Goal: Task Accomplishment & Management: Use online tool/utility

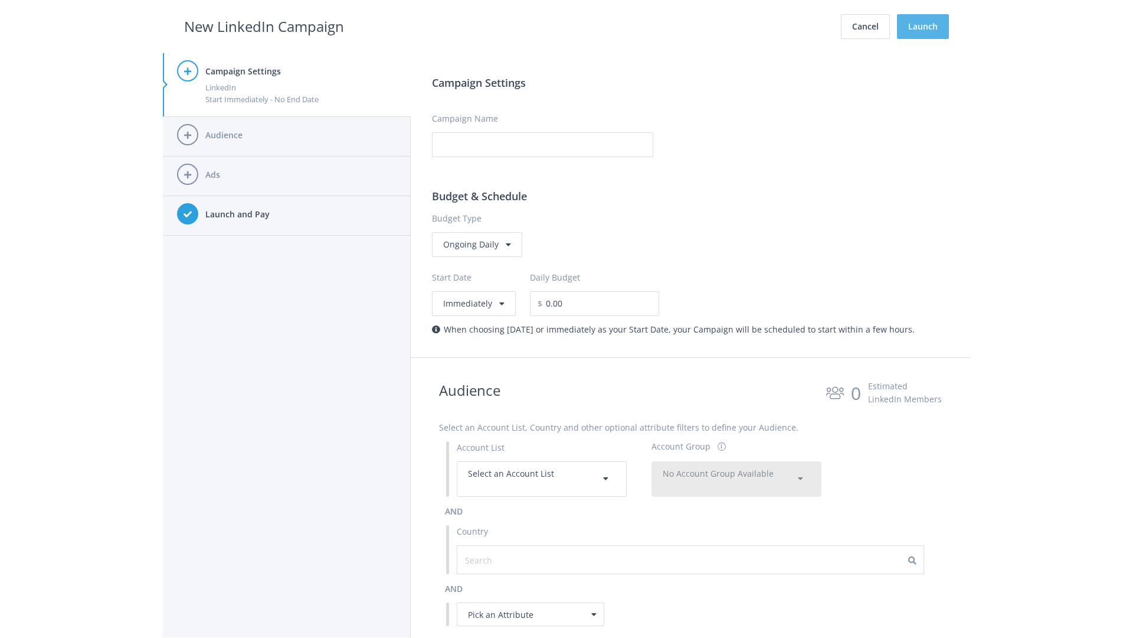
click at [923, 27] on button "Launch" at bounding box center [923, 26] width 52 height 25
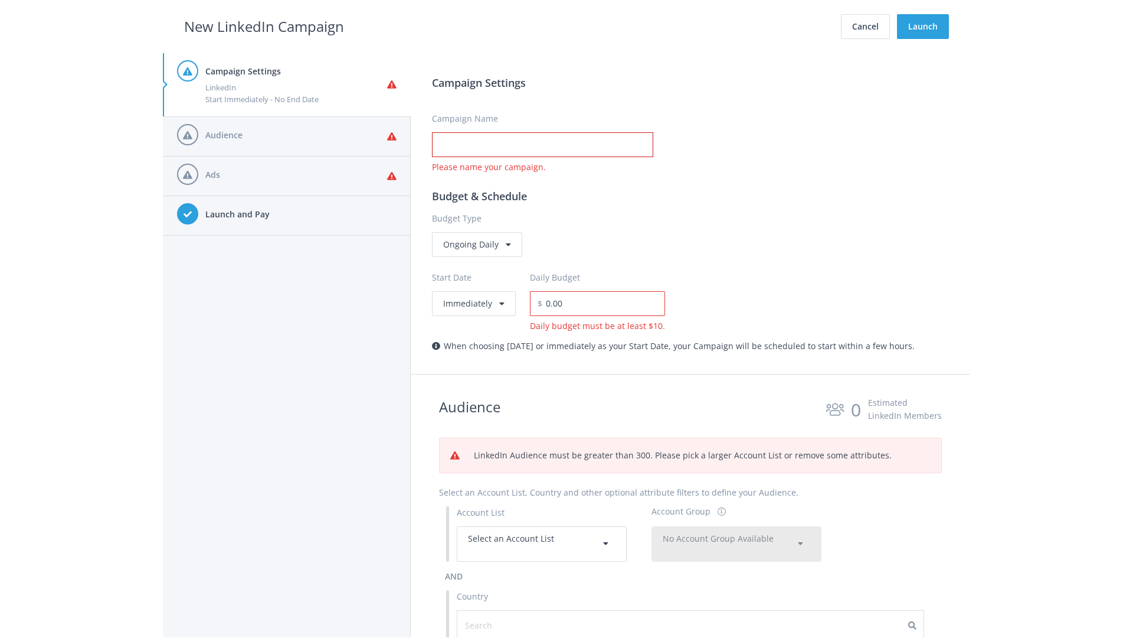
click at [542, 145] on input "Campaign Name" at bounding box center [542, 144] width 221 height 25
click at [264, 26] on h2 "New LinkedIn Campaign" at bounding box center [264, 26] width 160 height 22
type input "Campaign Name"
click at [264, 26] on h2 "New LinkedIn Campaign" at bounding box center [264, 26] width 160 height 22
click at [542, 543] on span "Select an Account List" at bounding box center [511, 537] width 86 height 11
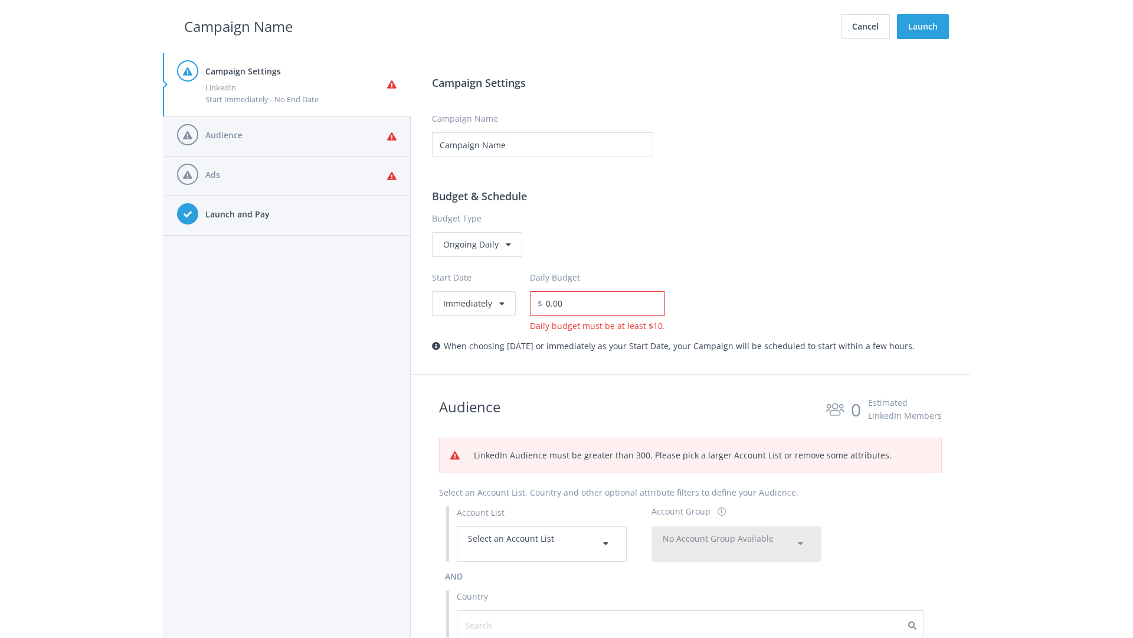
click at [737, 543] on span "No Account Group Available" at bounding box center [718, 537] width 111 height 11
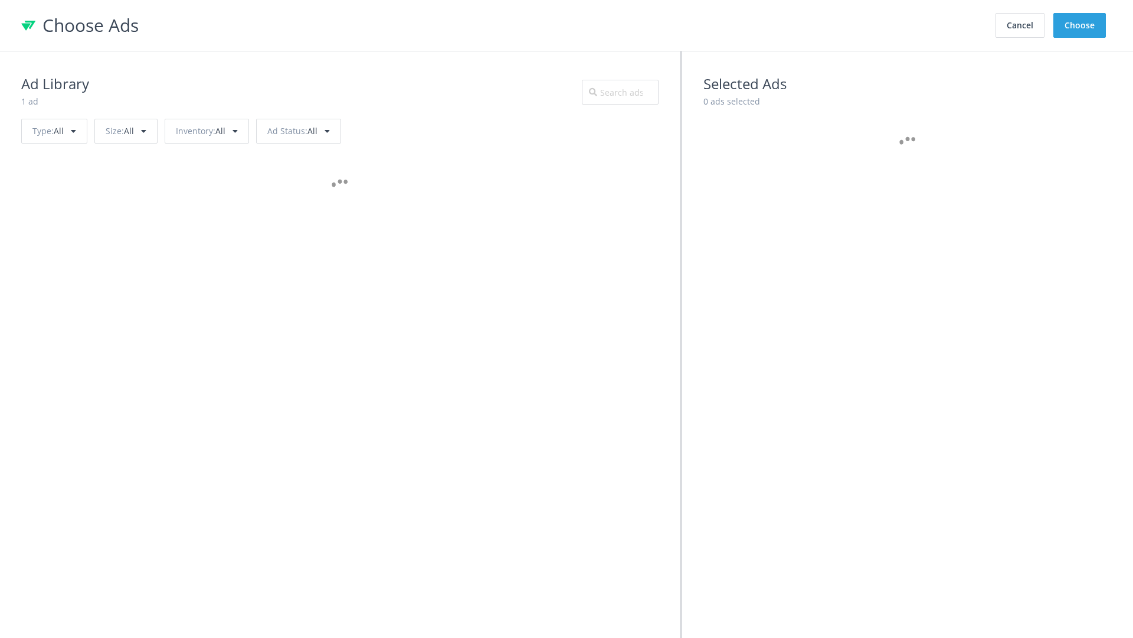
scroll to position [531, 0]
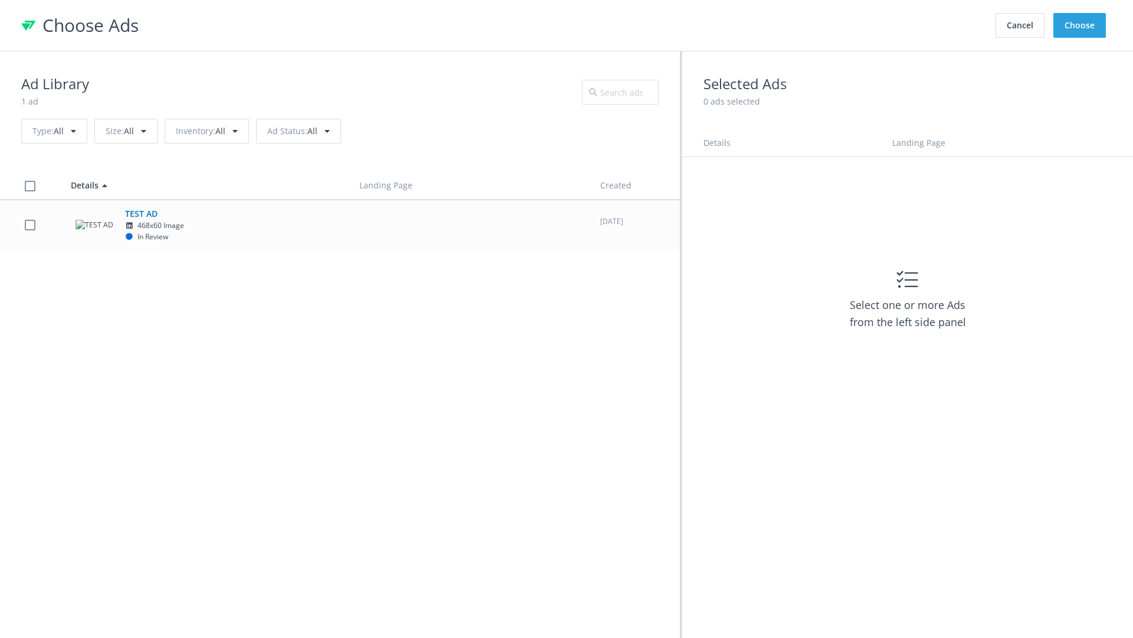
click at [340, 224] on td "TEST AD 468x60 Image In Review" at bounding box center [204, 225] width 289 height 50
checkbox input "true"
click at [1080, 25] on button "Choose" at bounding box center [1080, 25] width 53 height 25
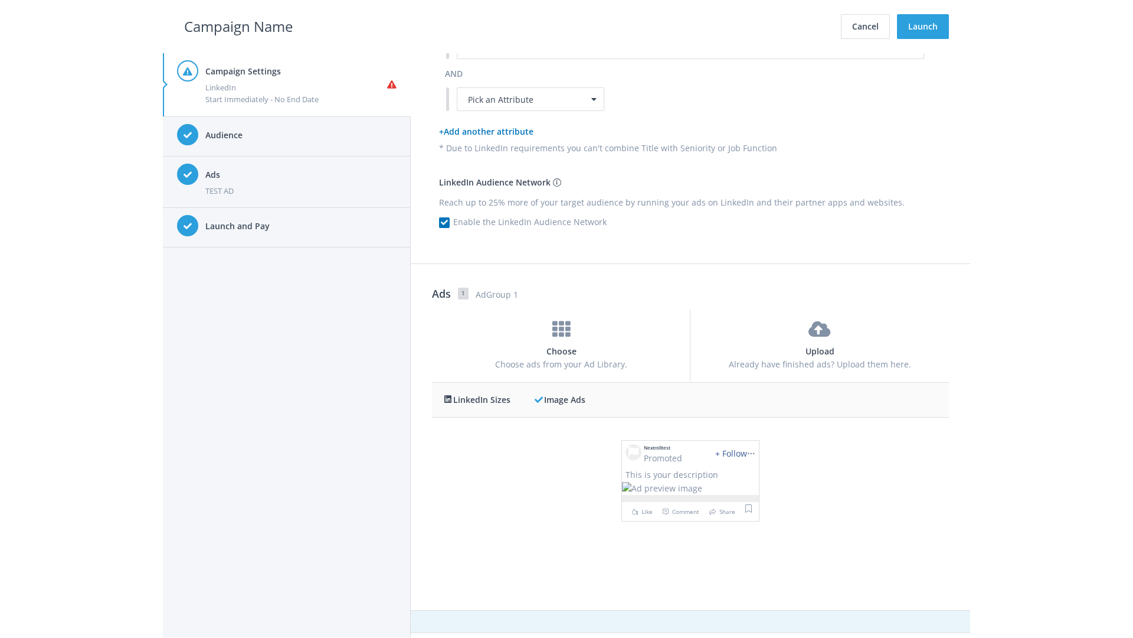
scroll to position [0, 0]
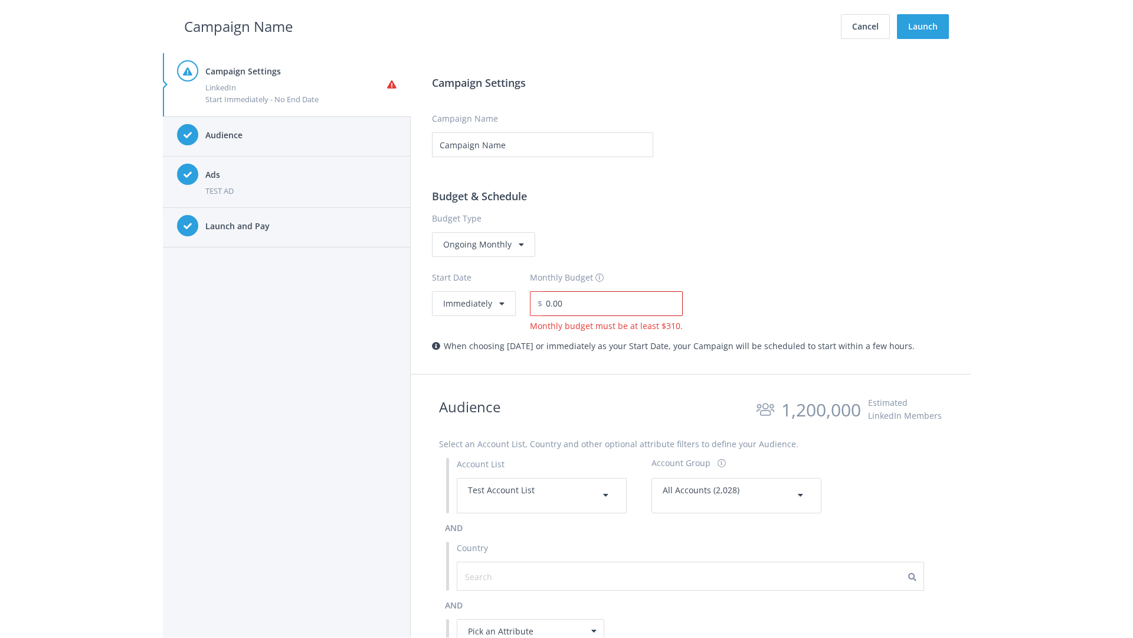
click at [609, 303] on input "0.00" at bounding box center [612, 303] width 140 height 25
click at [238, 26] on h2 "Campaign Name" at bounding box center [238, 26] width 109 height 22
type input "2,000.00"
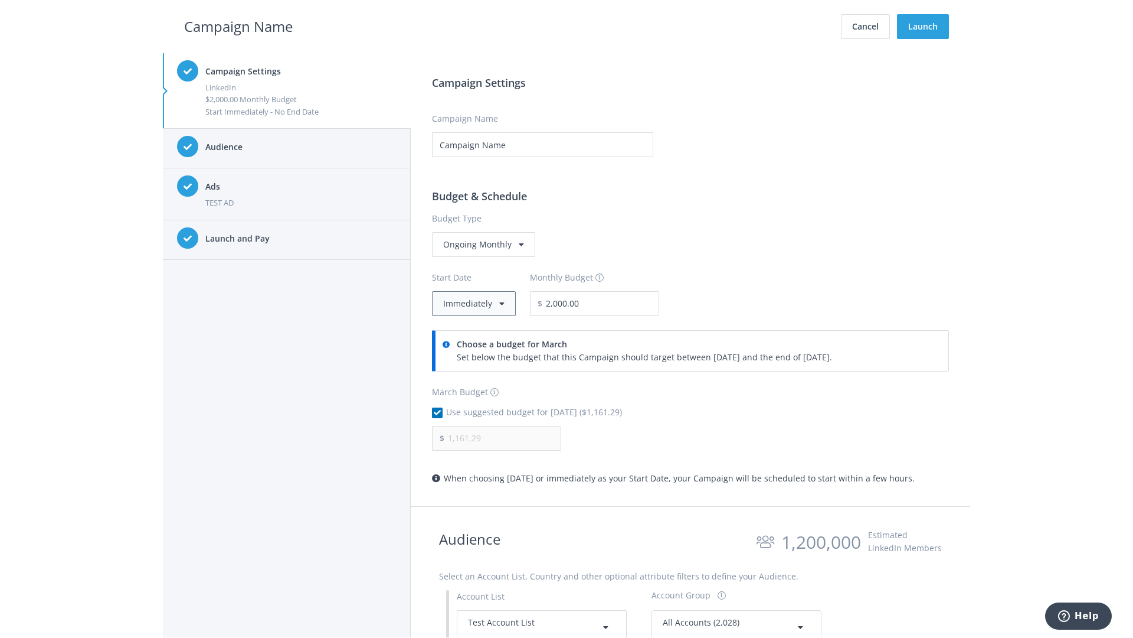
click at [473, 303] on button "Immediately" at bounding box center [474, 303] width 84 height 25
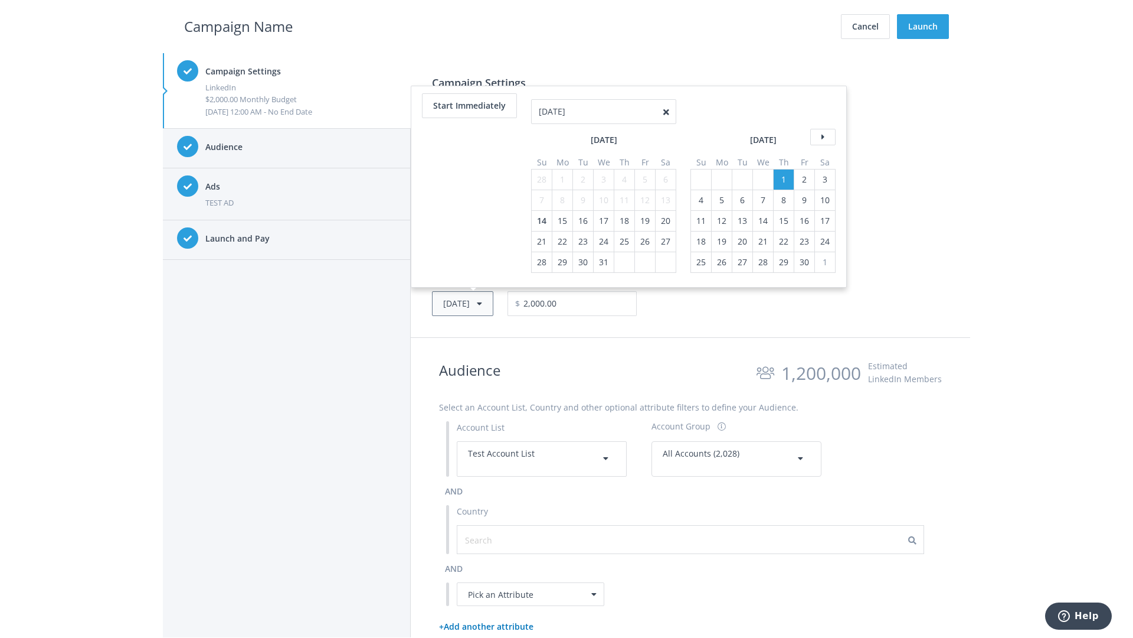
click at [480, 303] on button "Thu, Apr 1, 2021" at bounding box center [462, 303] width 61 height 25
click at [822, 116] on icon at bounding box center [822, 116] width 25 height 17
click at [541, 179] on div "4" at bounding box center [541, 179] width 15 height 20
type input "05/02/2021"
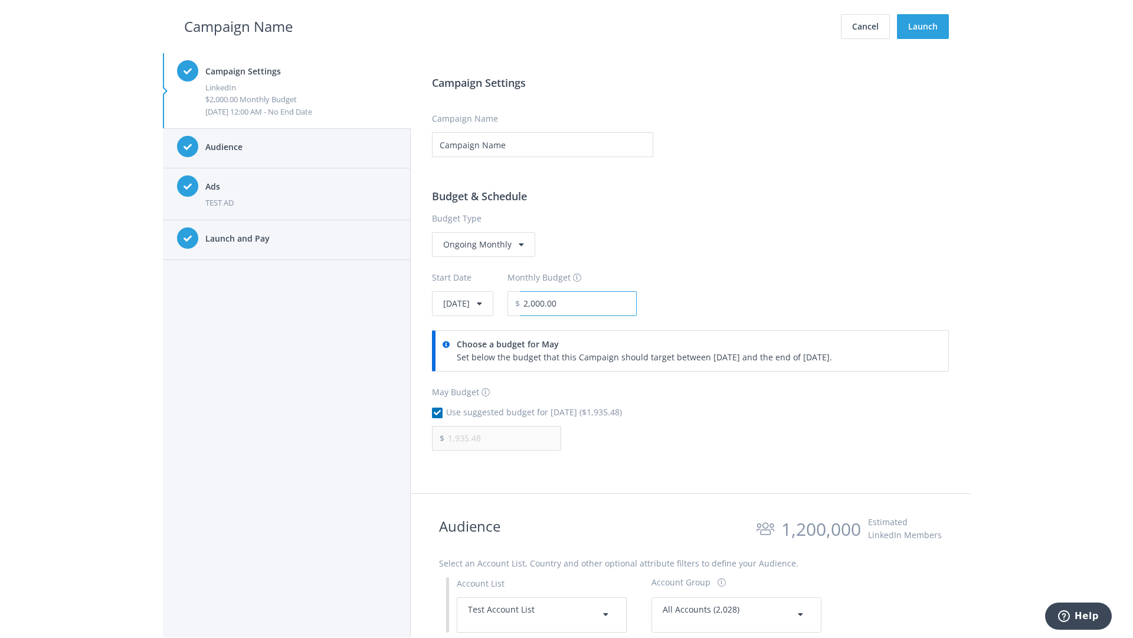
click at [610, 303] on input "2,000.00" at bounding box center [578, 303] width 117 height 25
click at [238, 26] on h2 "Campaign Name" at bounding box center [238, 26] width 109 height 22
type input "2,500.00"
type input "2,419.35"
checkbox input "false"
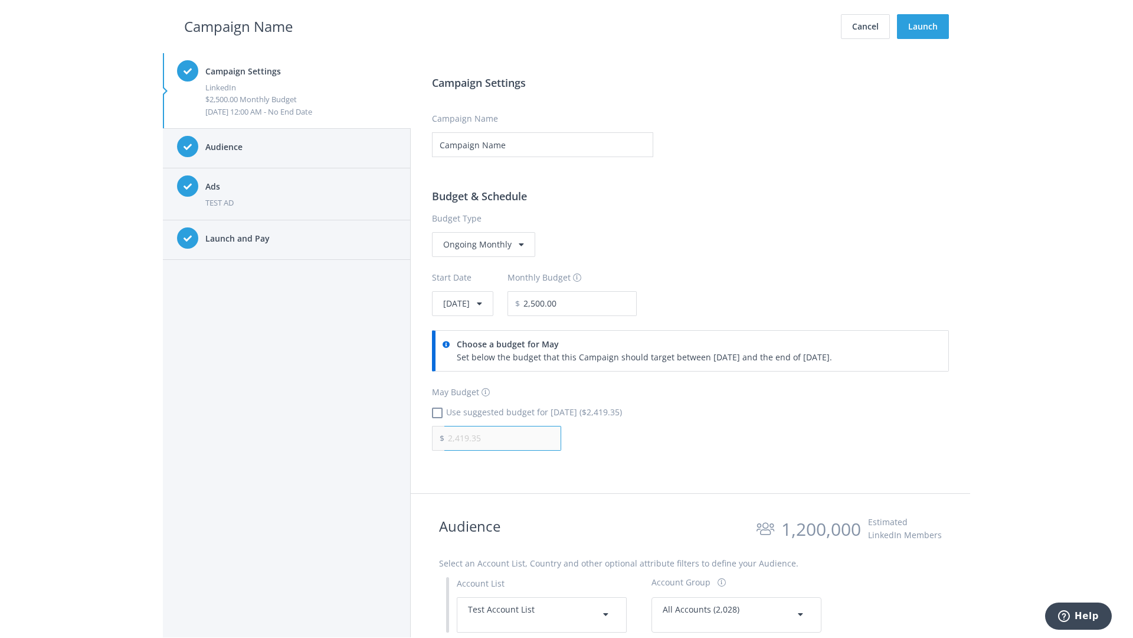
click at [503, 437] on input "2,419.35" at bounding box center [502, 438] width 117 height 25
type input "1,000.00"
click at [238, 26] on h2 "Campaign Name" at bounding box center [238, 26] width 109 height 22
click at [610, 303] on input "2,500.00" at bounding box center [578, 303] width 117 height 25
click at [238, 26] on h2 "Campaign Name" at bounding box center [238, 26] width 109 height 22
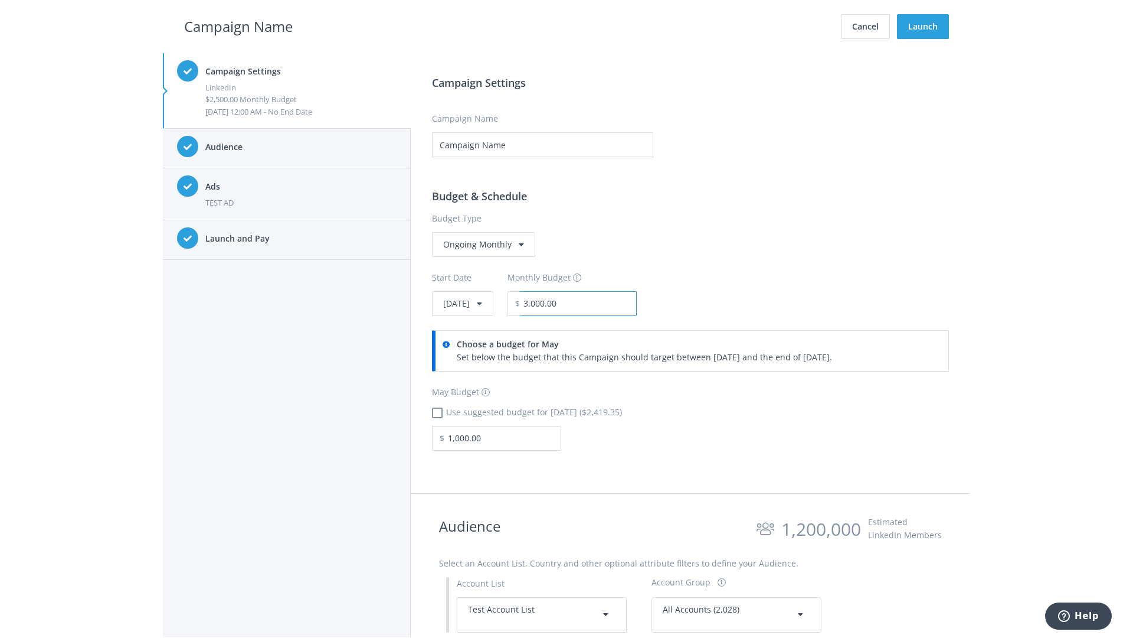
click at [610, 303] on input "3,000.00" at bounding box center [578, 303] width 117 height 25
click at [238, 26] on h2 "Campaign Name" at bounding box center [238, 26] width 109 height 22
type input "2,500.00"
checkbox input "true"
type input "2,419.35"
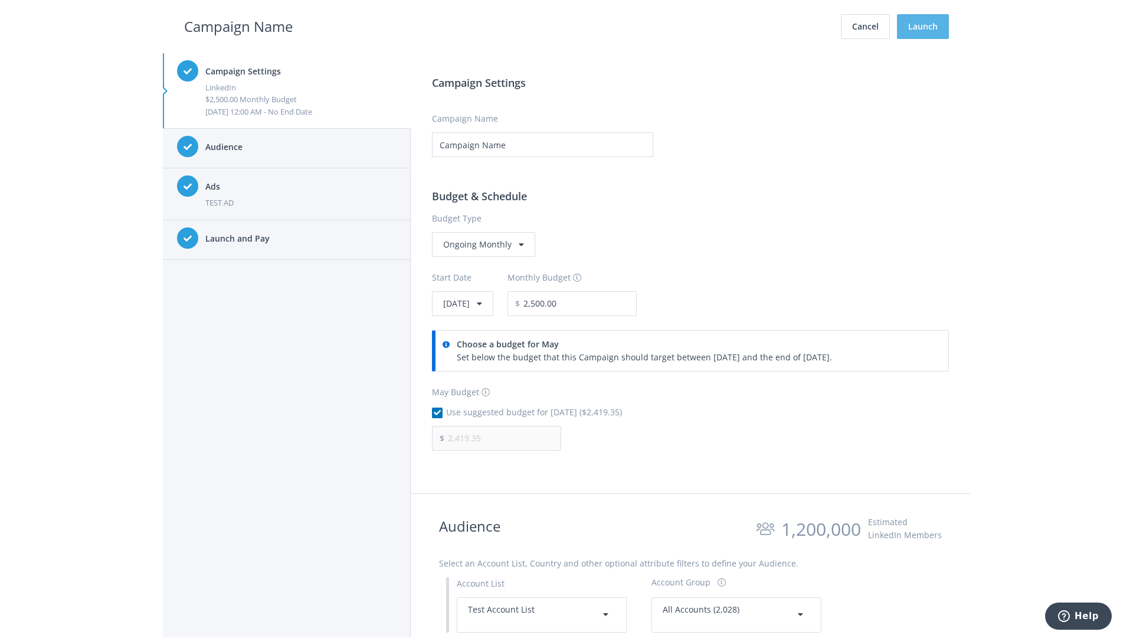
click at [923, 27] on button "Launch" at bounding box center [923, 26] width 52 height 25
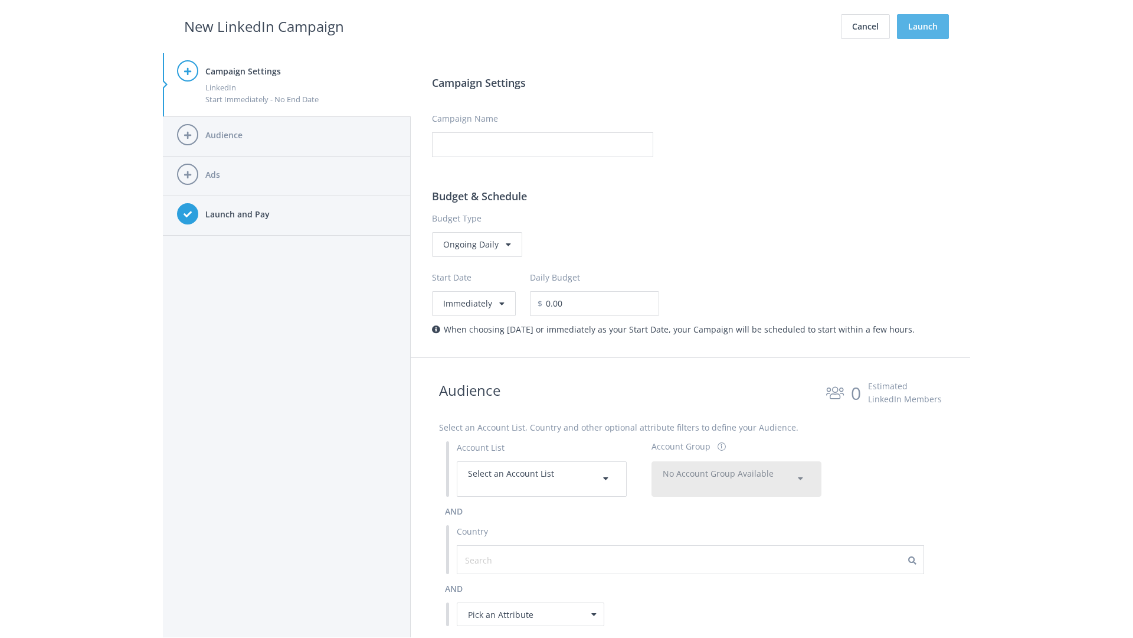
click at [923, 27] on button "Launch" at bounding box center [923, 26] width 52 height 25
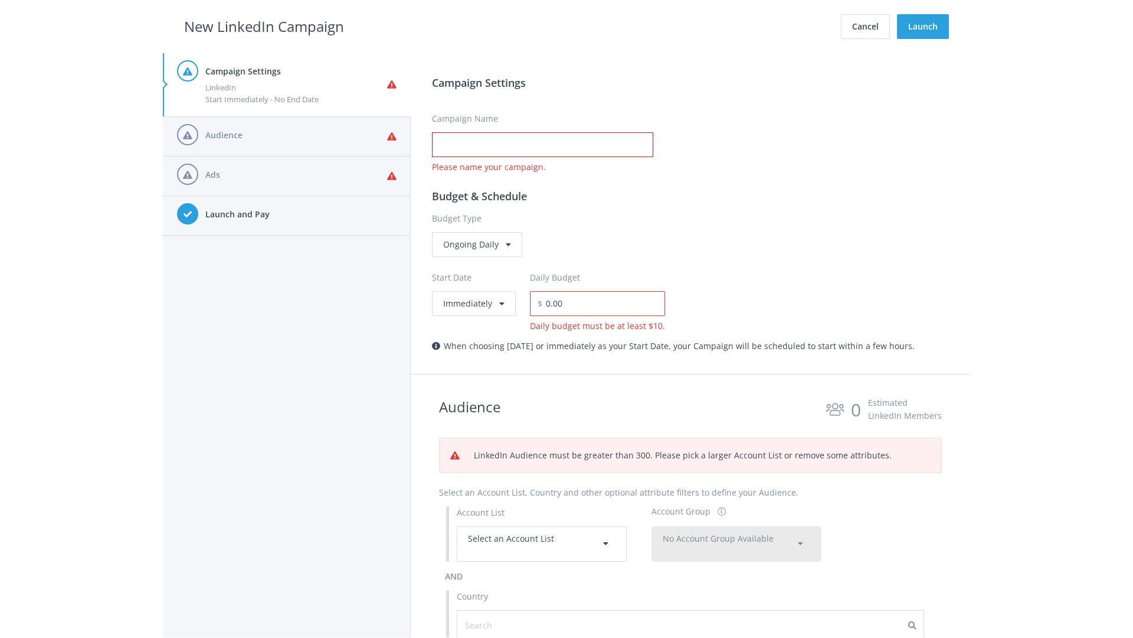
click at [542, 145] on input "Campaign Name" at bounding box center [542, 144] width 221 height 25
click at [264, 26] on h2 "New LinkedIn Campaign" at bounding box center [264, 26] width 160 height 22
type input "Campaign Name"
click at [264, 26] on h2 "New LinkedIn Campaign" at bounding box center [264, 26] width 160 height 22
click at [542, 543] on span "Select an Account List" at bounding box center [511, 537] width 86 height 11
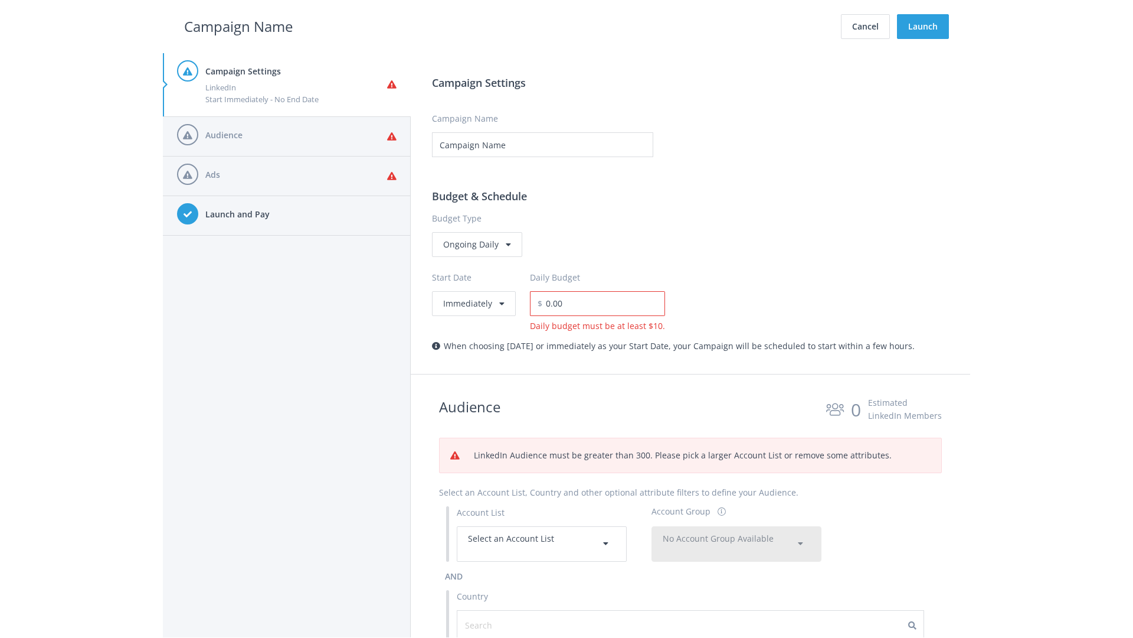
click at [737, 543] on span "No Account Group Available" at bounding box center [718, 537] width 111 height 11
click at [701, 567] on span "All Accounts (2,028)" at bounding box center [700, 572] width 74 height 11
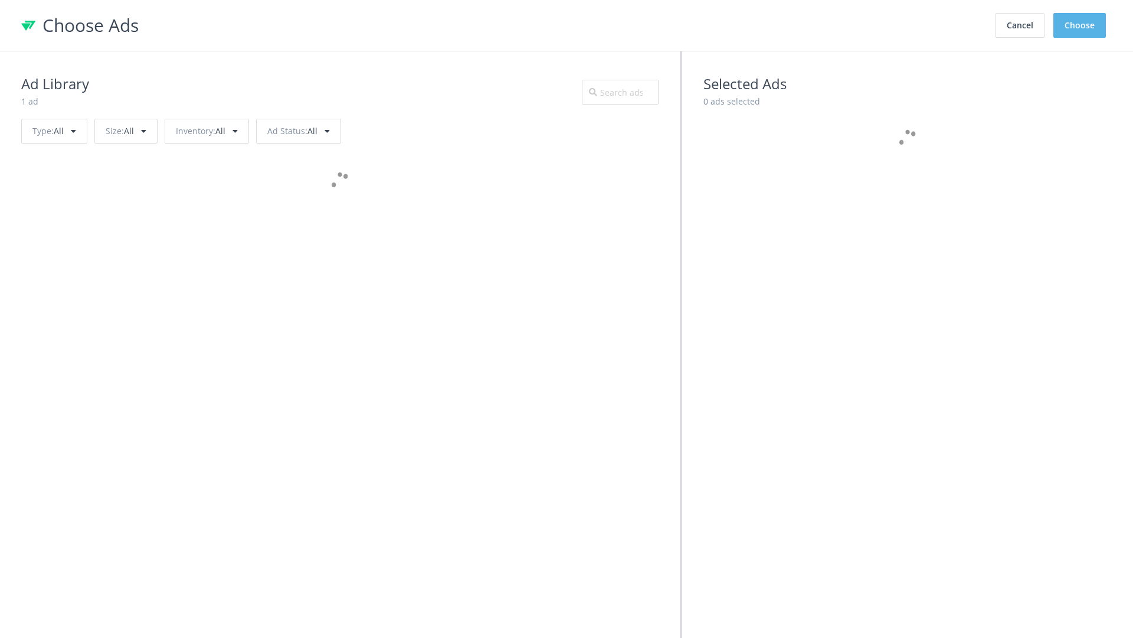
click at [1080, 25] on button "Choose" at bounding box center [1080, 25] width 53 height 25
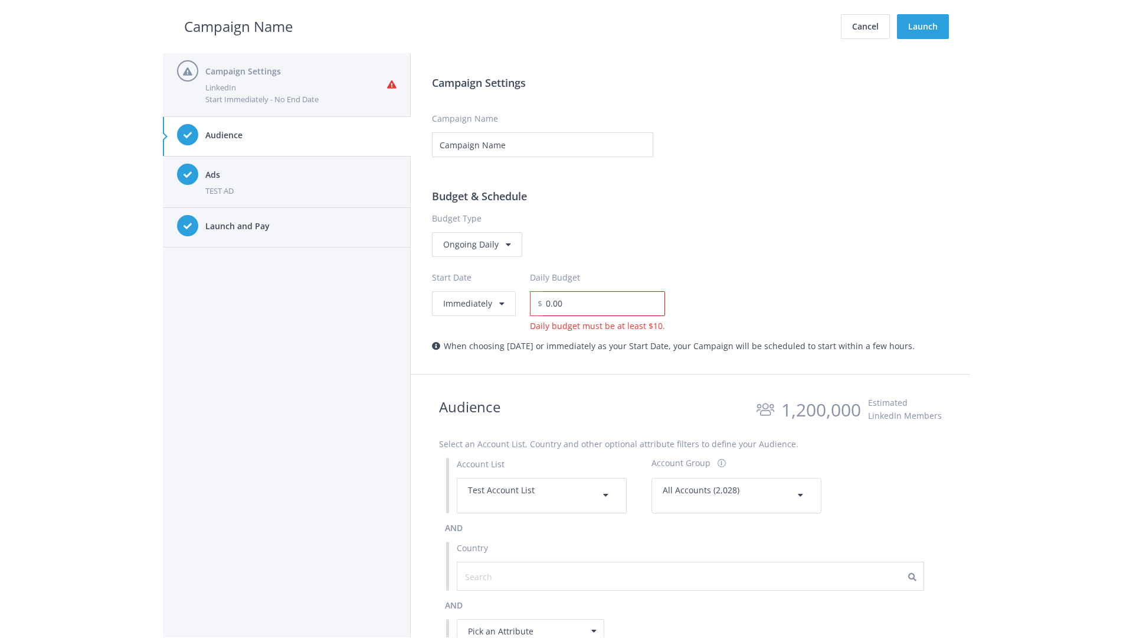
click at [600, 303] on input "0.00" at bounding box center [603, 303] width 123 height 25
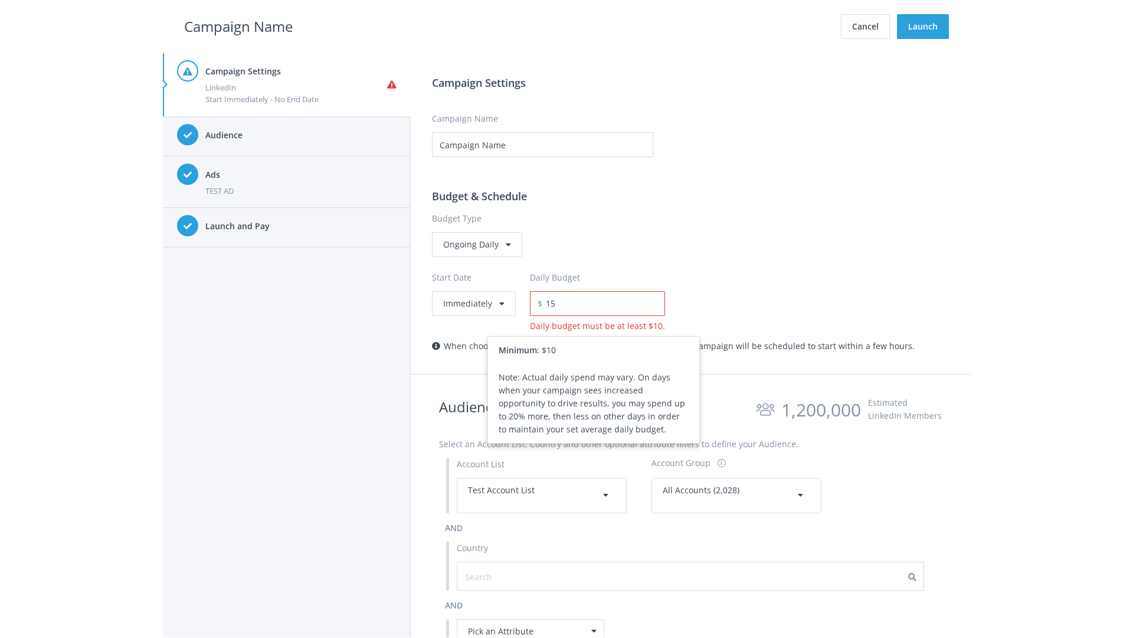
click at [238, 26] on h2 "Campaign Name" at bounding box center [238, 26] width 109 height 22
type input "15.00"
click at [923, 27] on button "Launch" at bounding box center [923, 26] width 52 height 25
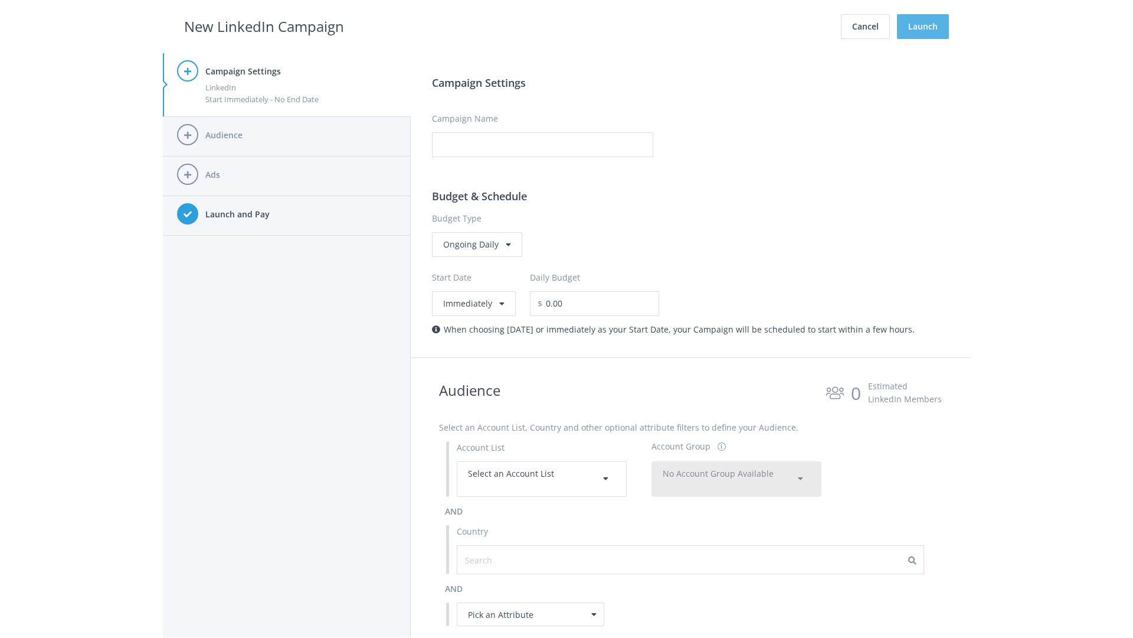
click at [923, 27] on button "Launch" at bounding box center [923, 26] width 52 height 25
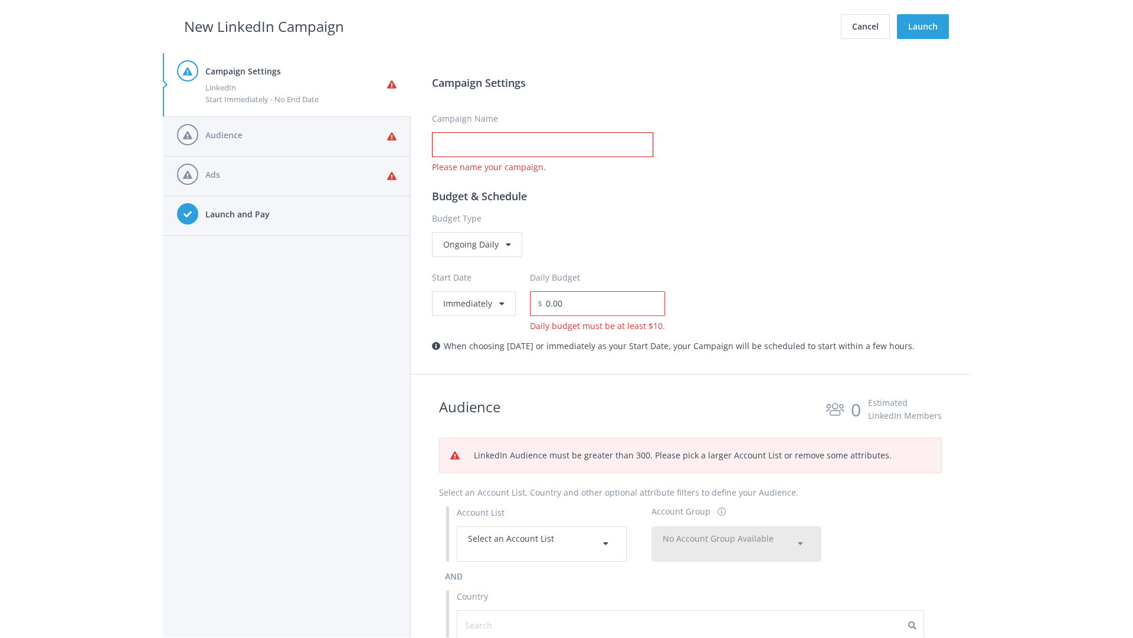
click at [542, 145] on input "Campaign Name" at bounding box center [542, 144] width 221 height 25
click at [264, 26] on h2 "New LinkedIn Campaign" at bounding box center [264, 26] width 160 height 22
type input "Campaign Name"
click at [264, 26] on h2 "New LinkedIn Campaign" at bounding box center [264, 26] width 160 height 22
click at [542, 543] on span "Select an Account List" at bounding box center [511, 537] width 86 height 11
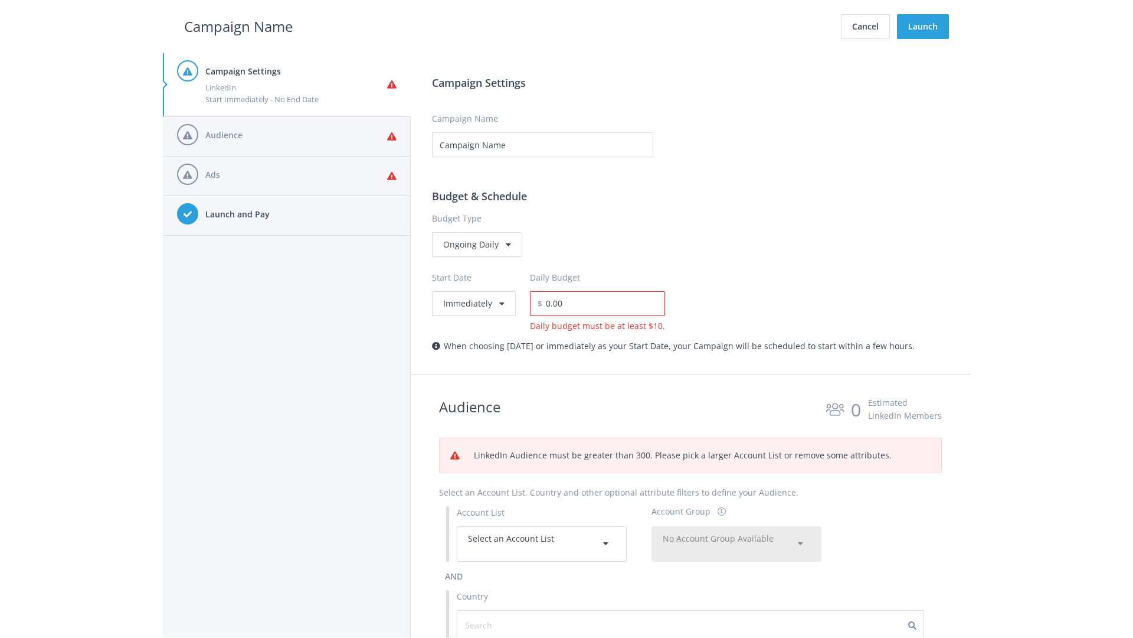
click at [737, 543] on span "No Account Group Available" at bounding box center [718, 537] width 111 height 11
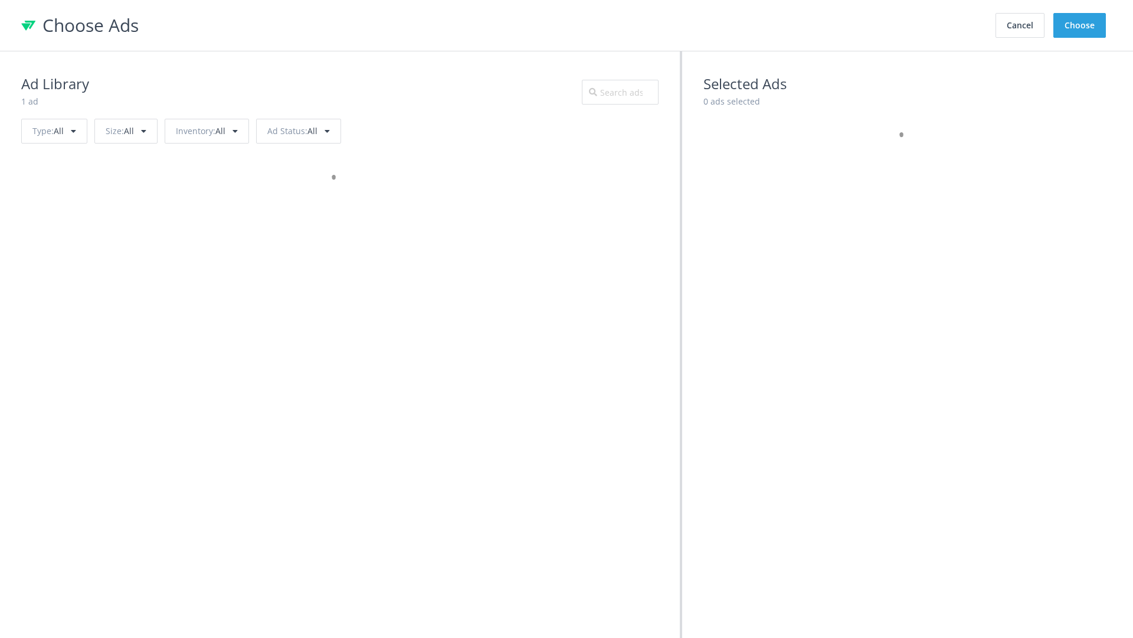
scroll to position [531, 0]
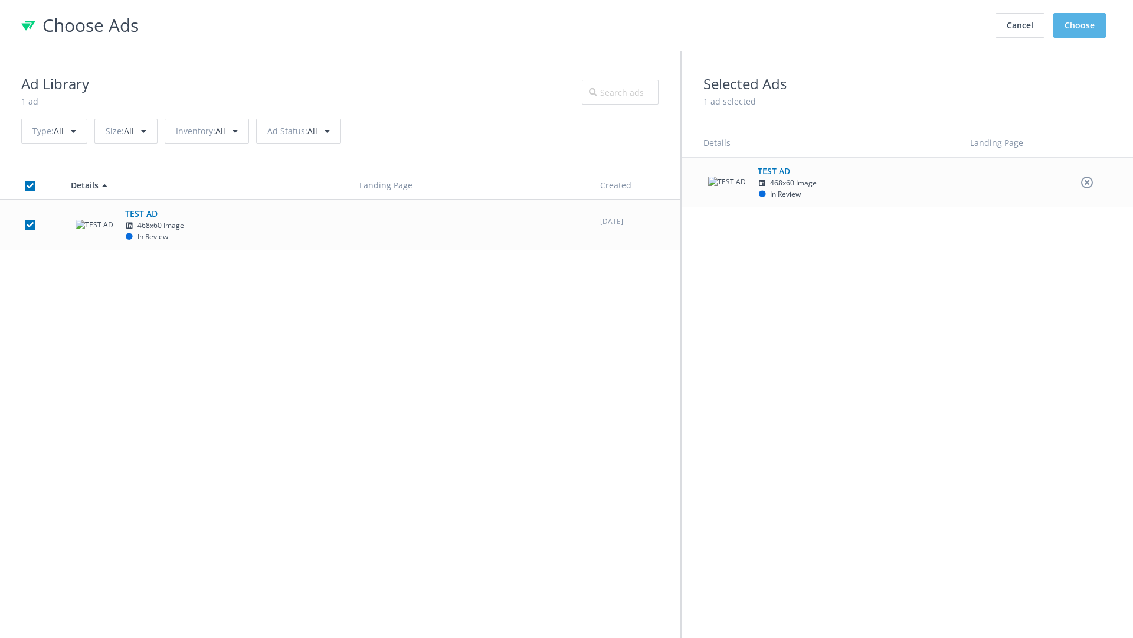
click at [1080, 25] on button "Choose" at bounding box center [1080, 25] width 53 height 25
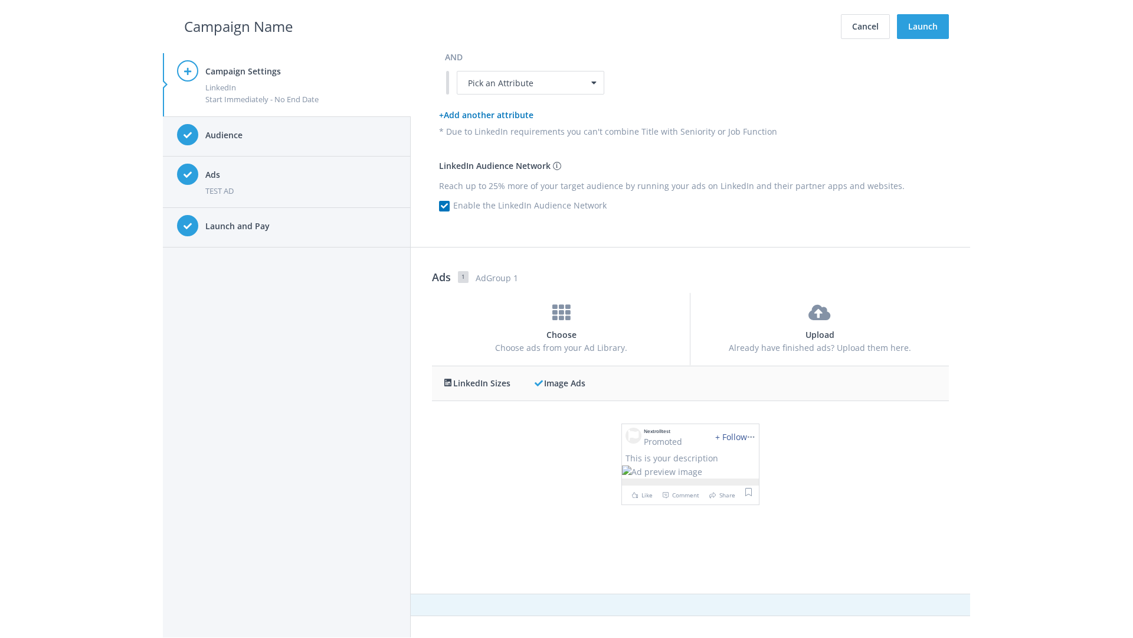
scroll to position [0, 0]
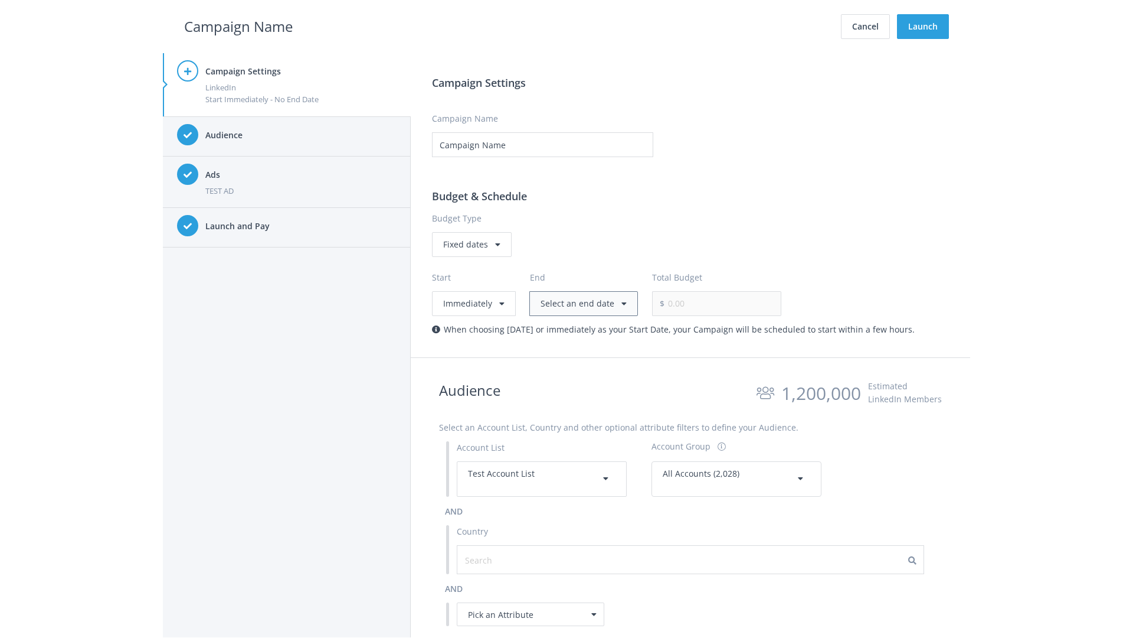
click at [581, 303] on button "Select an end date" at bounding box center [583, 303] width 109 height 25
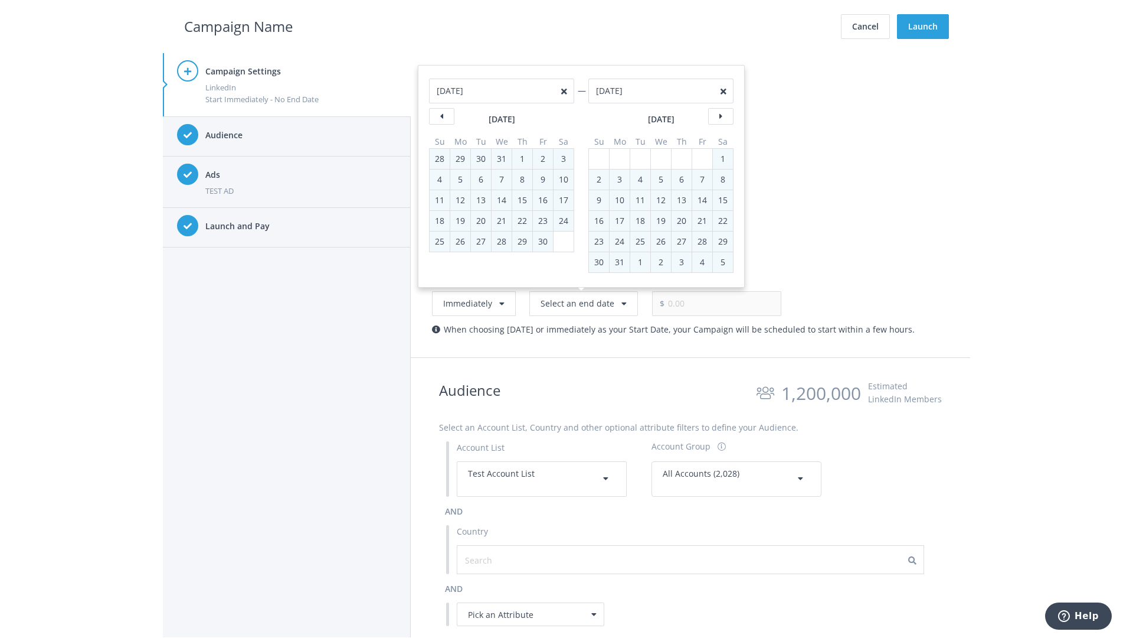
click at [599, 179] on div "2" at bounding box center [598, 179] width 15 height 20
type input "05/02/2021"
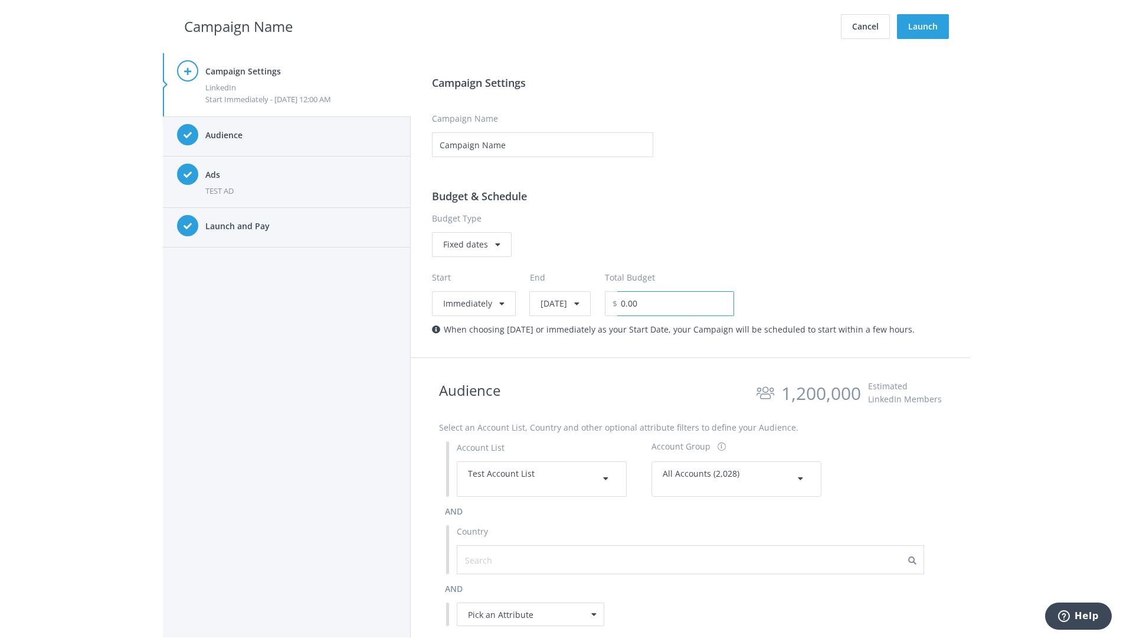
click at [706, 303] on input "0.00" at bounding box center [675, 303] width 117 height 25
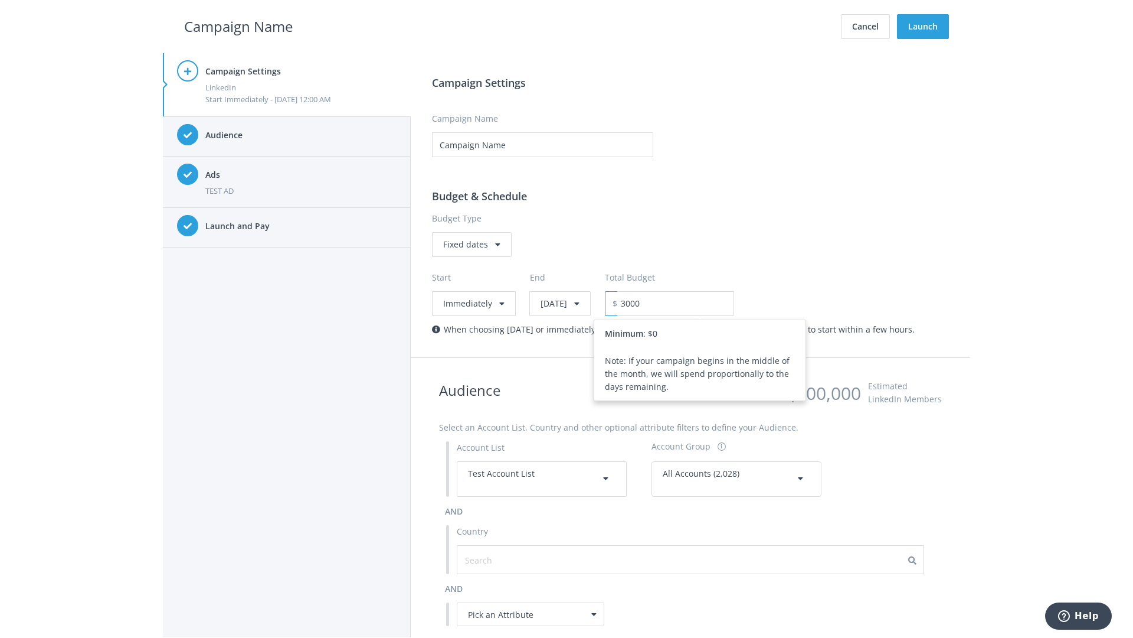
click at [238, 26] on h2 "Campaign Name" at bounding box center [238, 26] width 109 height 22
type input "3,000.00"
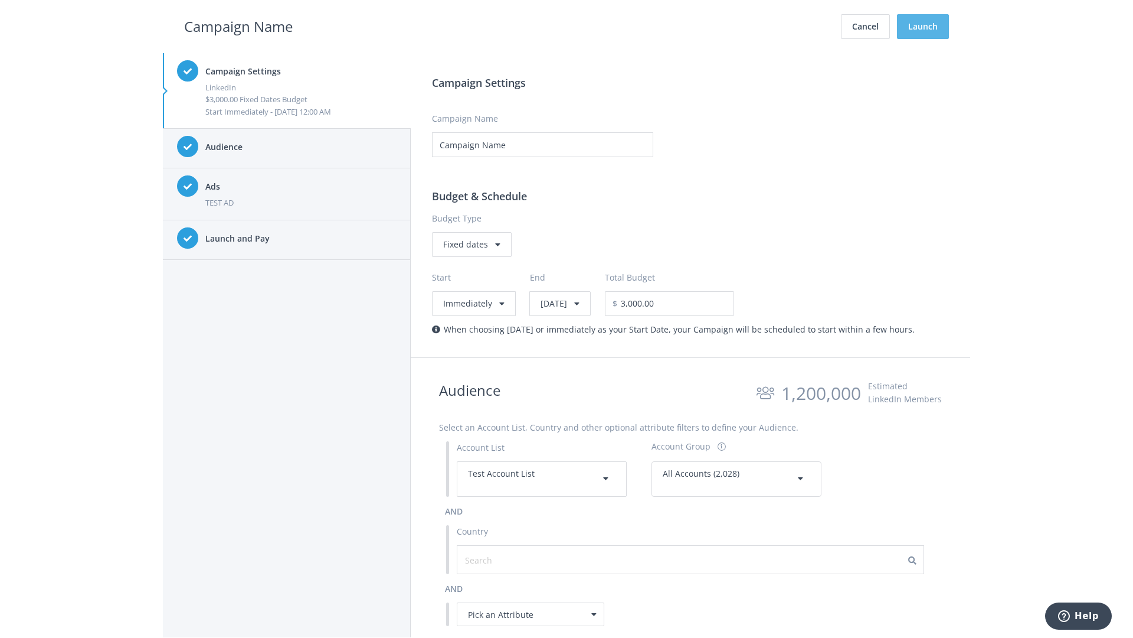
click at [923, 27] on button "Launch" at bounding box center [923, 26] width 52 height 25
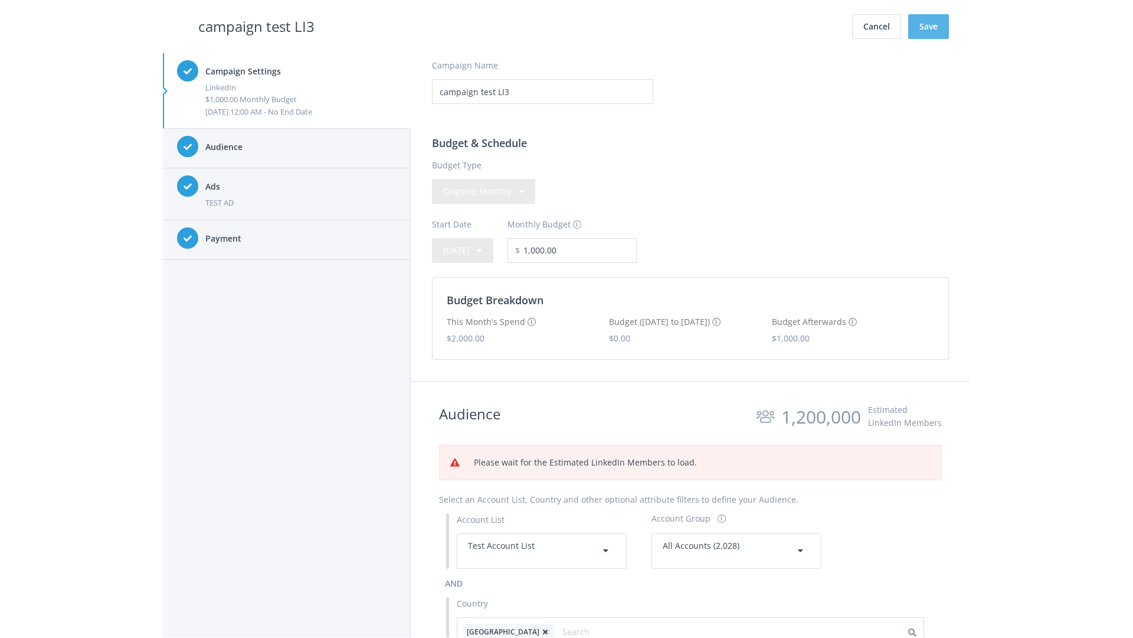
click at [929, 27] on button "Save" at bounding box center [928, 26] width 41 height 25
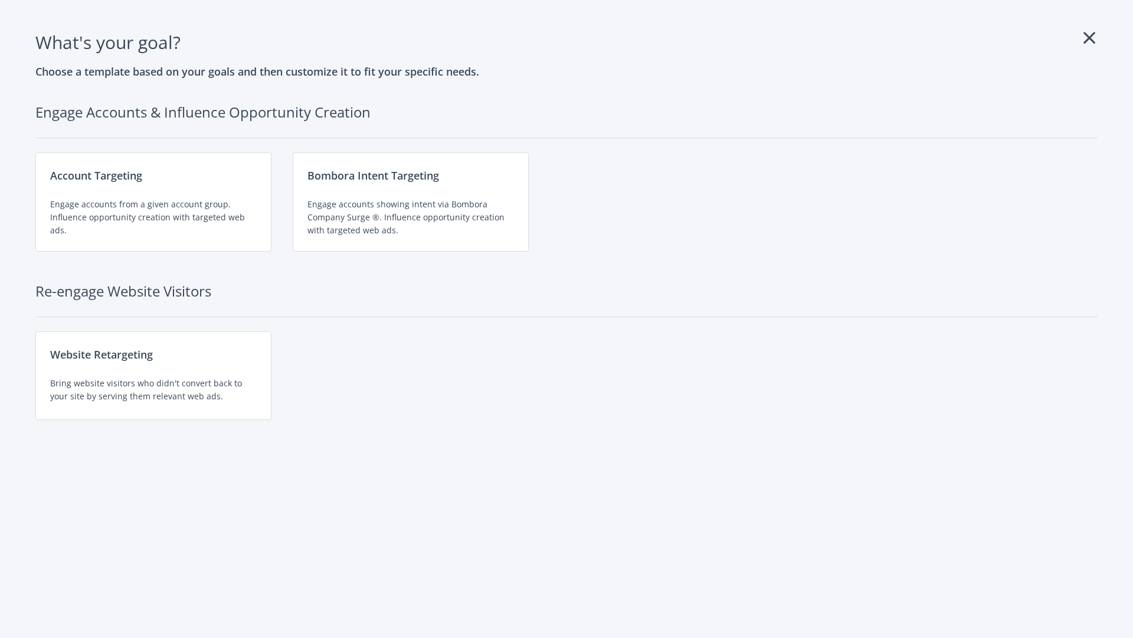
click at [153, 202] on div "Engage accounts from a given account group. Influence opportunity creation with…" at bounding box center [153, 217] width 207 height 39
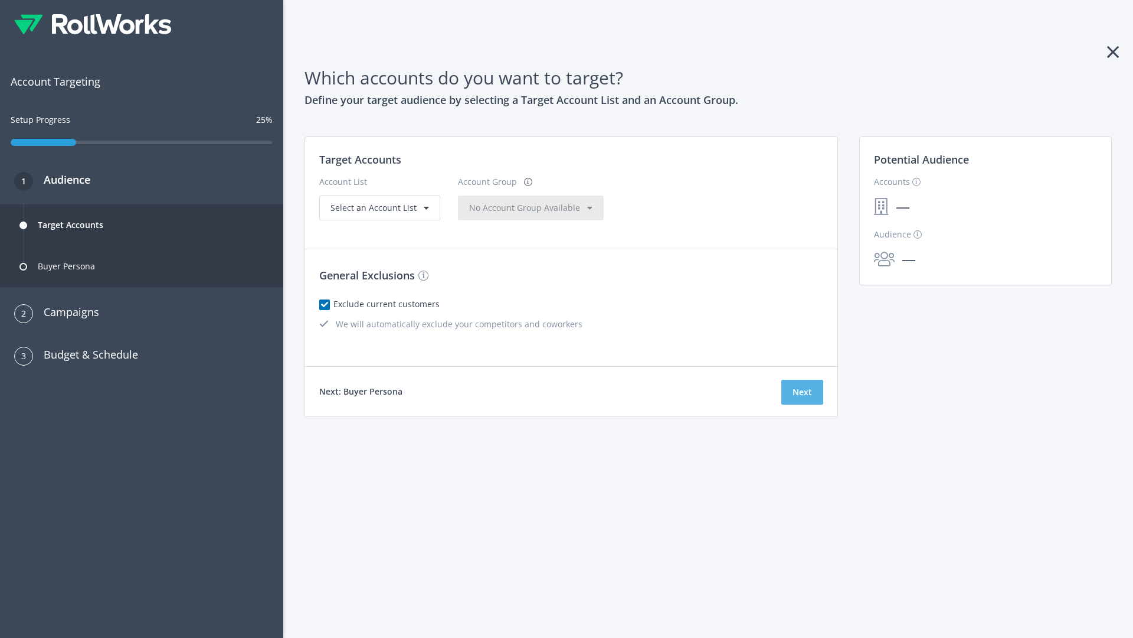
click at [802, 392] on button "Next" at bounding box center [803, 392] width 42 height 25
click at [378, 213] on span "Select an Account List" at bounding box center [374, 207] width 86 height 11
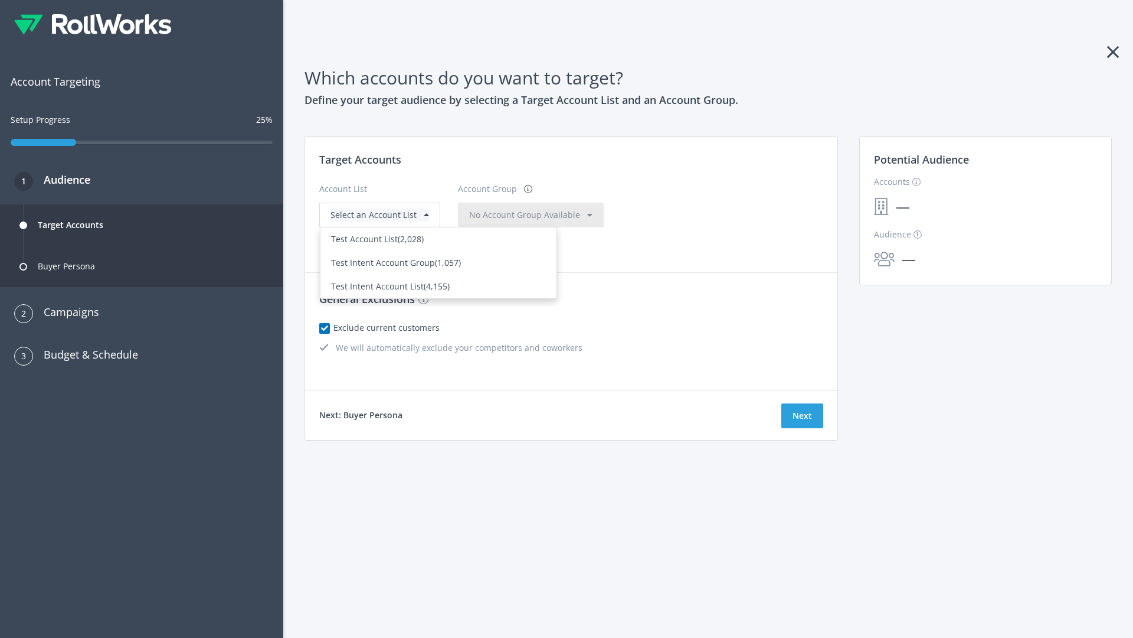
click at [439, 246] on div "Test Account List (2,028)" at bounding box center [438, 239] width 215 height 13
click at [501, 214] on span "No Account Group Available" at bounding box center [524, 214] width 111 height 11
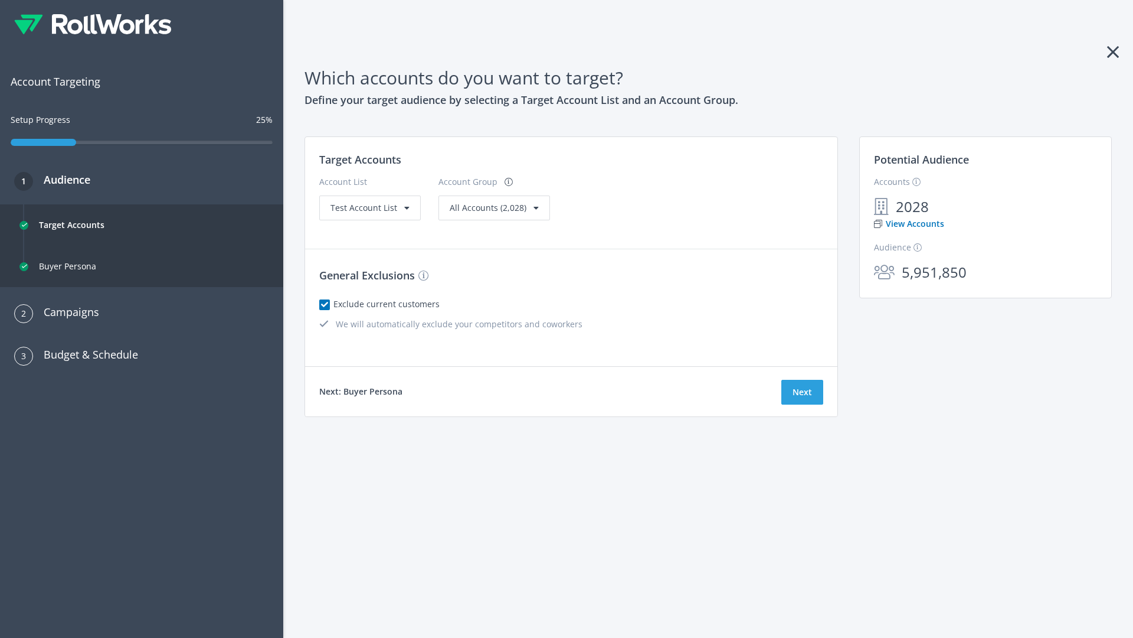
click at [908, 224] on link "View Accounts" at bounding box center [909, 223] width 70 height 13
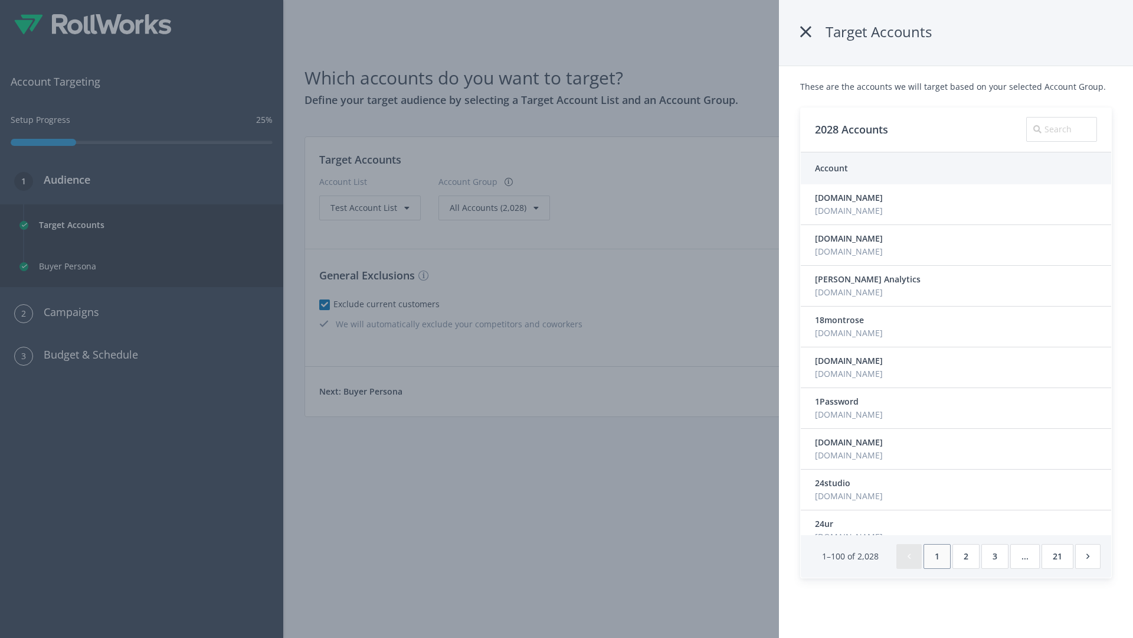
click at [807, 32] on icon at bounding box center [805, 31] width 11 height 21
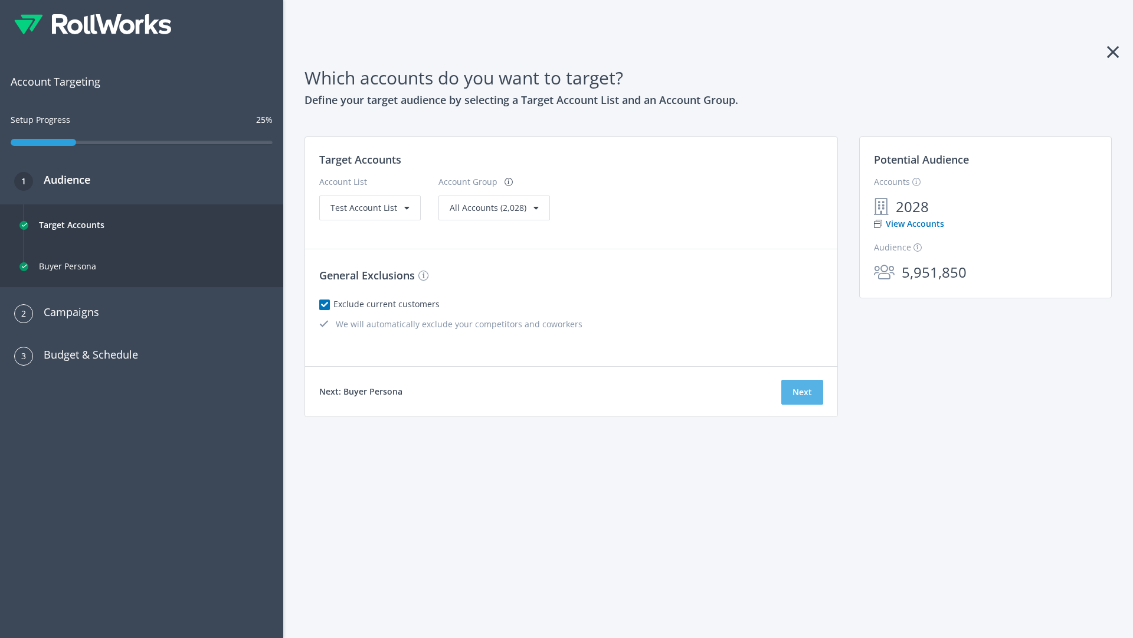
click at [802, 392] on button "Next" at bounding box center [803, 392] width 42 height 25
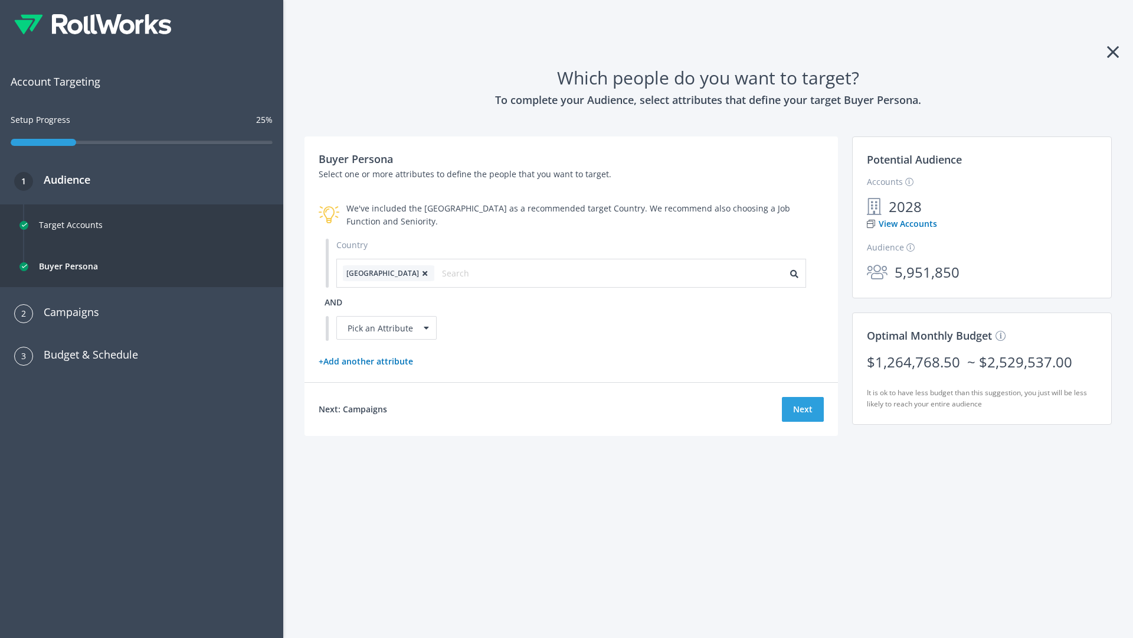
click at [419, 273] on icon at bounding box center [425, 273] width 12 height 7
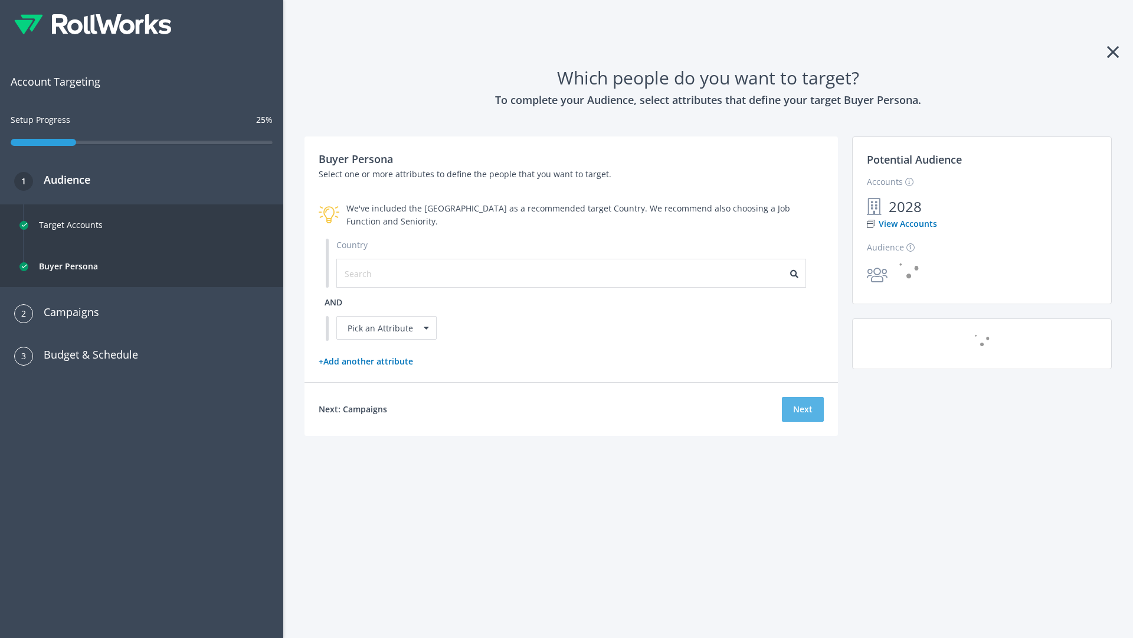
click at [803, 408] on button "Next" at bounding box center [803, 409] width 42 height 25
click at [390, 273] on input "text" at bounding box center [398, 273] width 106 height 13
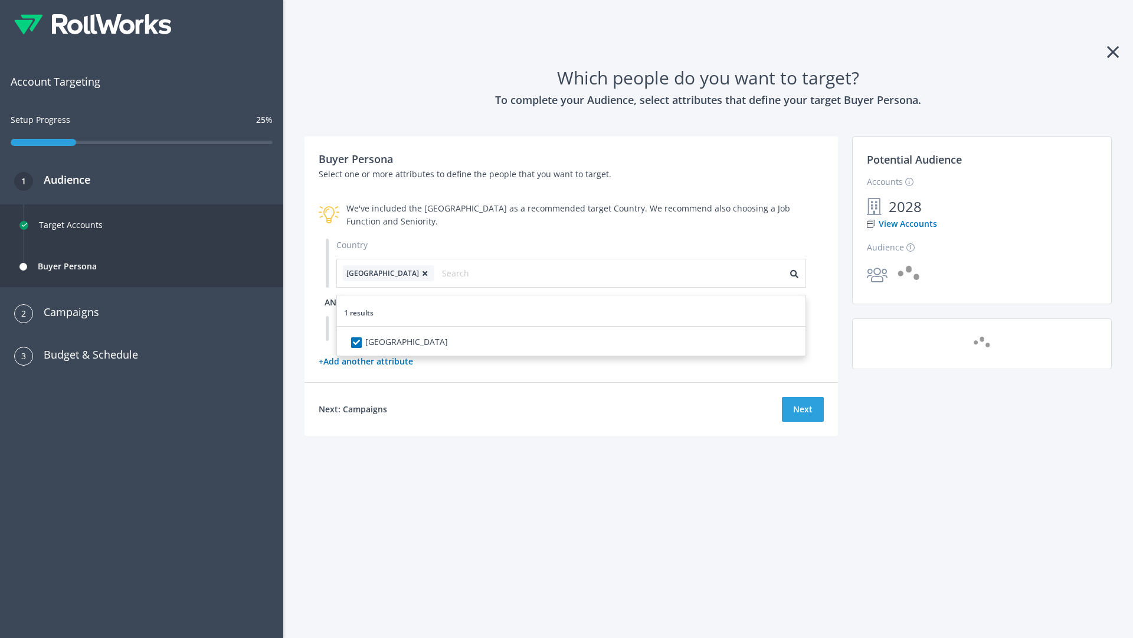
click at [334, 302] on span "and" at bounding box center [334, 301] width 18 height 11
click at [387, 328] on div "Pick an Attribute" at bounding box center [386, 328] width 100 height 24
click at [803, 421] on button "Next" at bounding box center [803, 409] width 42 height 25
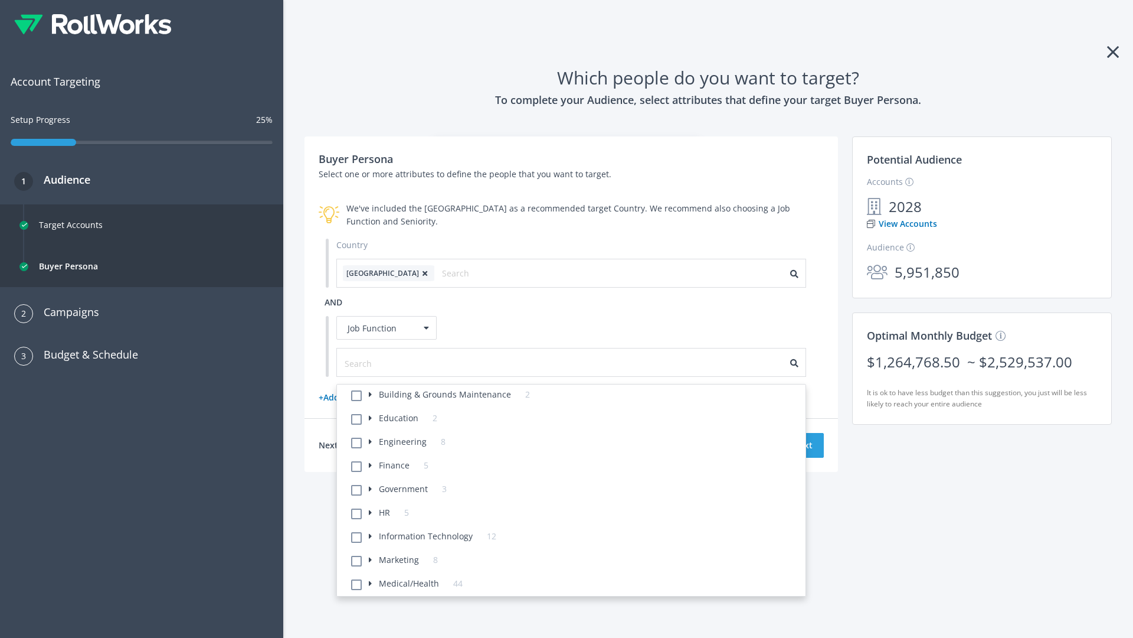
click at [575, 396] on li "Building & Grounds Maintenance 2" at bounding box center [575, 396] width 462 height 24
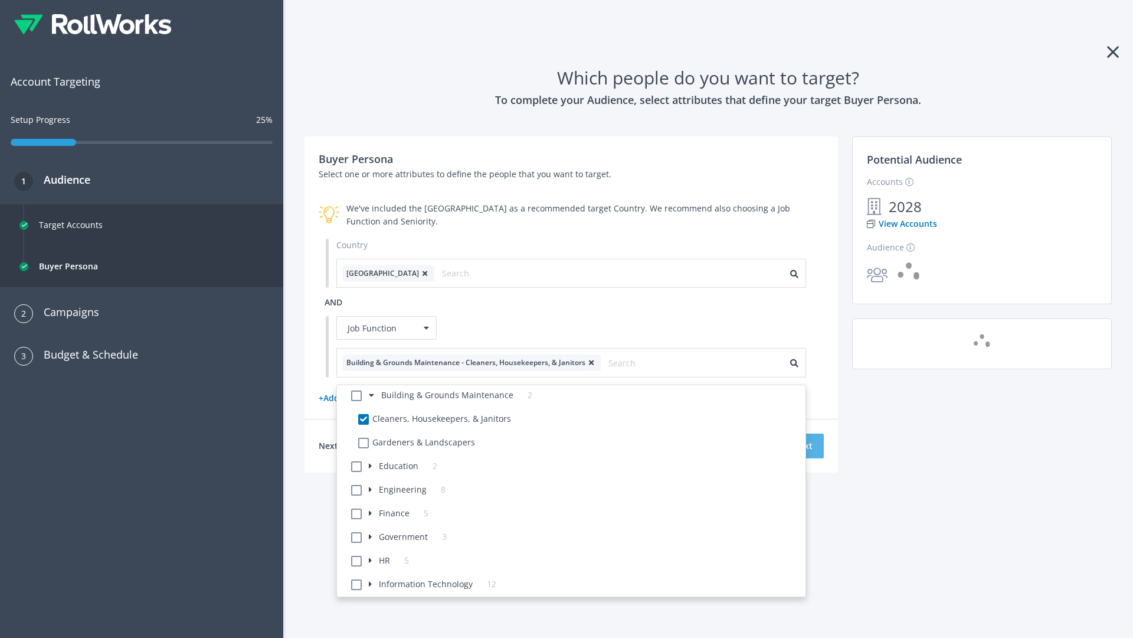
click at [803, 445] on button "Next" at bounding box center [803, 445] width 42 height 25
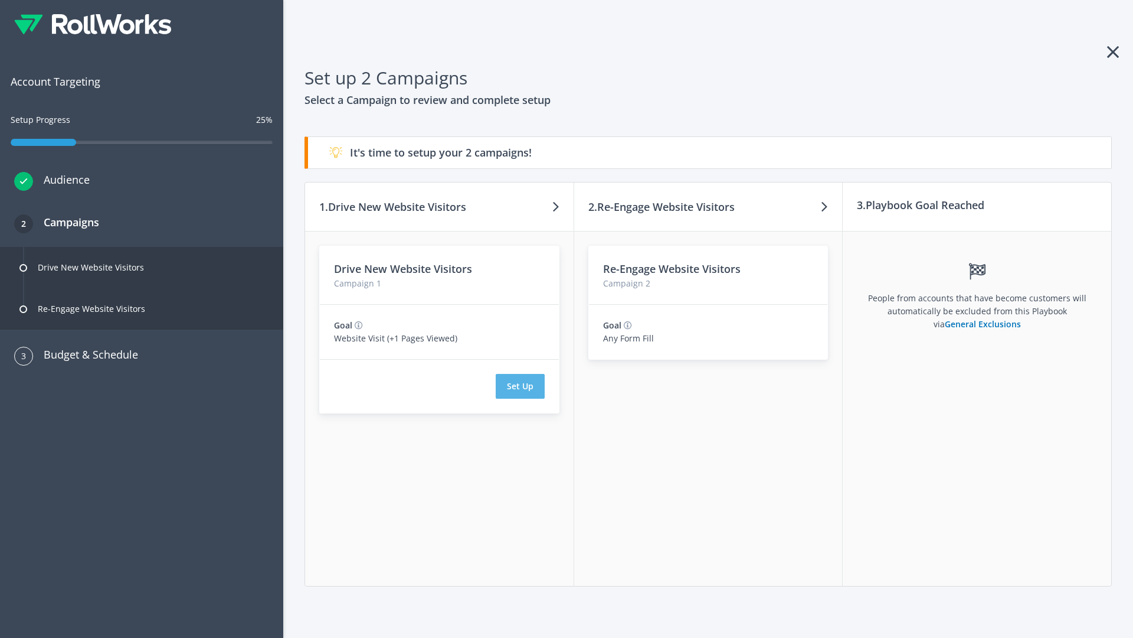
click at [520, 386] on button "Set Up" at bounding box center [520, 386] width 49 height 25
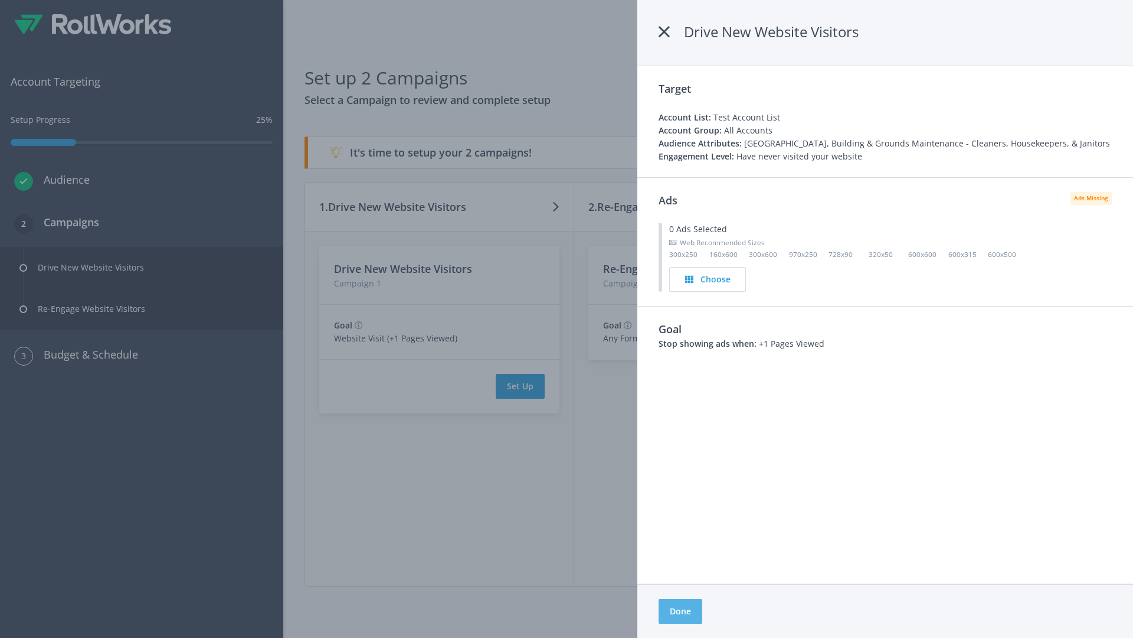
click at [681, 611] on button "Done" at bounding box center [681, 611] width 44 height 25
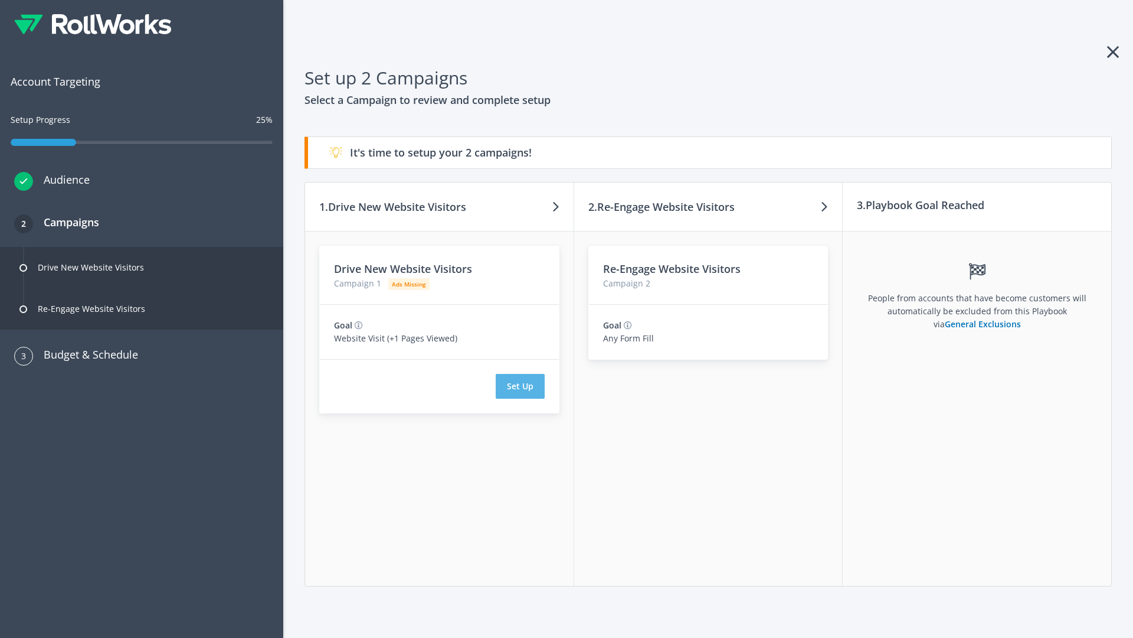
click at [520, 386] on button "Set Up" at bounding box center [520, 386] width 49 height 25
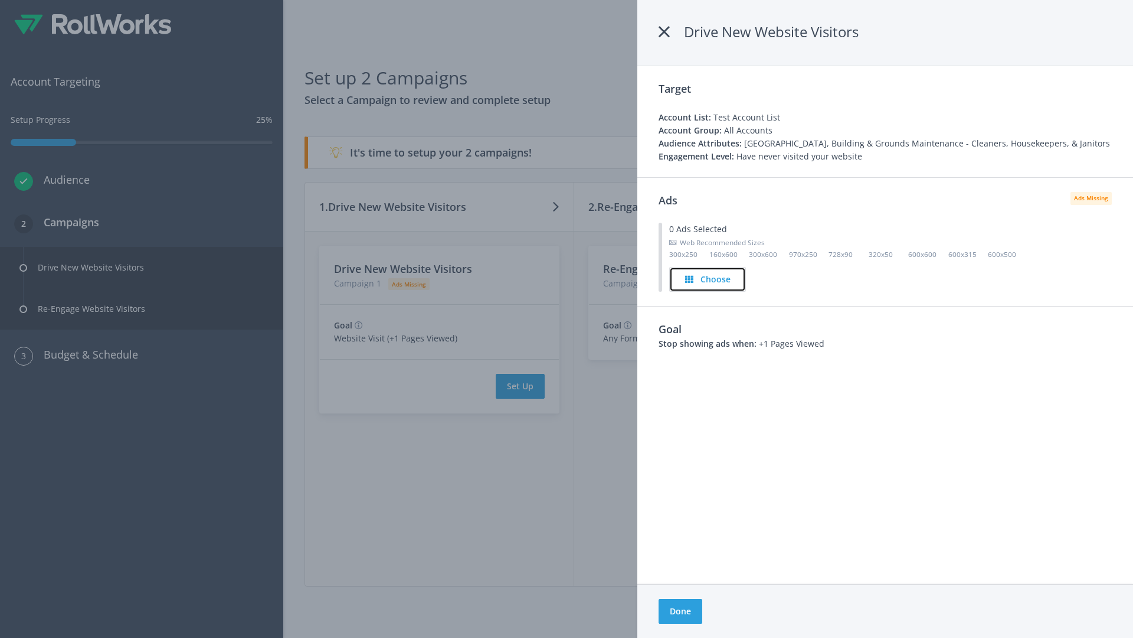
click at [708, 279] on h4 "Choose" at bounding box center [716, 279] width 30 height 13
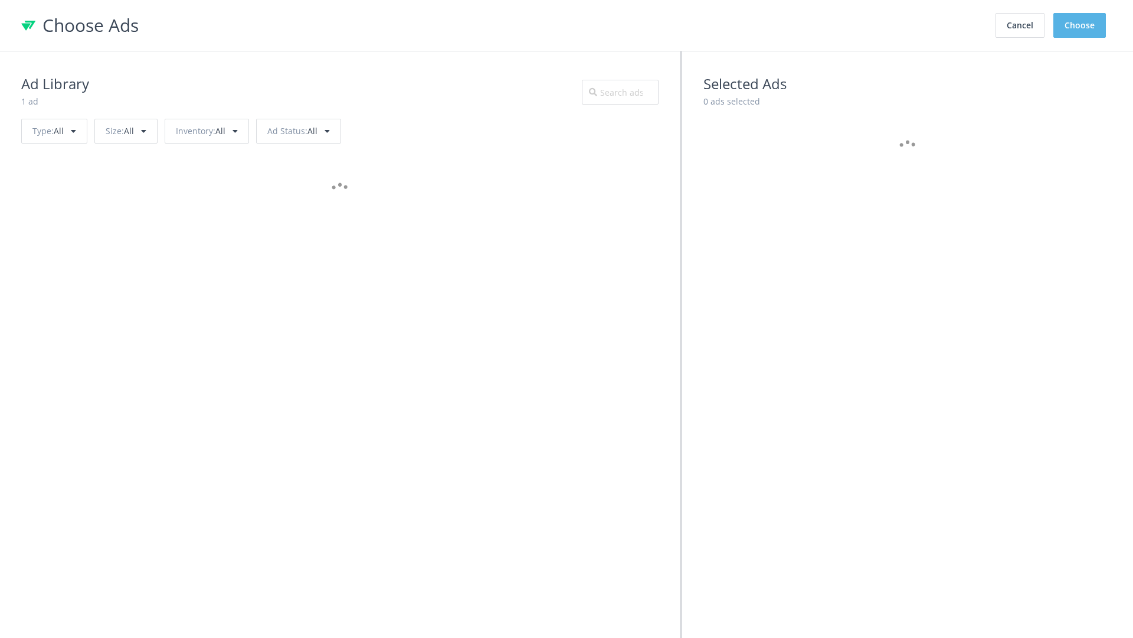
click at [1080, 25] on button "Choose" at bounding box center [1080, 25] width 53 height 25
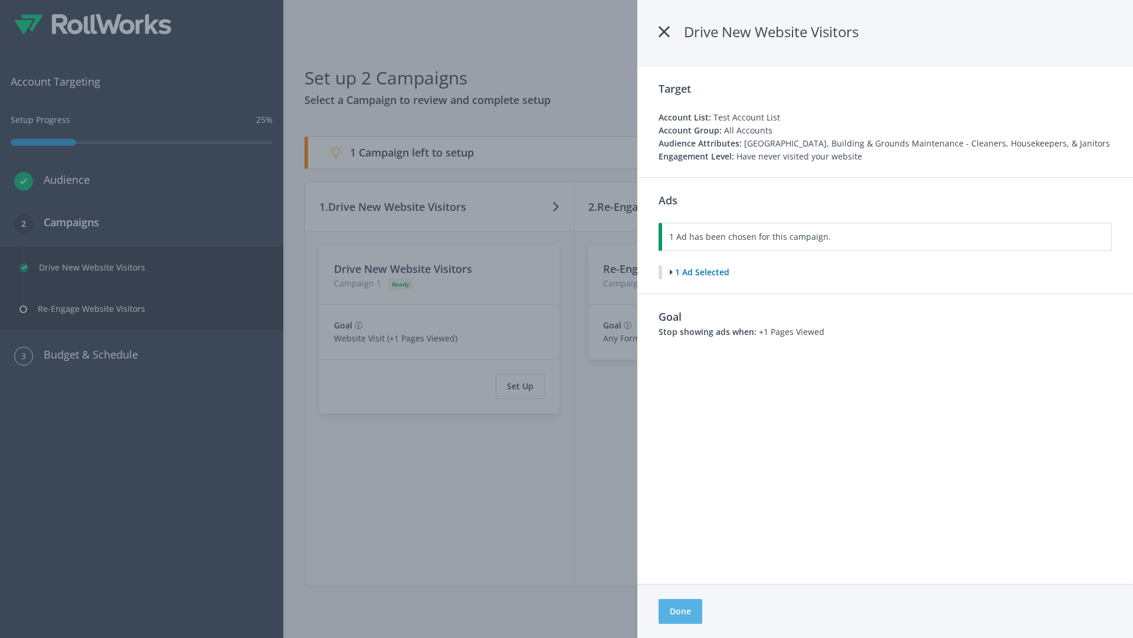
click at [680, 611] on button "Done" at bounding box center [681, 611] width 44 height 25
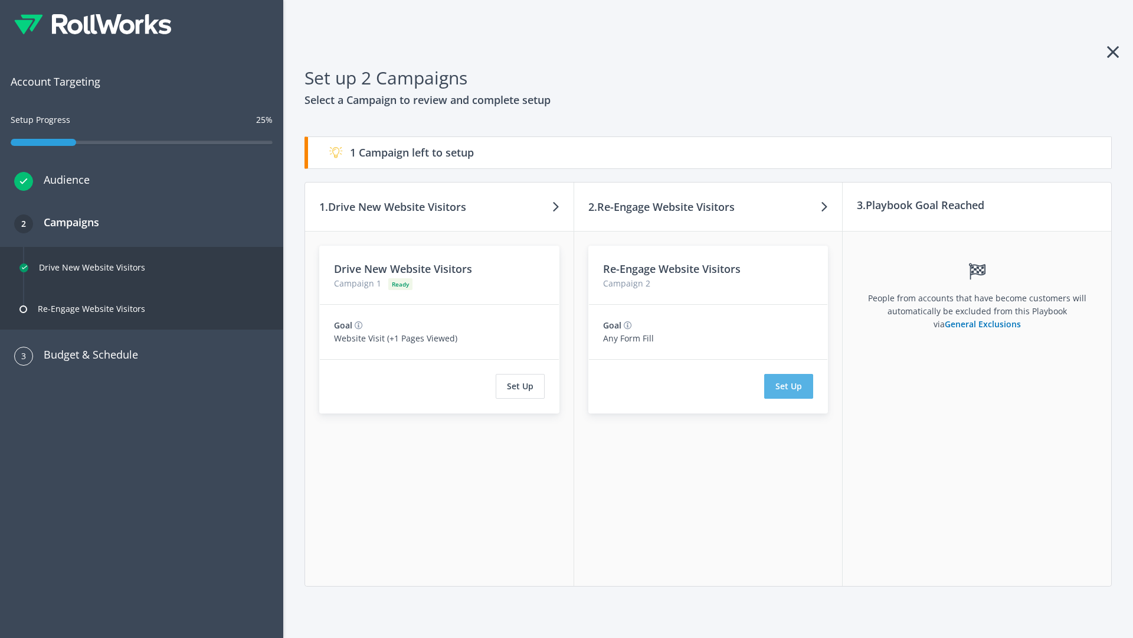
click at [789, 386] on button "Set Up" at bounding box center [788, 386] width 49 height 25
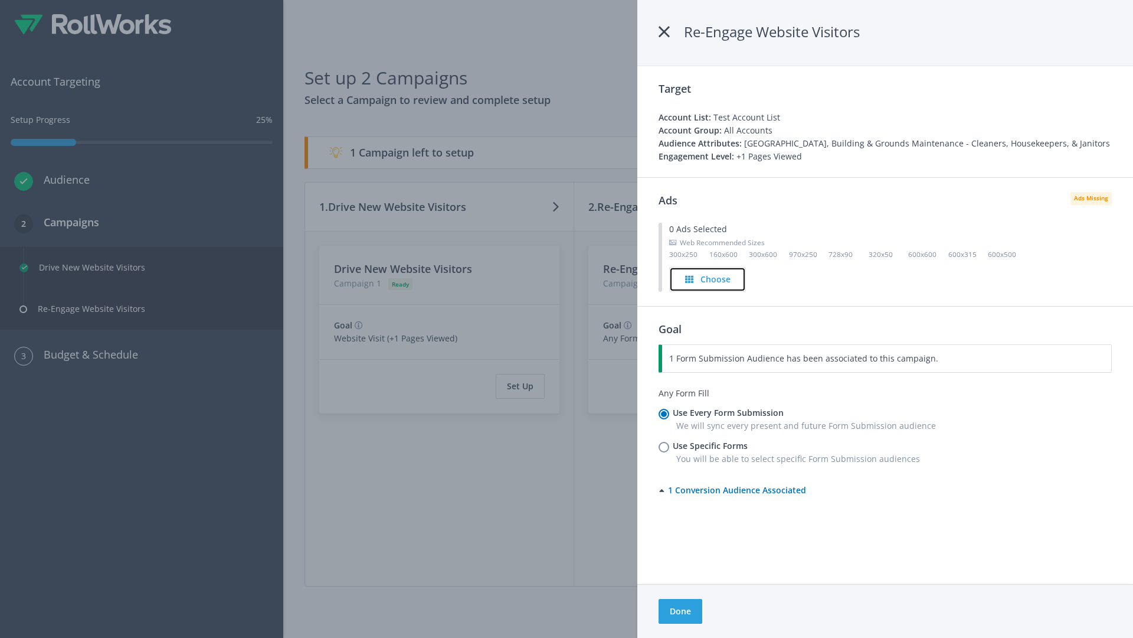
click at [708, 279] on h4 "Choose" at bounding box center [716, 279] width 30 height 13
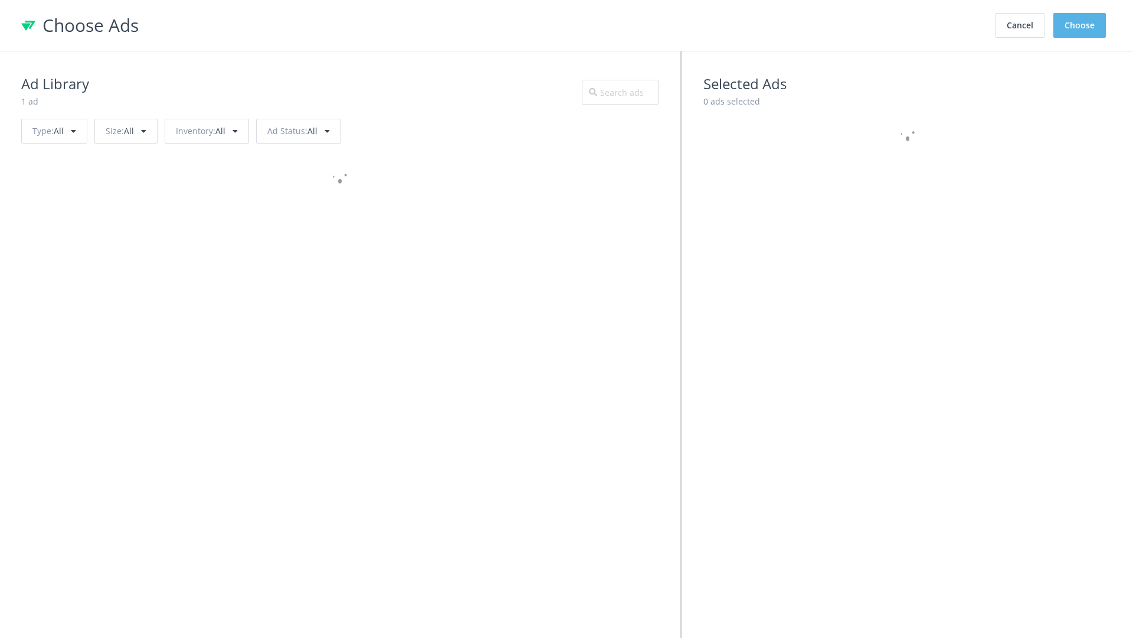
click at [1080, 25] on button "Choose" at bounding box center [1080, 25] width 53 height 25
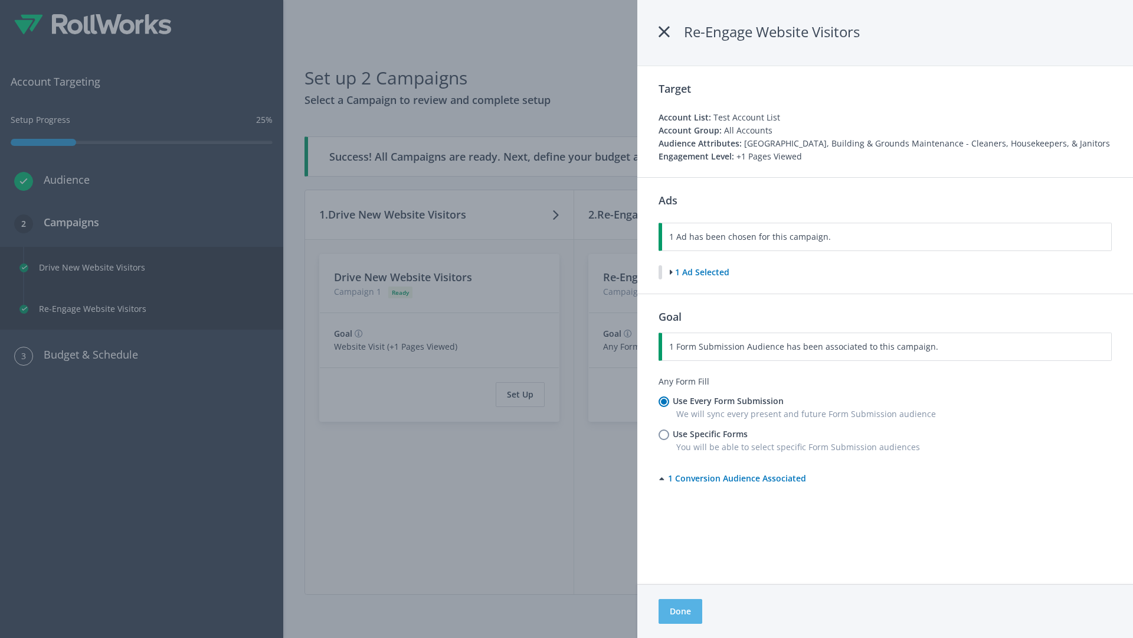
click at [680, 611] on button "Done" at bounding box center [681, 611] width 44 height 25
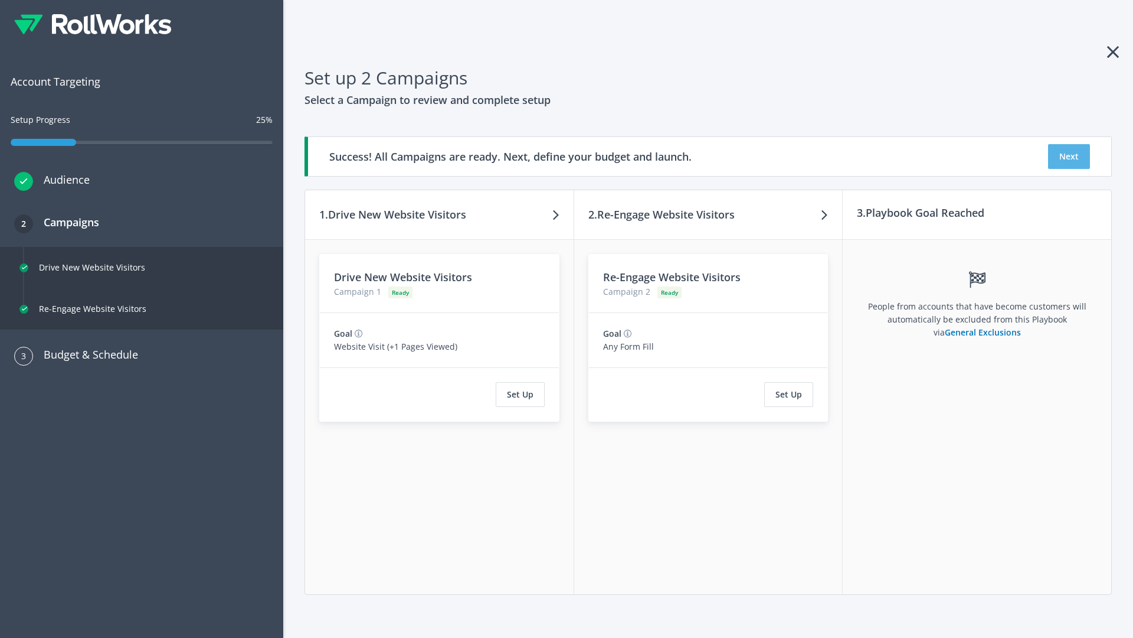
click at [1069, 156] on button "Next" at bounding box center [1069, 156] width 42 height 25
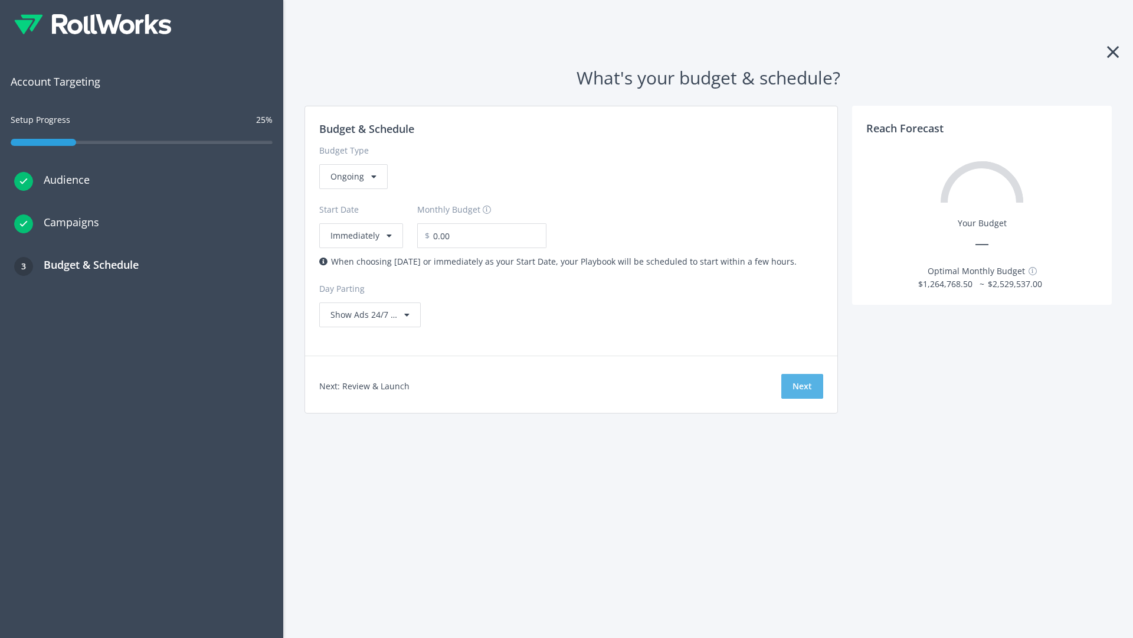
click at [802, 386] on button "Next" at bounding box center [803, 386] width 42 height 25
click at [352, 189] on div "Ongoing" at bounding box center [353, 176] width 68 height 25
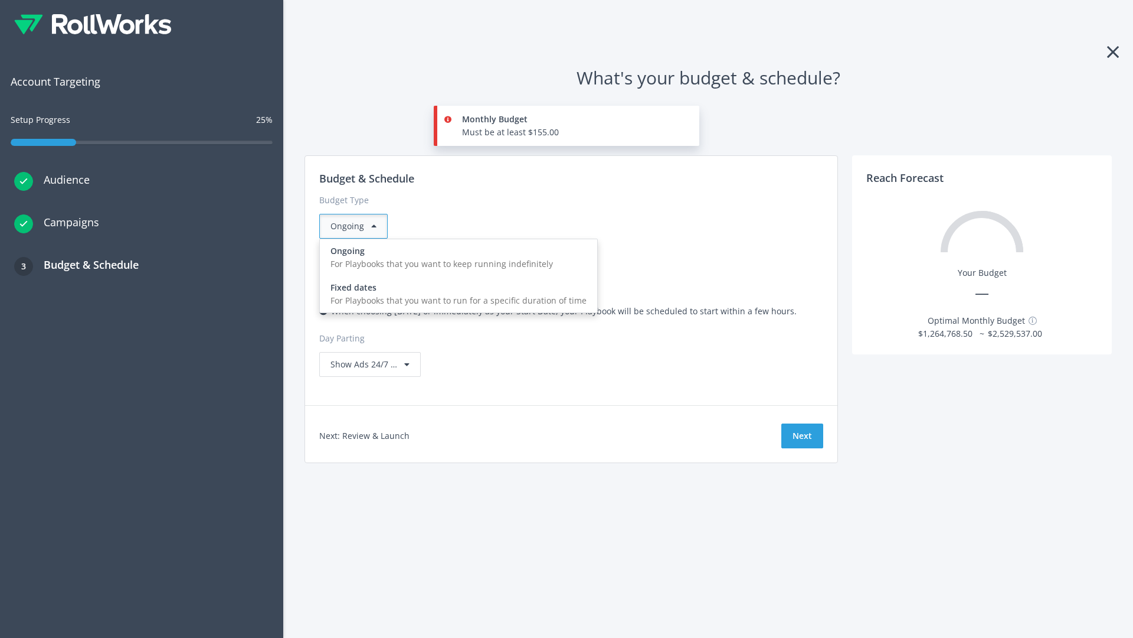
click at [455, 294] on div "For Playbooks that you want to run for a specific duration of time" at bounding box center [459, 300] width 256 height 13
click at [358, 226] on div "Ongoing" at bounding box center [353, 226] width 68 height 25
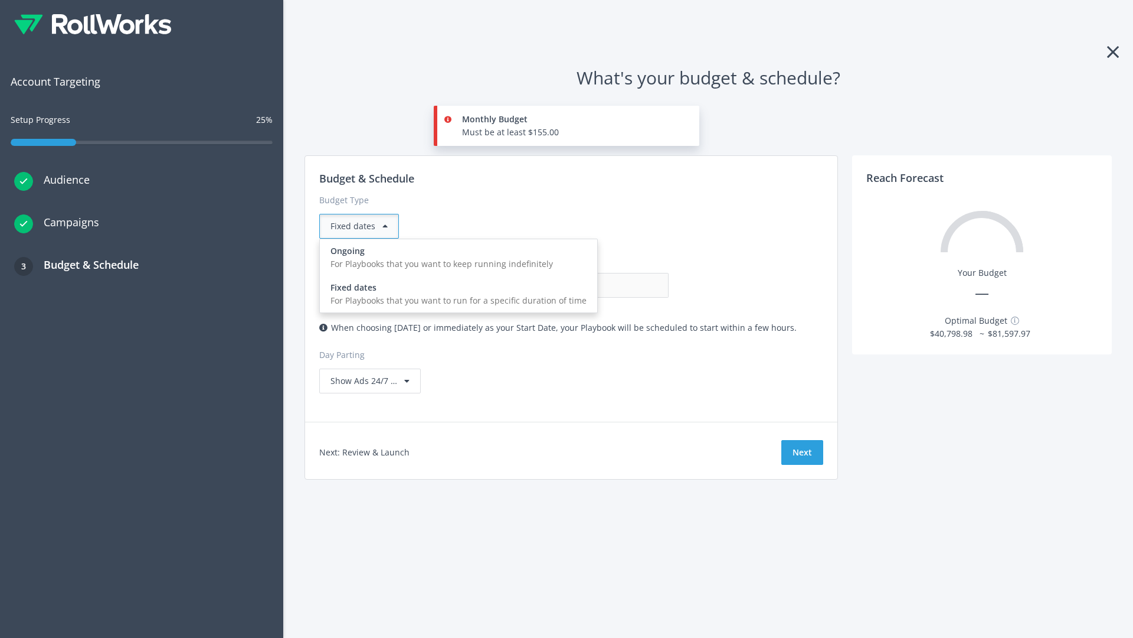
click at [455, 257] on div "For Playbooks that you want to keep running indefinitely" at bounding box center [459, 263] width 256 height 13
click at [552, 285] on input "0.00" at bounding box center [610, 285] width 117 height 25
click at [552, 285] on input "1.00" at bounding box center [610, 285] width 117 height 25
type input "1,000.00"
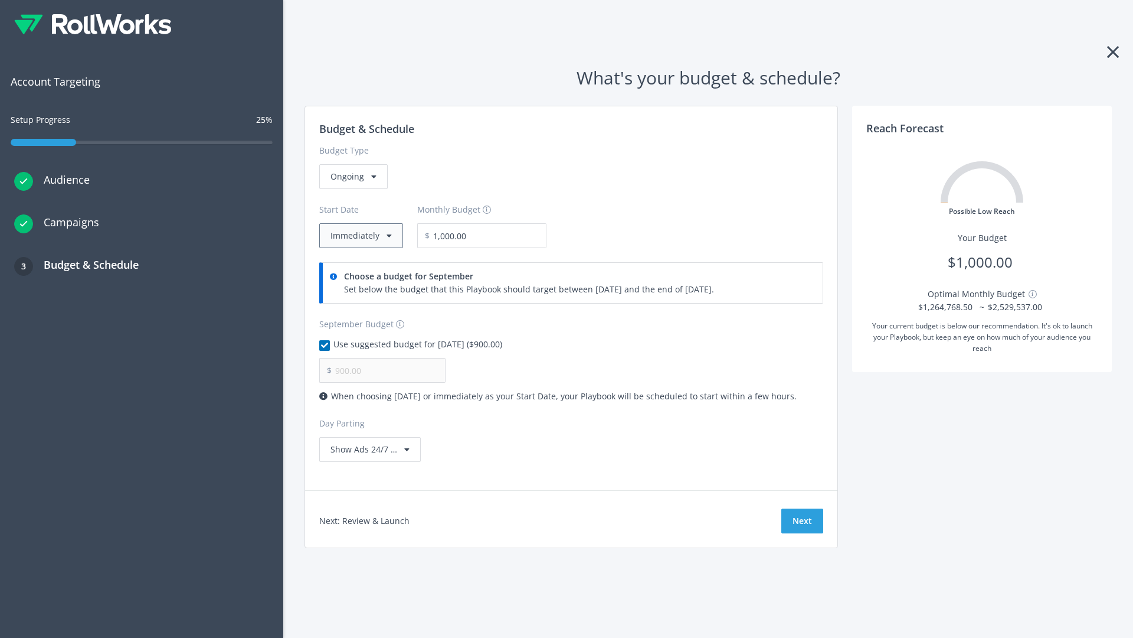
click at [360, 236] on button "Immediately" at bounding box center [361, 235] width 84 height 25
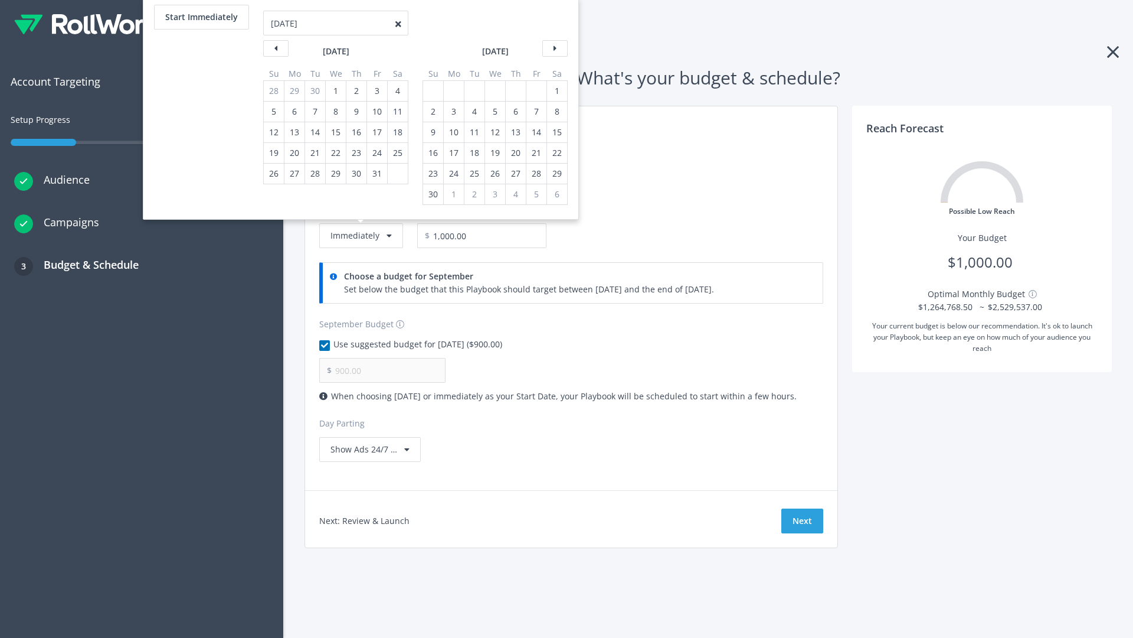
click at [432, 112] on div "2" at bounding box center [433, 112] width 15 height 20
type input "966.67"
click at [556, 91] on div "1" at bounding box center [557, 91] width 15 height 20
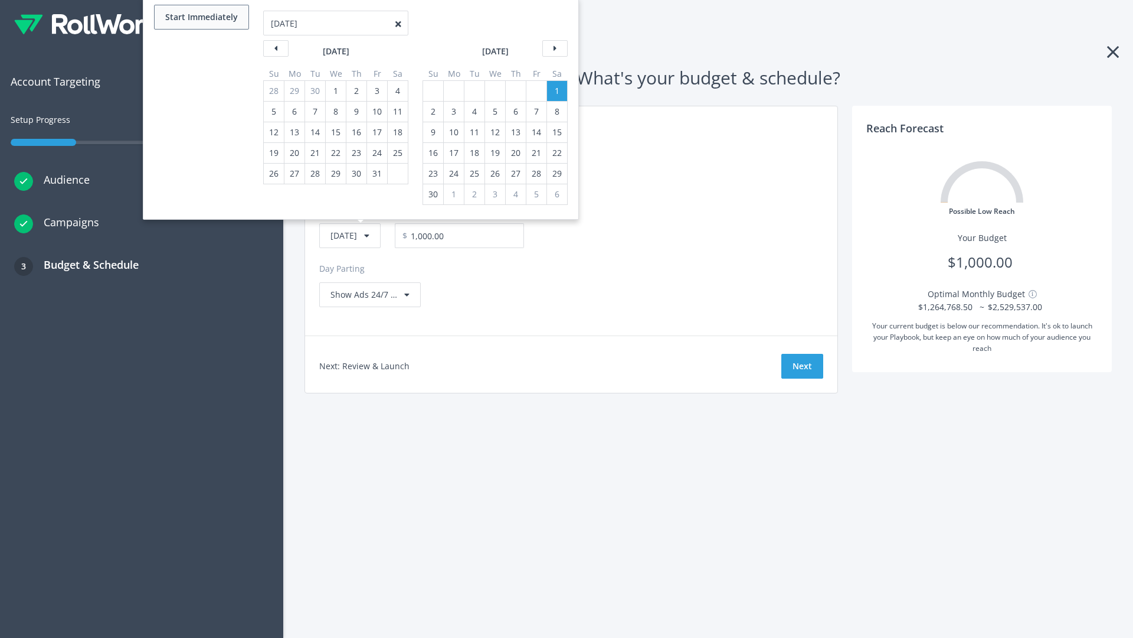
click at [201, 17] on button "Start Immediately" at bounding box center [201, 17] width 95 height 25
type input "09/04/2025"
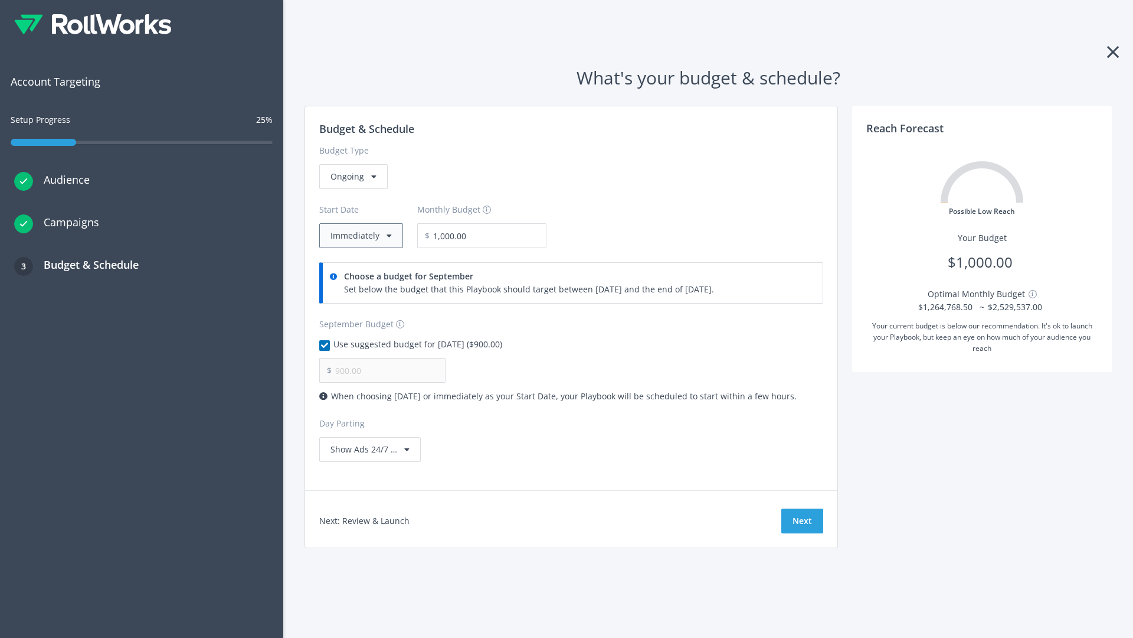
click at [360, 236] on button "Immediately" at bounding box center [361, 235] width 84 height 25
click at [802, 521] on button "Next" at bounding box center [803, 520] width 42 height 25
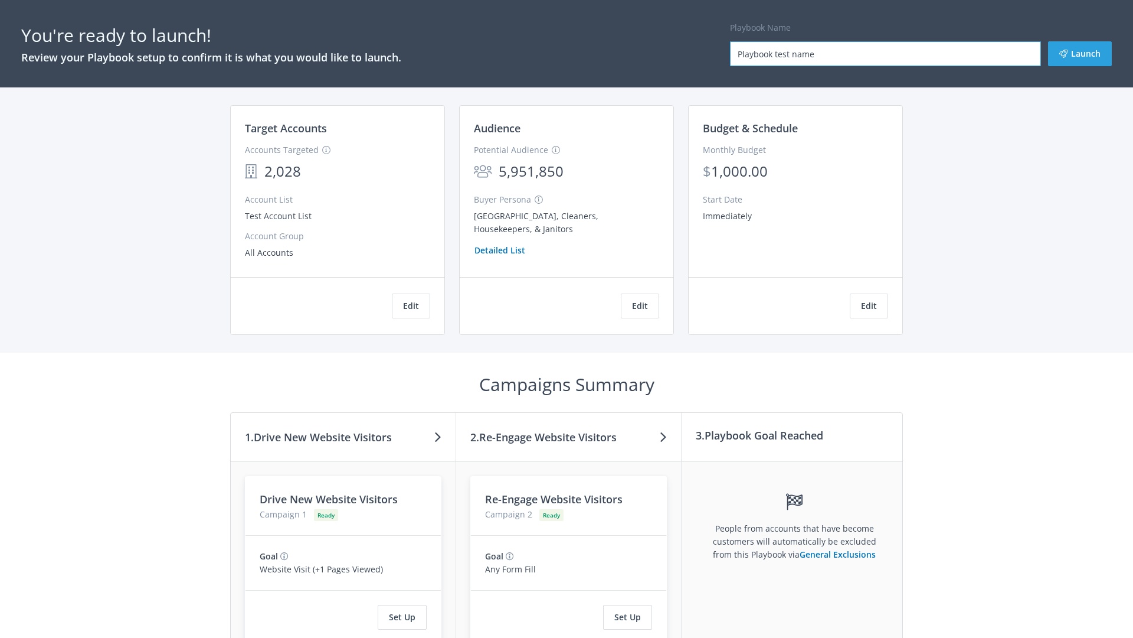
type input "Playbook test name"
click at [1080, 54] on button "Launch" at bounding box center [1080, 53] width 64 height 25
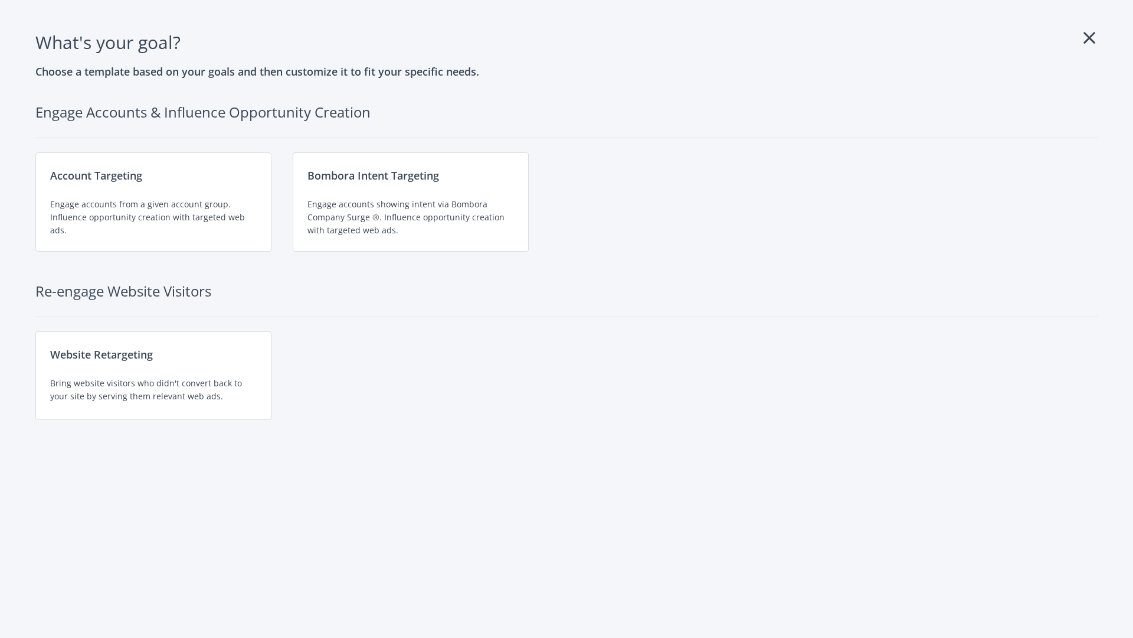
click at [411, 202] on div "Engage accounts showing intent via Bombora Company Surge ®. Influence opportuni…" at bounding box center [411, 217] width 207 height 39
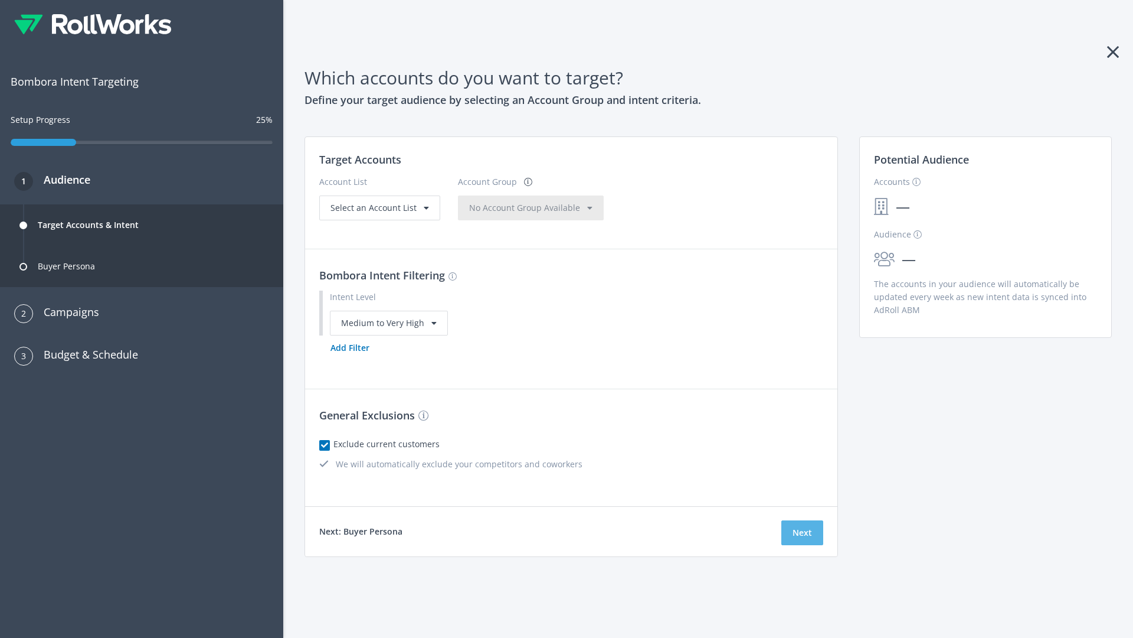
click at [802, 532] on button "Next" at bounding box center [803, 532] width 42 height 25
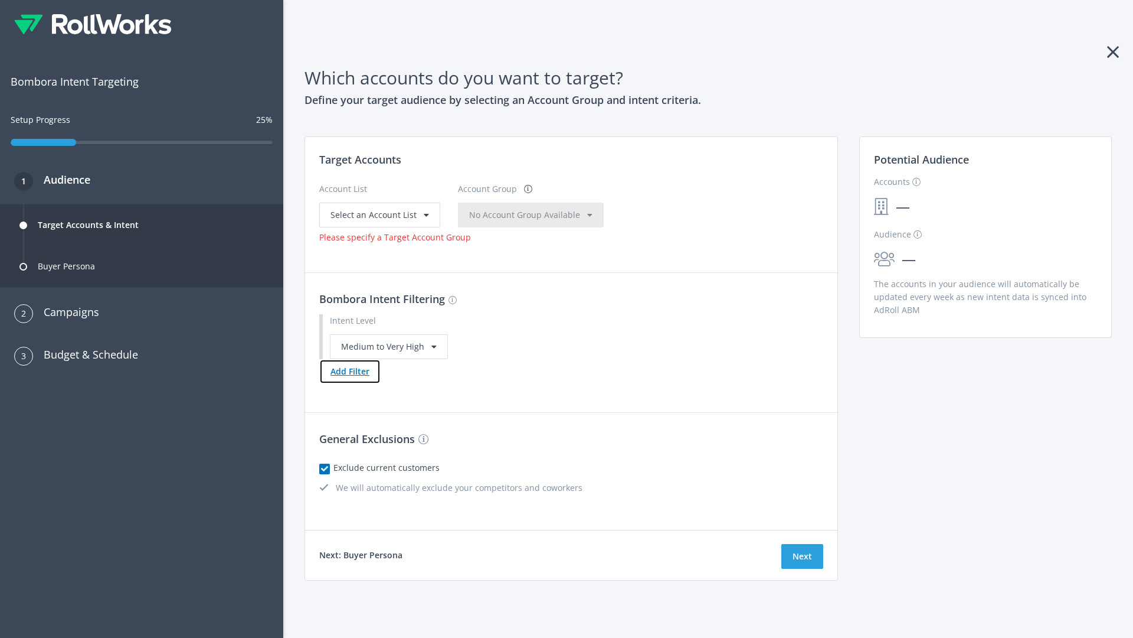
click at [349, 371] on button "Add Filter" at bounding box center [349, 371] width 61 height 25
click at [802, 568] on button "Next" at bounding box center [803, 556] width 42 height 25
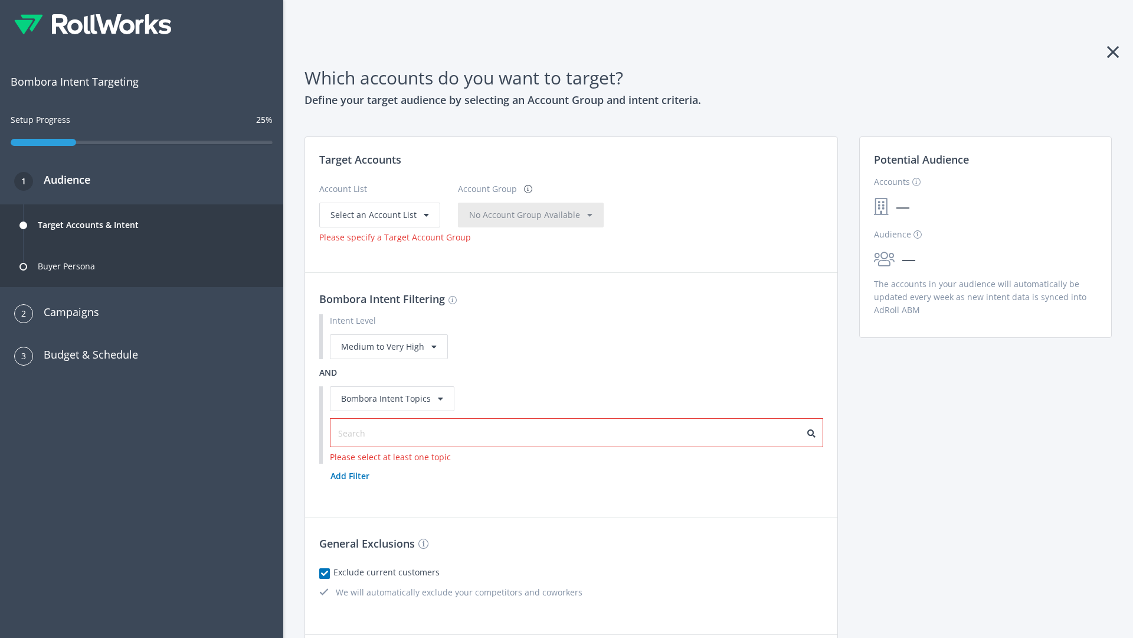
click at [384, 427] on input "text" at bounding box center [391, 433] width 106 height 13
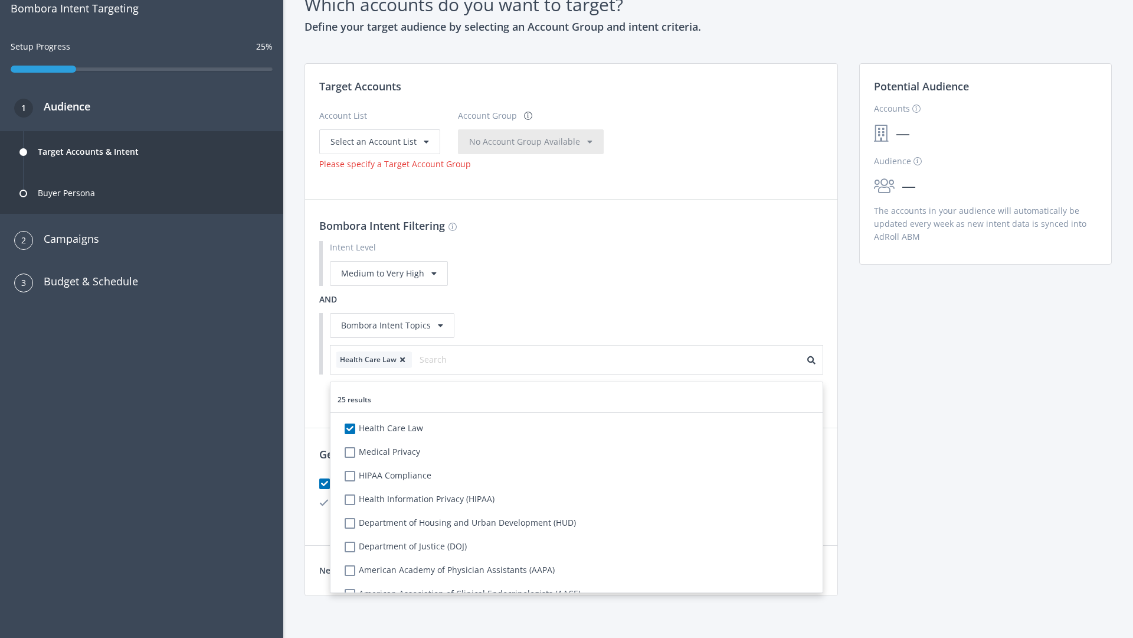
click at [378, 141] on span "Select an Account List" at bounding box center [374, 141] width 86 height 11
click at [537, 147] on span "No Account Group Available" at bounding box center [524, 141] width 111 height 11
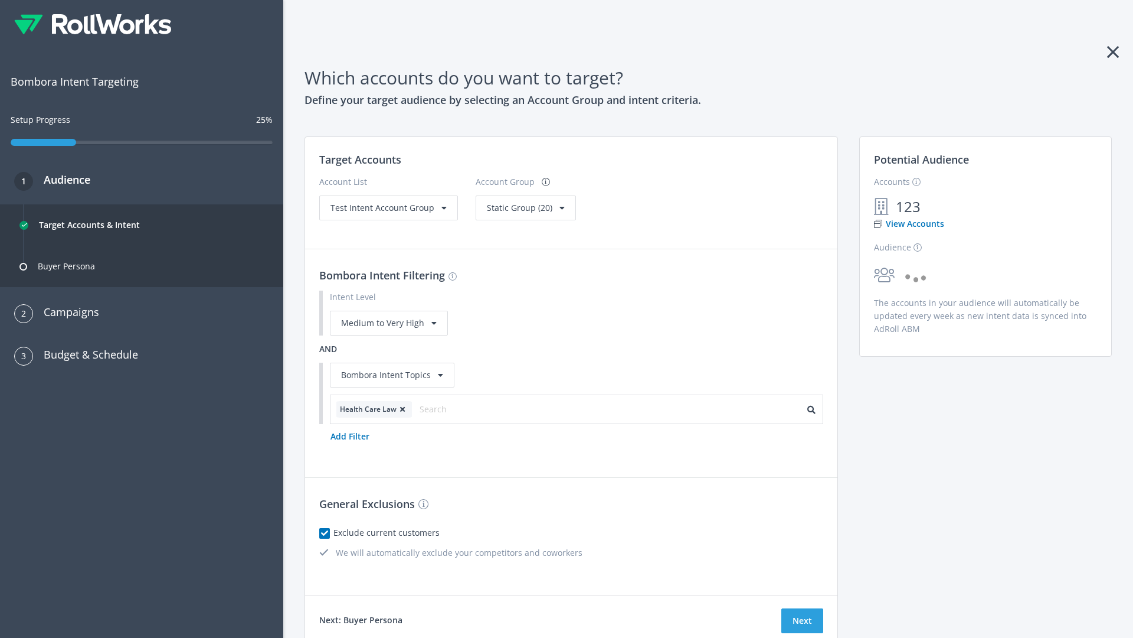
click at [522, 207] on span "Static Group (20)" at bounding box center [520, 207] width 66 height 11
click at [387, 207] on span "Test Intent Account Group" at bounding box center [383, 207] width 104 height 11
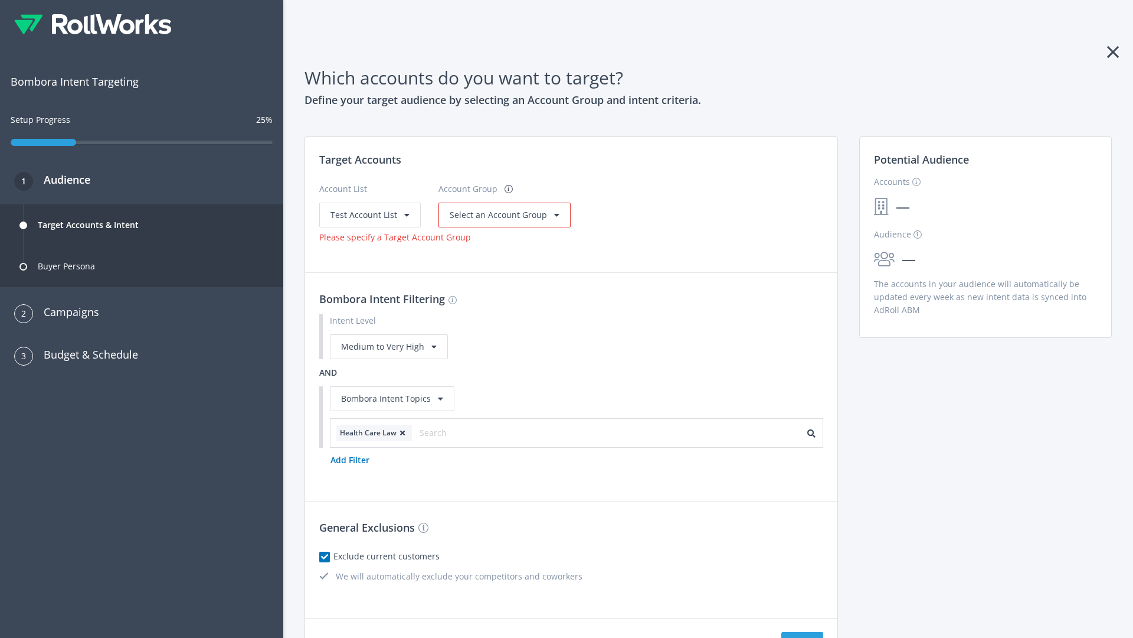
click at [501, 214] on span "Select an Account Group" at bounding box center [498, 214] width 97 height 11
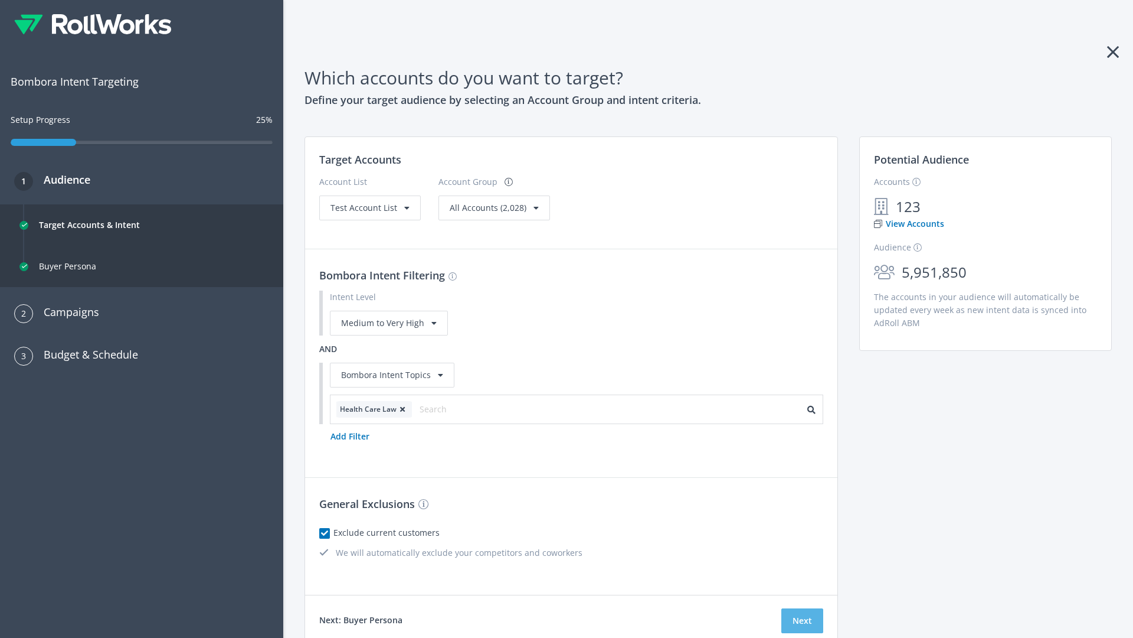
click at [802, 620] on button "Next" at bounding box center [803, 620] width 42 height 25
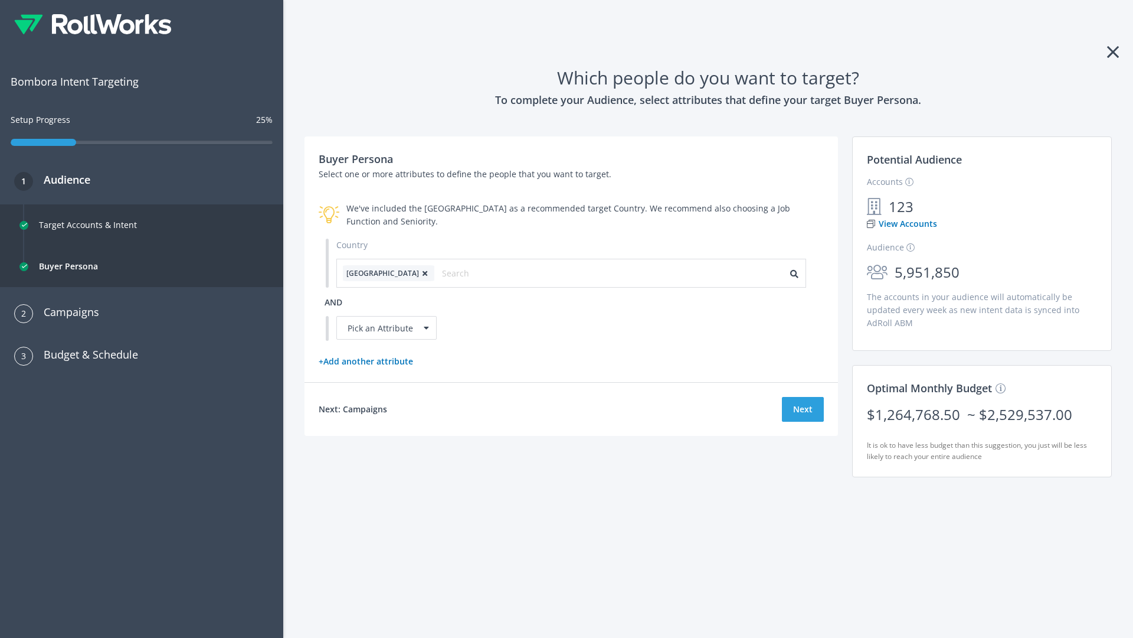
click at [419, 273] on icon at bounding box center [425, 273] width 12 height 7
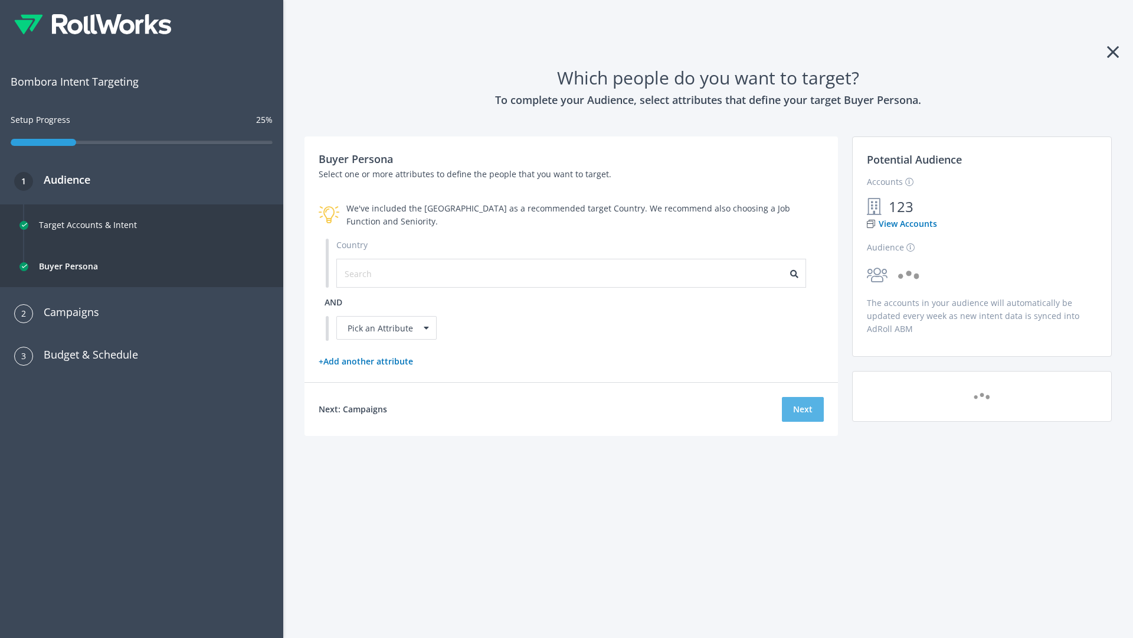
click at [803, 408] on button "Next" at bounding box center [803, 409] width 42 height 25
click at [390, 273] on input "text" at bounding box center [398, 273] width 106 height 13
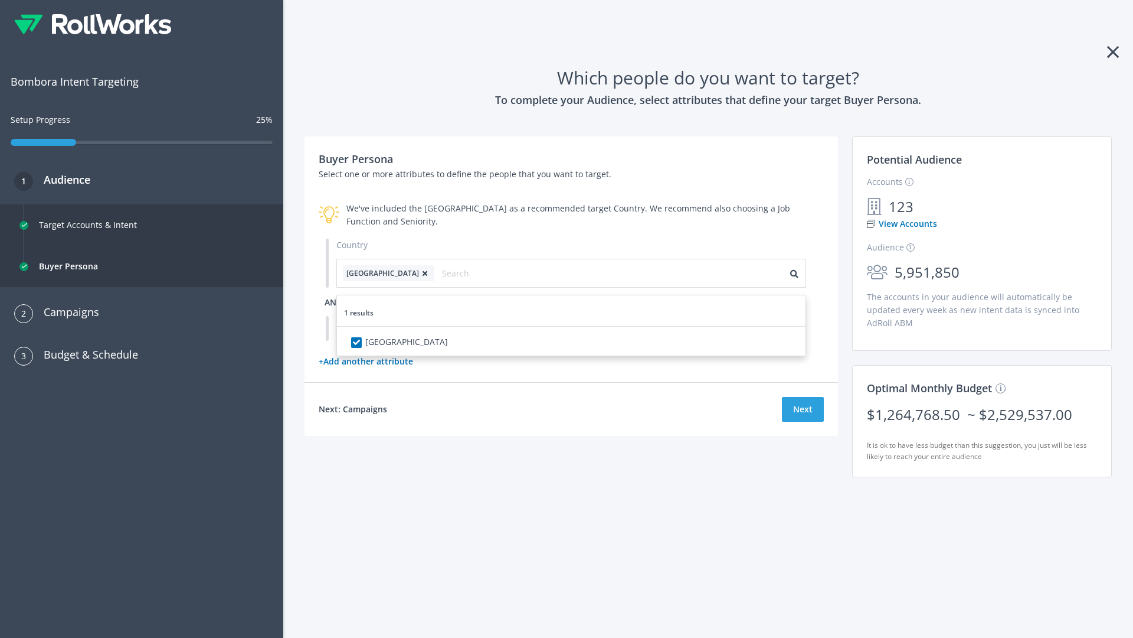
click at [334, 302] on span "and" at bounding box center [334, 301] width 18 height 11
click at [387, 328] on div "Pick an Attribute" at bounding box center [386, 328] width 100 height 24
click at [803, 421] on button "Next" at bounding box center [803, 409] width 42 height 25
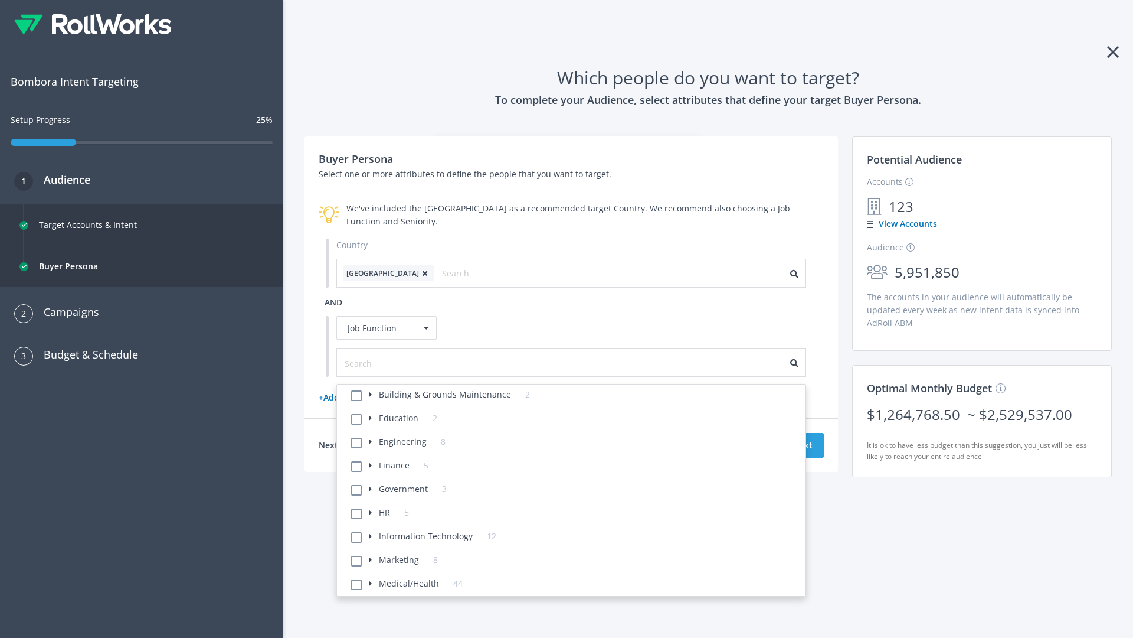
click at [575, 396] on li "Building & Grounds Maintenance 2" at bounding box center [575, 396] width 462 height 24
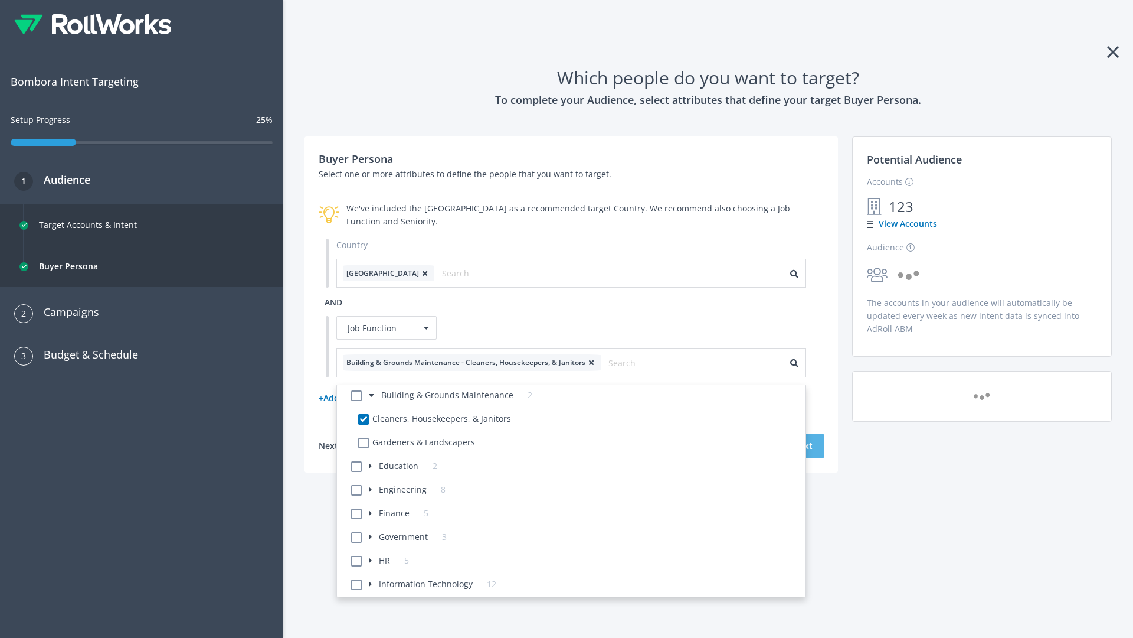
click at [803, 445] on button "Next" at bounding box center [803, 445] width 42 height 25
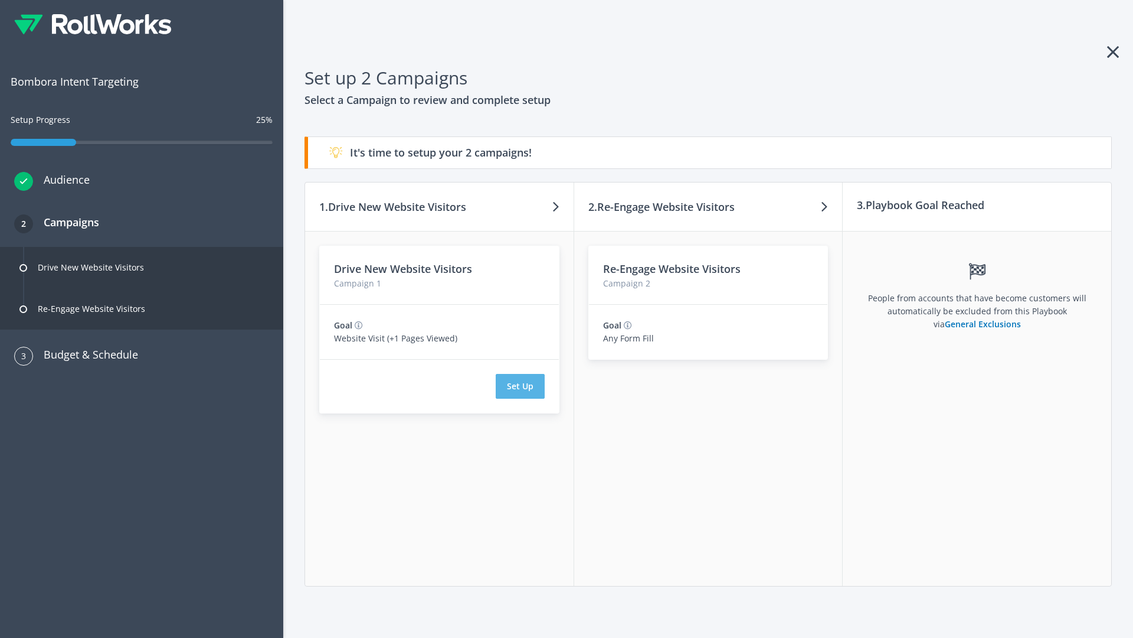
click at [520, 386] on button "Set Up" at bounding box center [520, 386] width 49 height 25
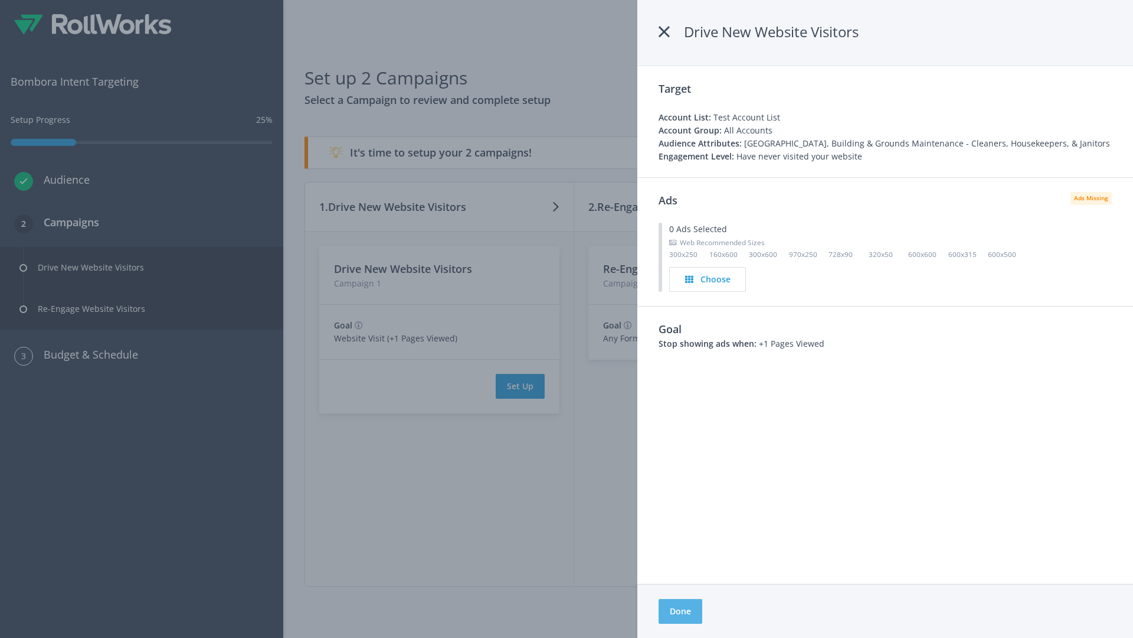
click at [681, 611] on button "Done" at bounding box center [681, 611] width 44 height 25
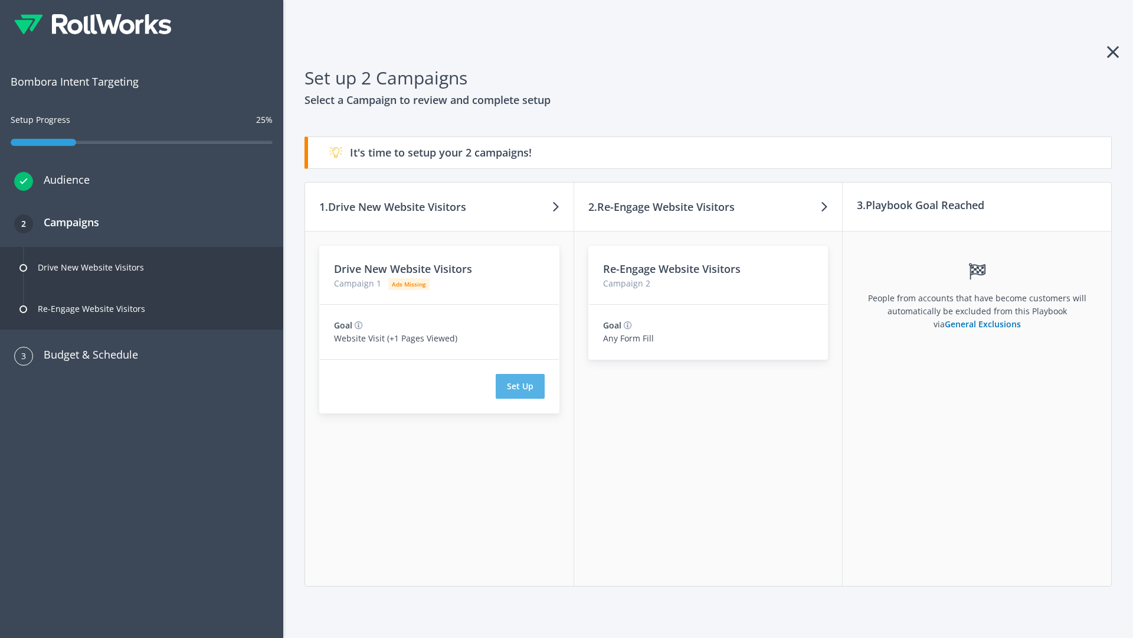
click at [520, 386] on button "Set Up" at bounding box center [520, 386] width 49 height 25
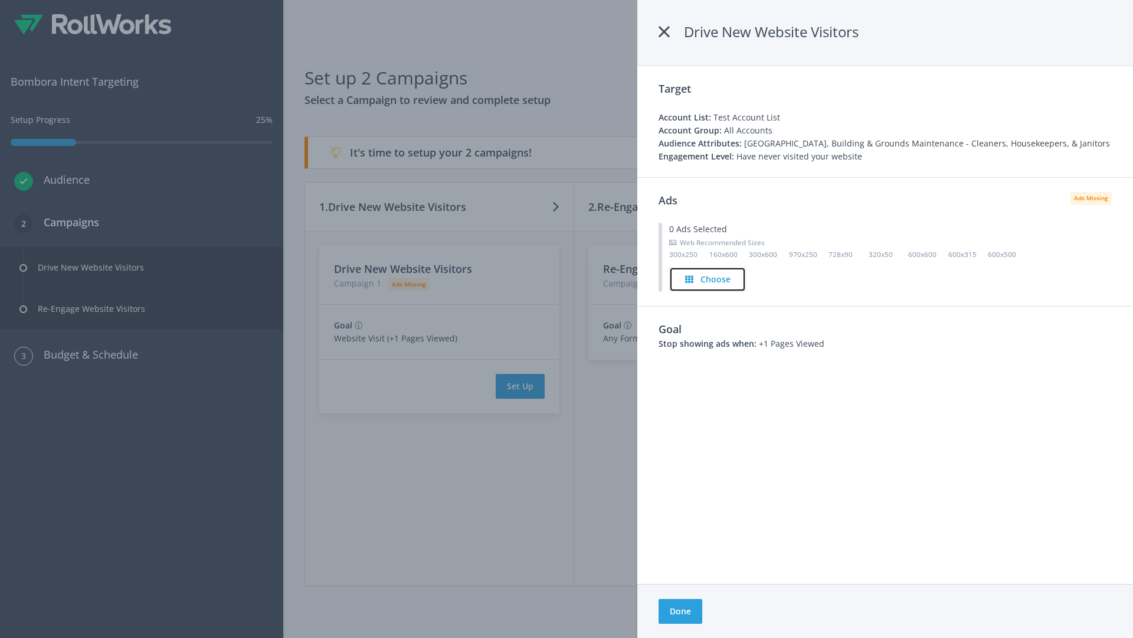
click at [708, 279] on h4 "Choose" at bounding box center [716, 279] width 30 height 13
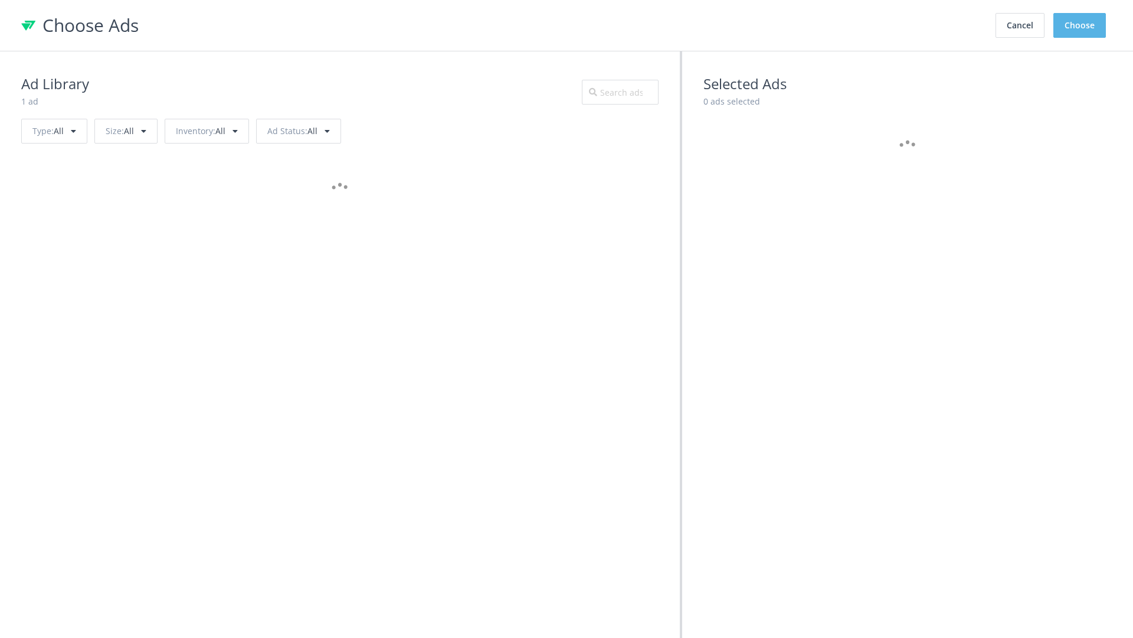
click at [1080, 25] on button "Choose" at bounding box center [1080, 25] width 53 height 25
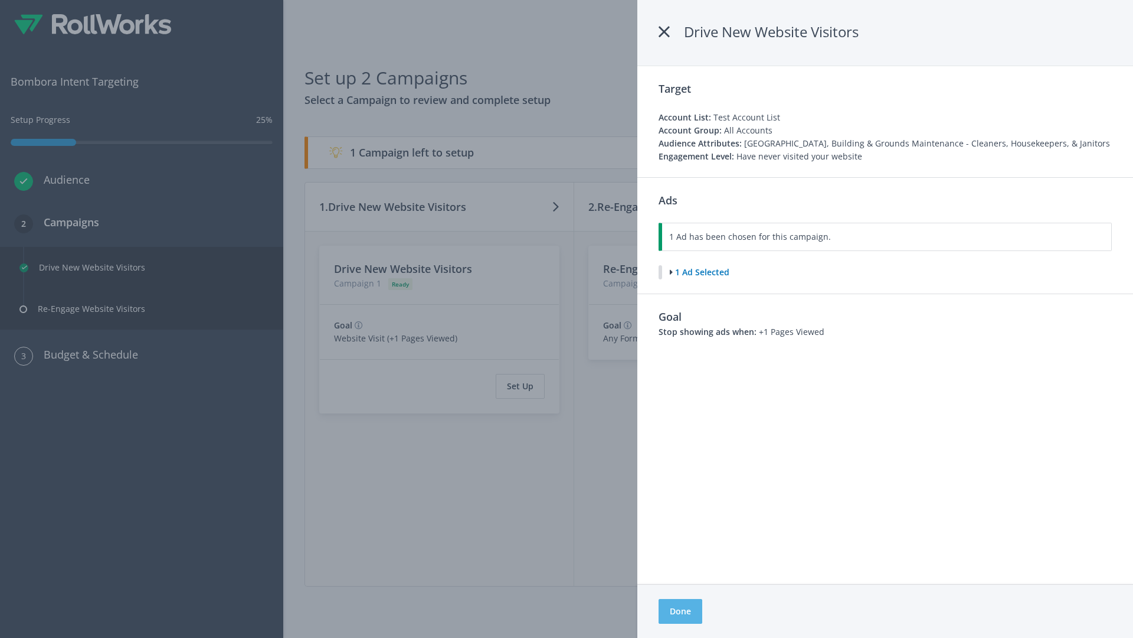
click at [680, 611] on button "Done" at bounding box center [681, 611] width 44 height 25
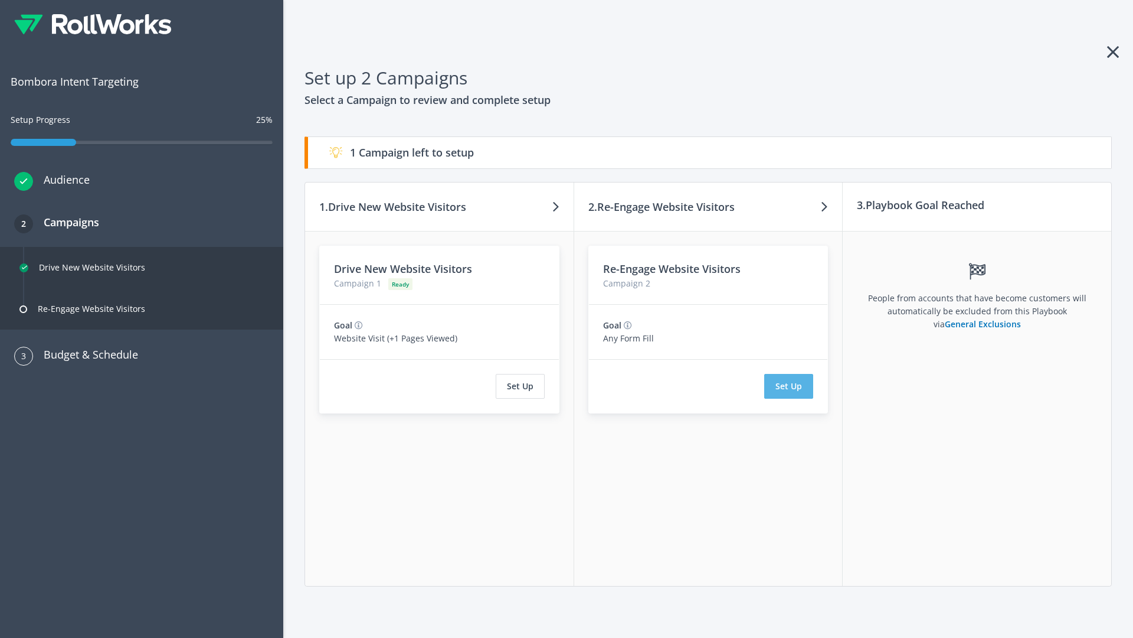
click at [789, 386] on button "Set Up" at bounding box center [788, 386] width 49 height 25
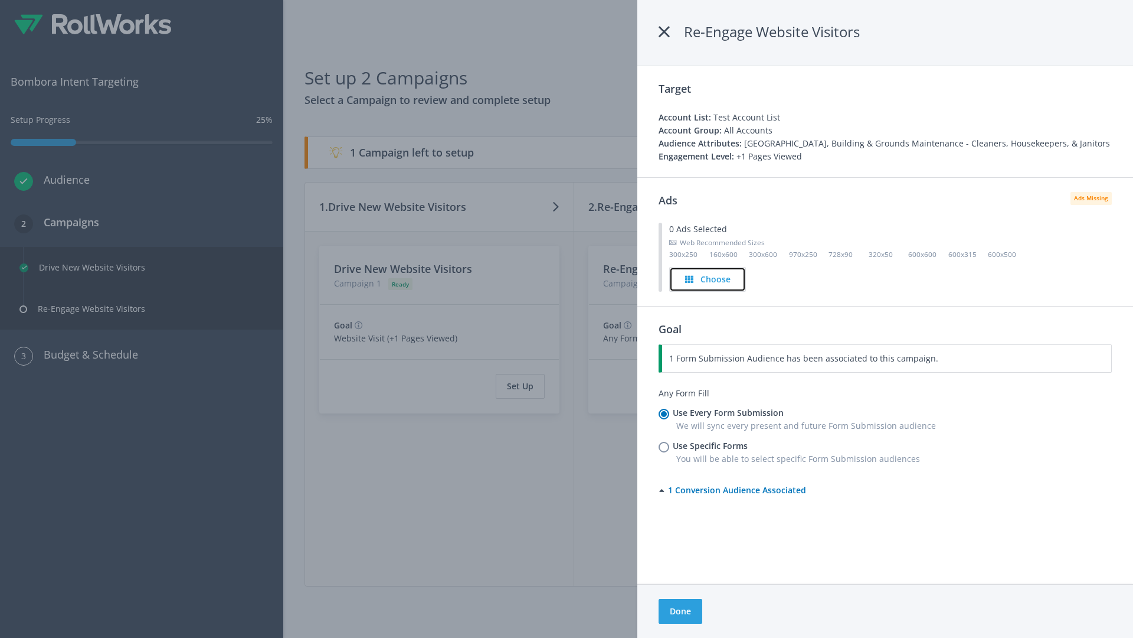
click at [708, 279] on h4 "Choose" at bounding box center [716, 279] width 30 height 13
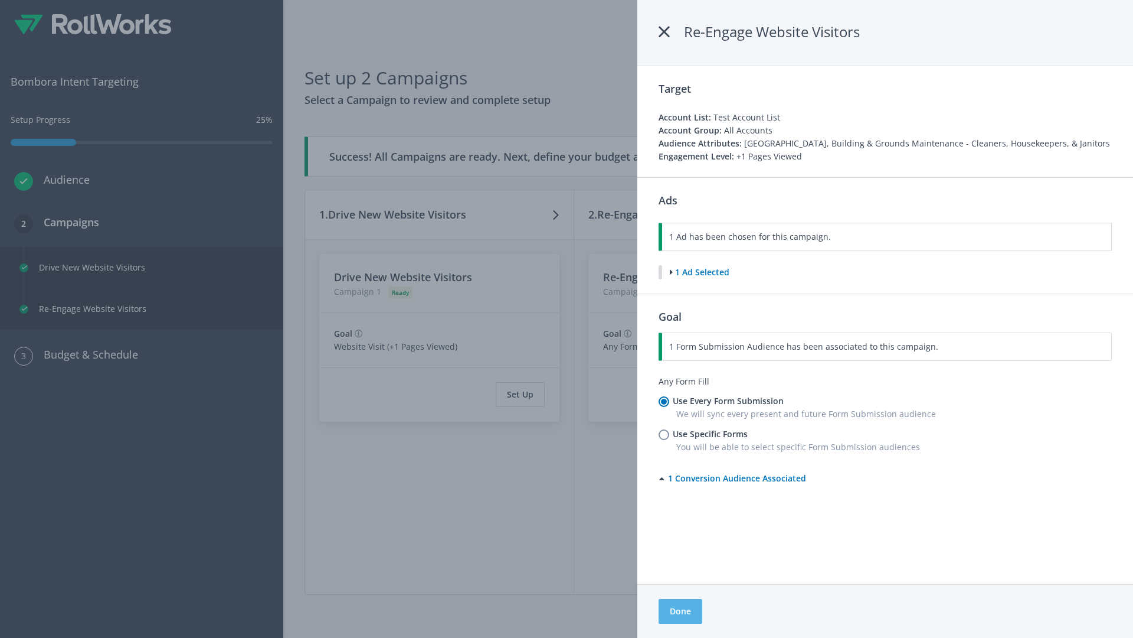
click at [680, 611] on button "Done" at bounding box center [681, 611] width 44 height 25
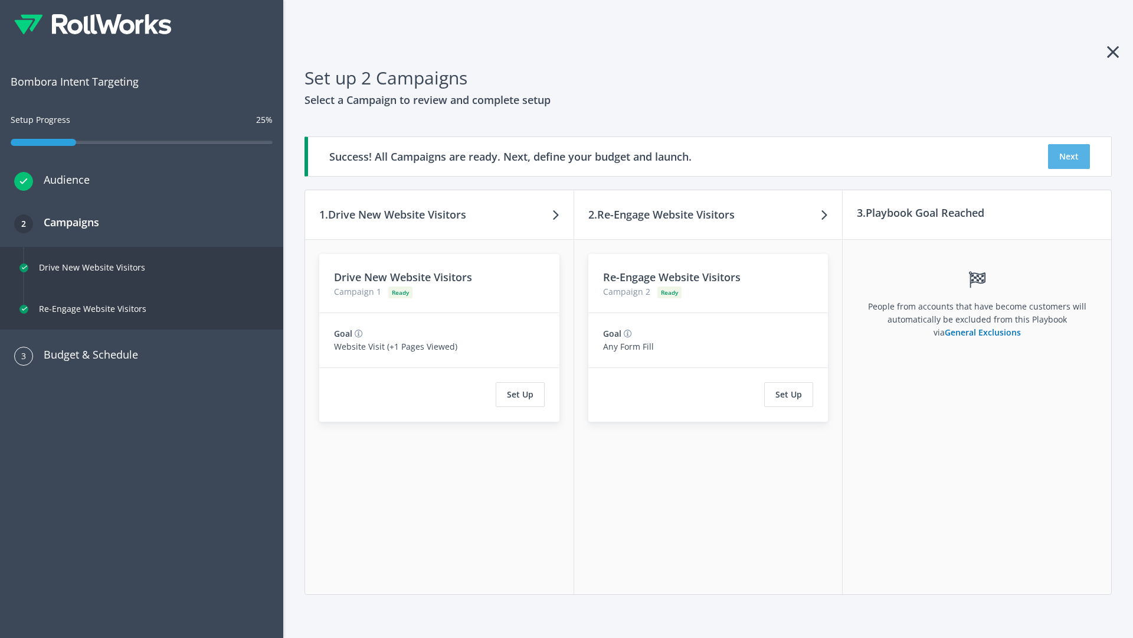
click at [1069, 156] on button "Next" at bounding box center [1069, 156] width 42 height 25
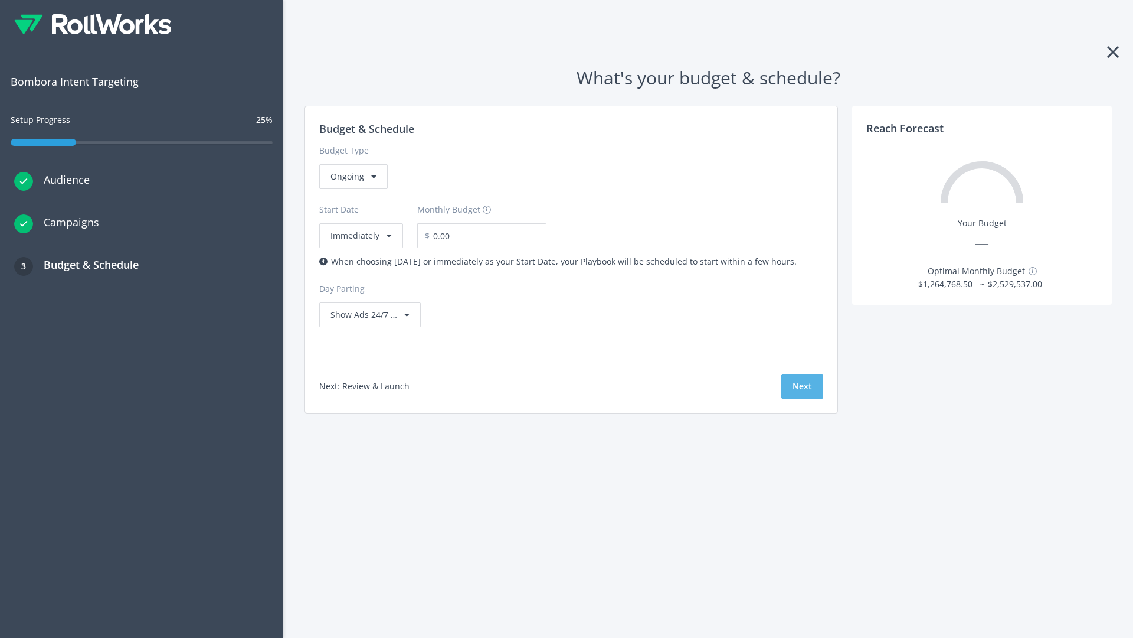
click at [802, 386] on button "Next" at bounding box center [803, 386] width 42 height 25
click at [352, 189] on div "Ongoing" at bounding box center [353, 176] width 68 height 25
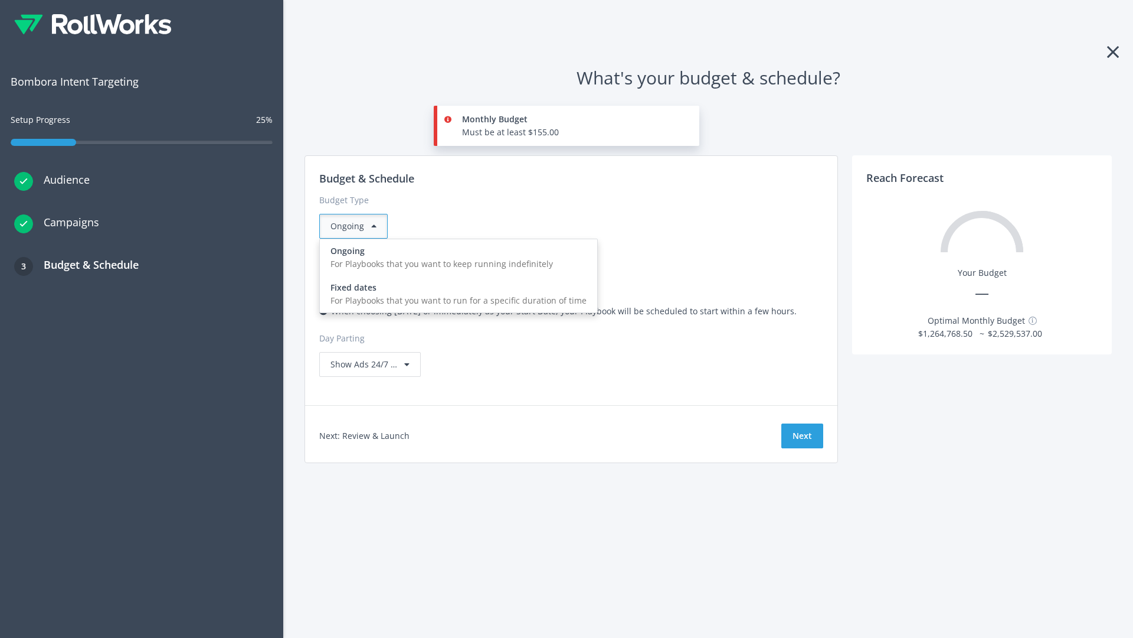
click at [455, 294] on div "For Playbooks that you want to run for a specific duration of time" at bounding box center [459, 300] width 256 height 13
click at [358, 226] on div "Ongoing" at bounding box center [353, 226] width 68 height 25
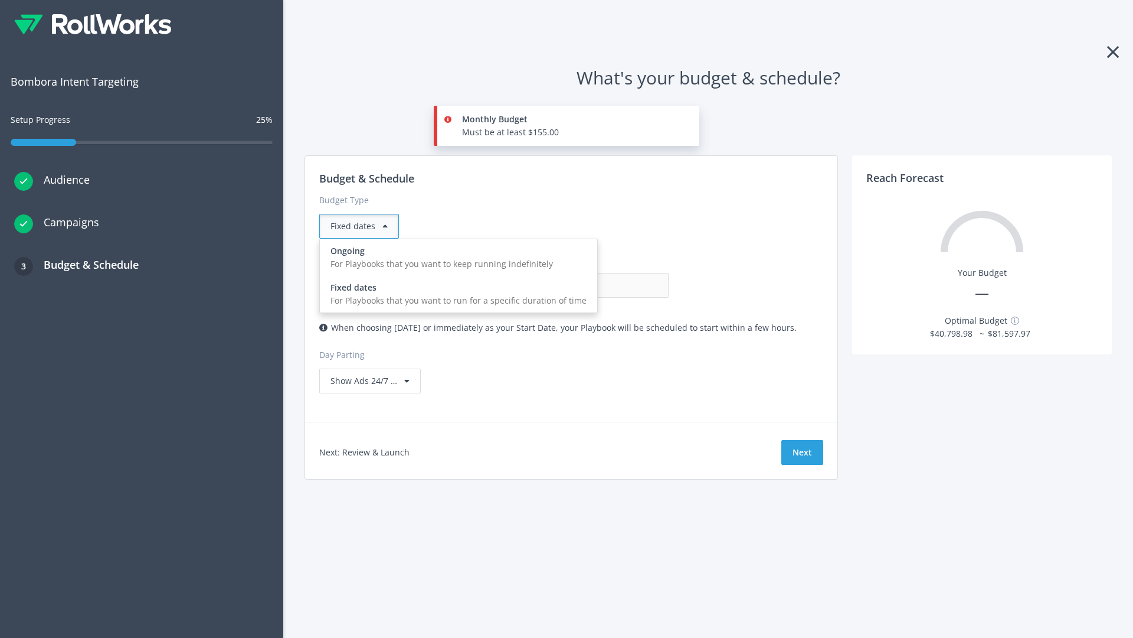
click at [455, 257] on div "For Playbooks that you want to keep running indefinitely" at bounding box center [459, 263] width 256 height 13
click at [552, 285] on input "0.00" at bounding box center [610, 285] width 117 height 25
click at [552, 285] on input "1.00" at bounding box center [610, 285] width 117 height 25
type input "1,000.00"
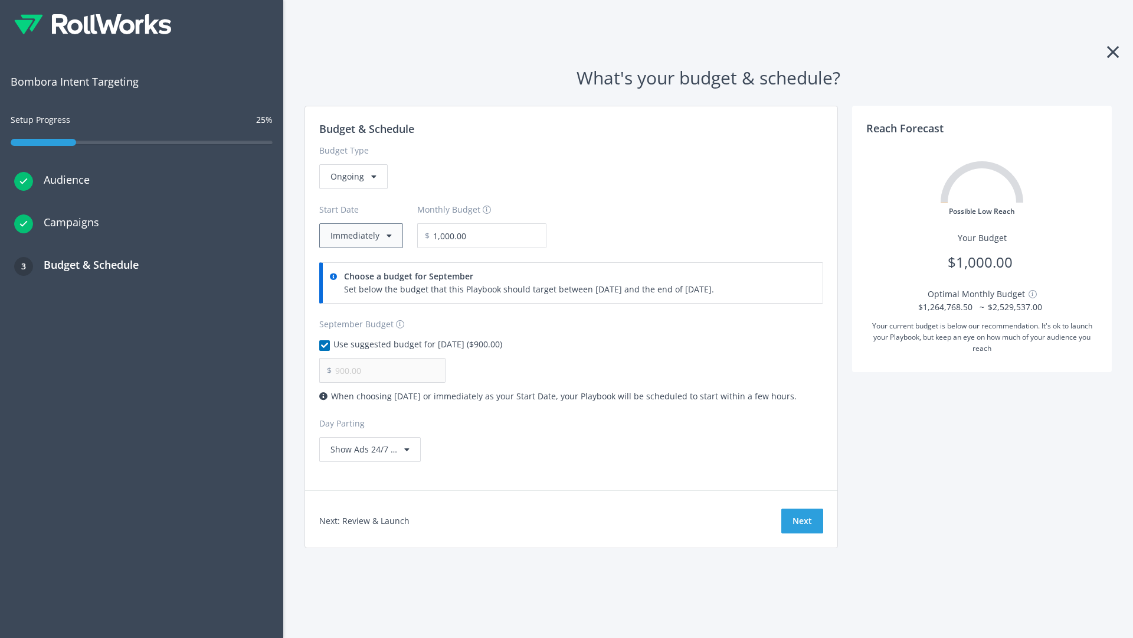
click at [360, 236] on button "Immediately" at bounding box center [361, 235] width 84 height 25
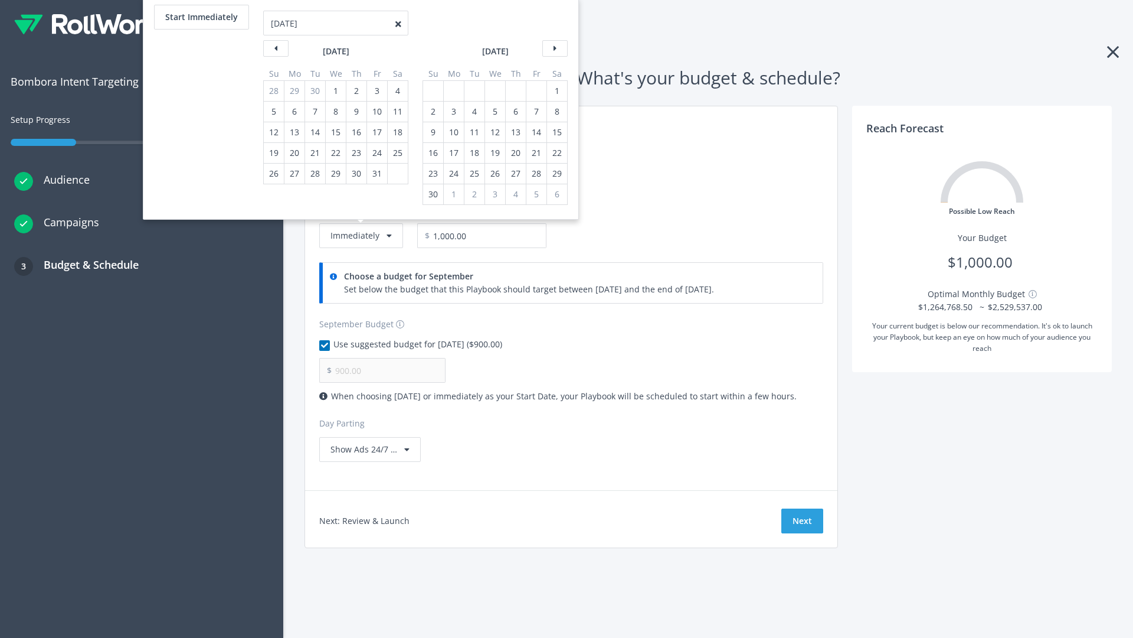
click at [432, 112] on div "2" at bounding box center [433, 112] width 15 height 20
type input "966.67"
click at [556, 91] on div "1" at bounding box center [557, 91] width 15 height 20
click at [201, 17] on button "Start Immediately" at bounding box center [201, 17] width 95 height 25
type input "09/04/2025"
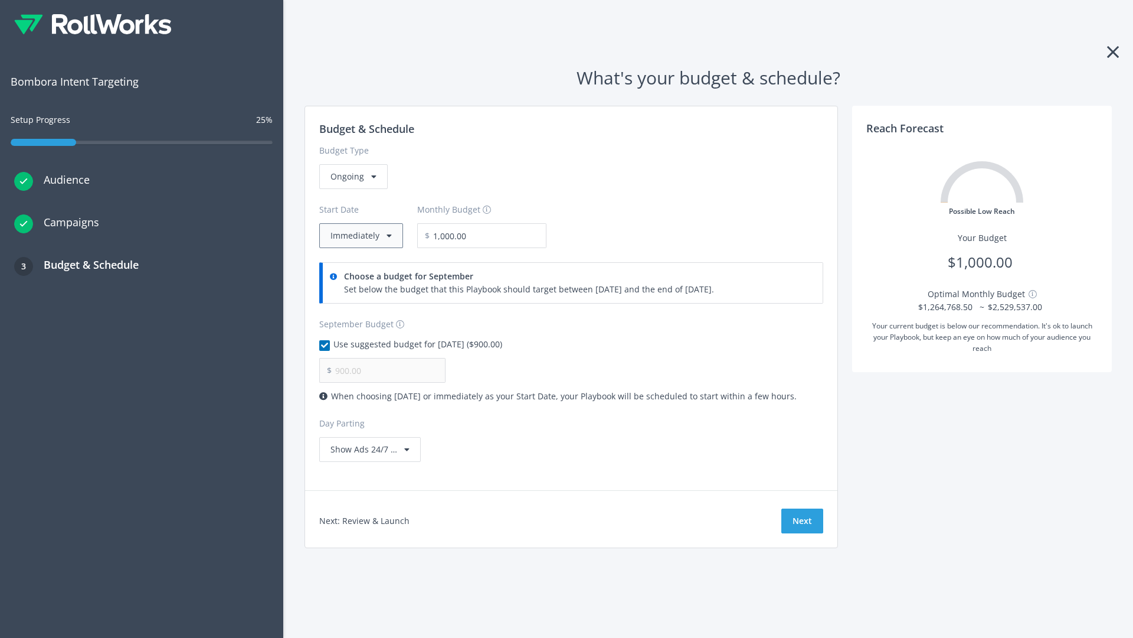
click at [360, 236] on button "Immediately" at bounding box center [361, 235] width 84 height 25
click at [802, 521] on button "Next" at bounding box center [803, 520] width 42 height 25
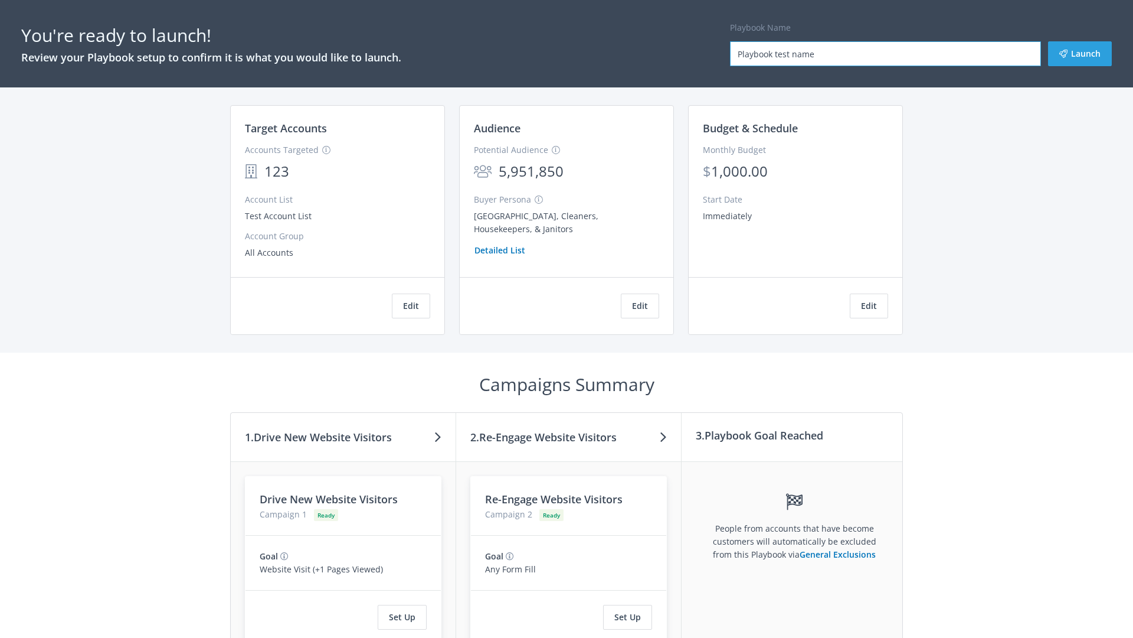
type input "Playbook test name"
click at [1080, 54] on button "Launch" at bounding box center [1080, 53] width 64 height 25
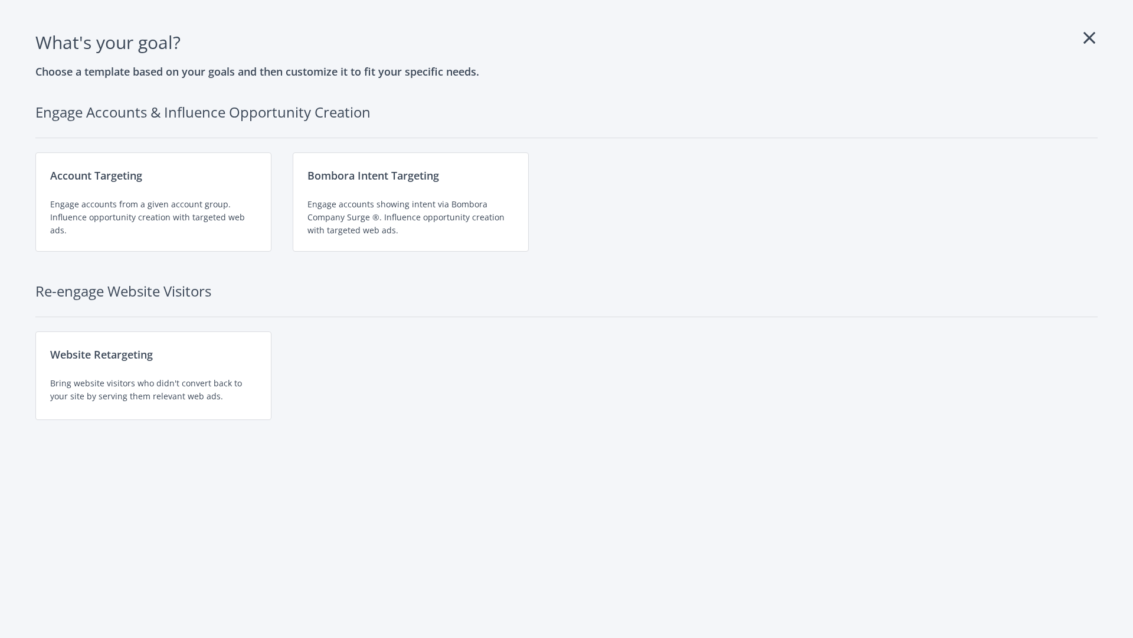
click at [153, 375] on div "Website Retargeting Bring website visitors who didn't convert back to your site…" at bounding box center [153, 375] width 236 height 89
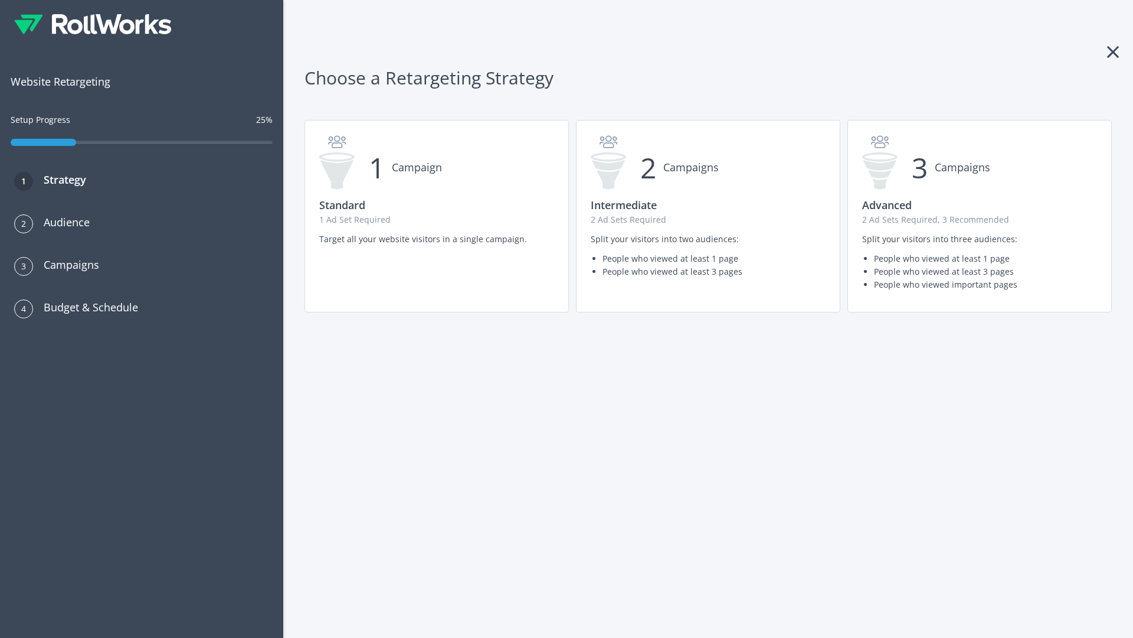
click at [980, 216] on p "2 Ad Sets Required, 3 Recommended" at bounding box center [979, 219] width 235 height 13
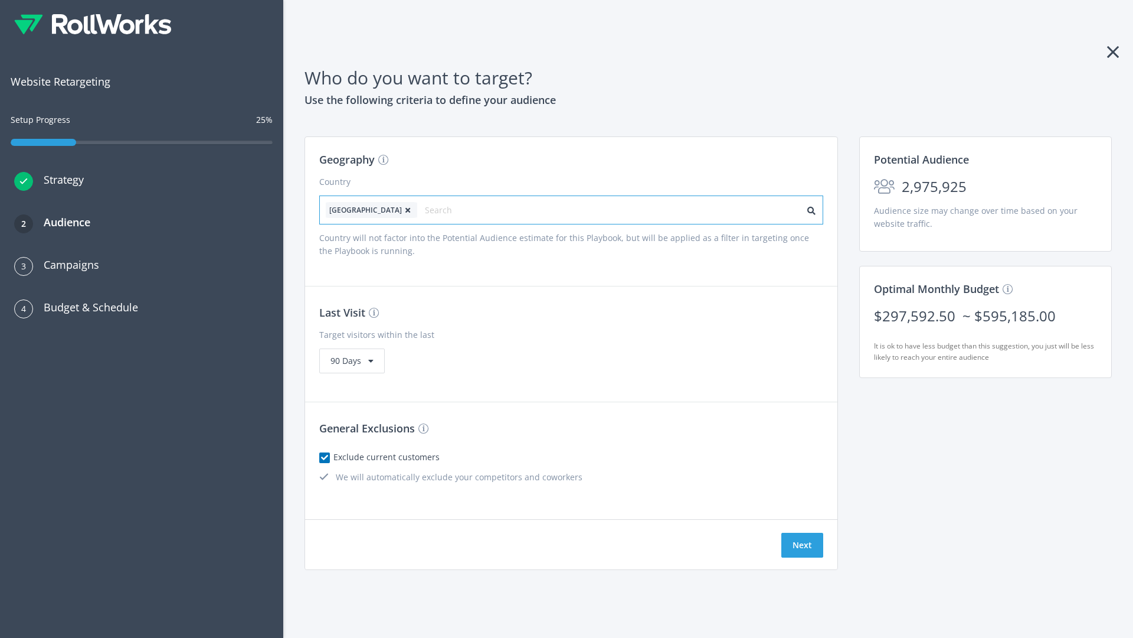
click at [444, 210] on input "text" at bounding box center [478, 210] width 106 height 17
type input "canada"
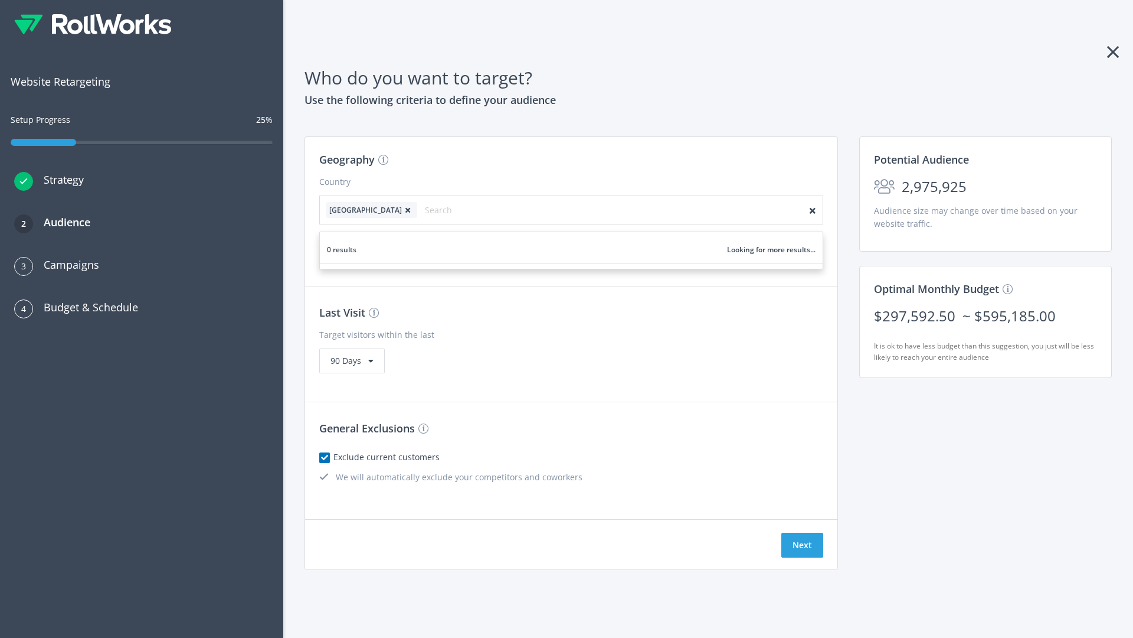
click at [402, 210] on icon at bounding box center [408, 210] width 12 height 7
click at [802, 545] on button "Next" at bounding box center [803, 544] width 42 height 25
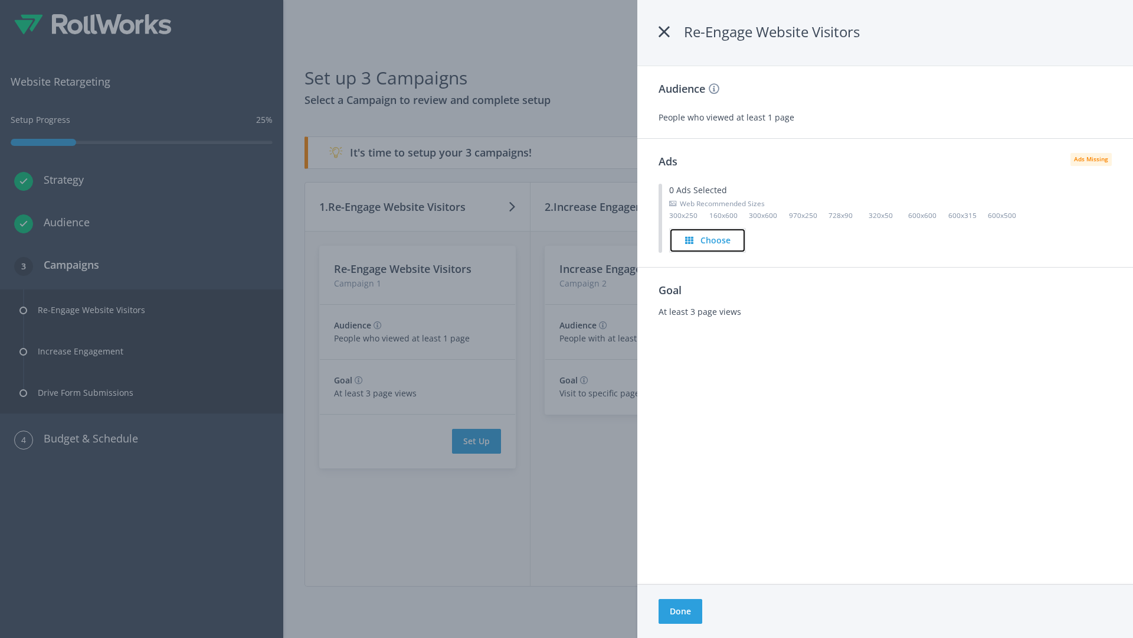
click at [708, 240] on h4 "Choose" at bounding box center [716, 240] width 30 height 13
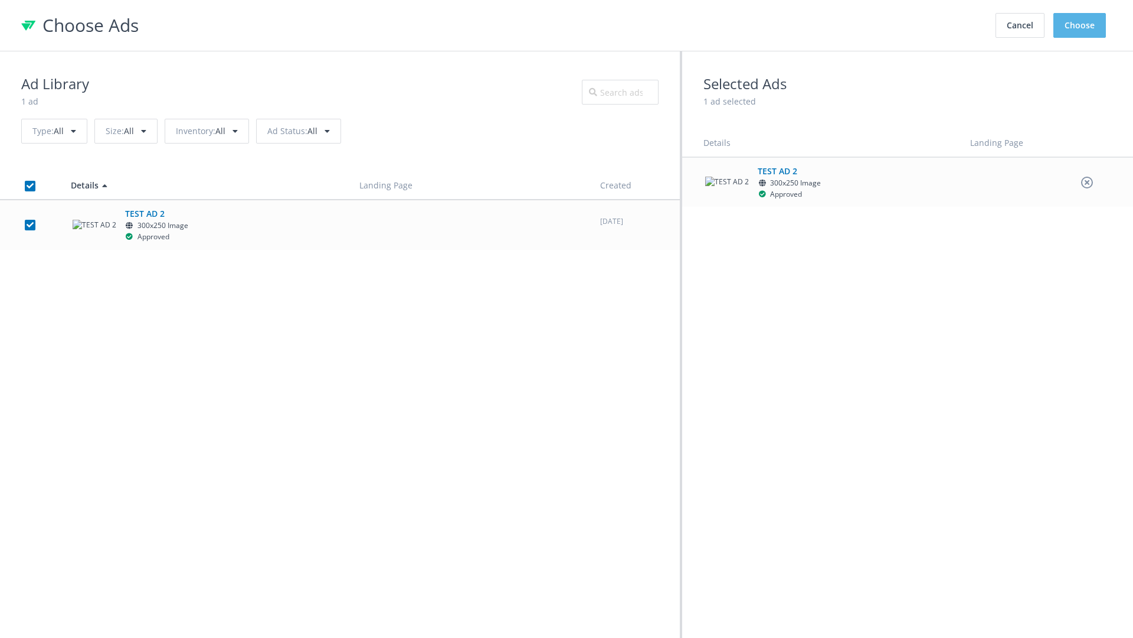
click at [1080, 25] on button "Choose" at bounding box center [1080, 25] width 53 height 25
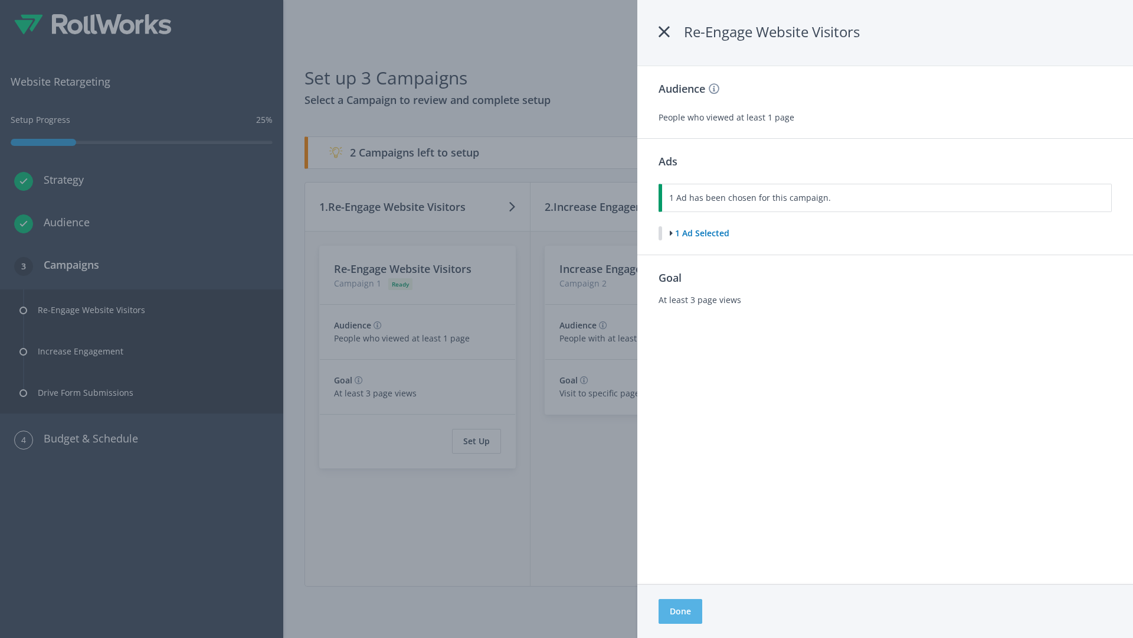
click at [680, 611] on button "Done" at bounding box center [681, 611] width 44 height 25
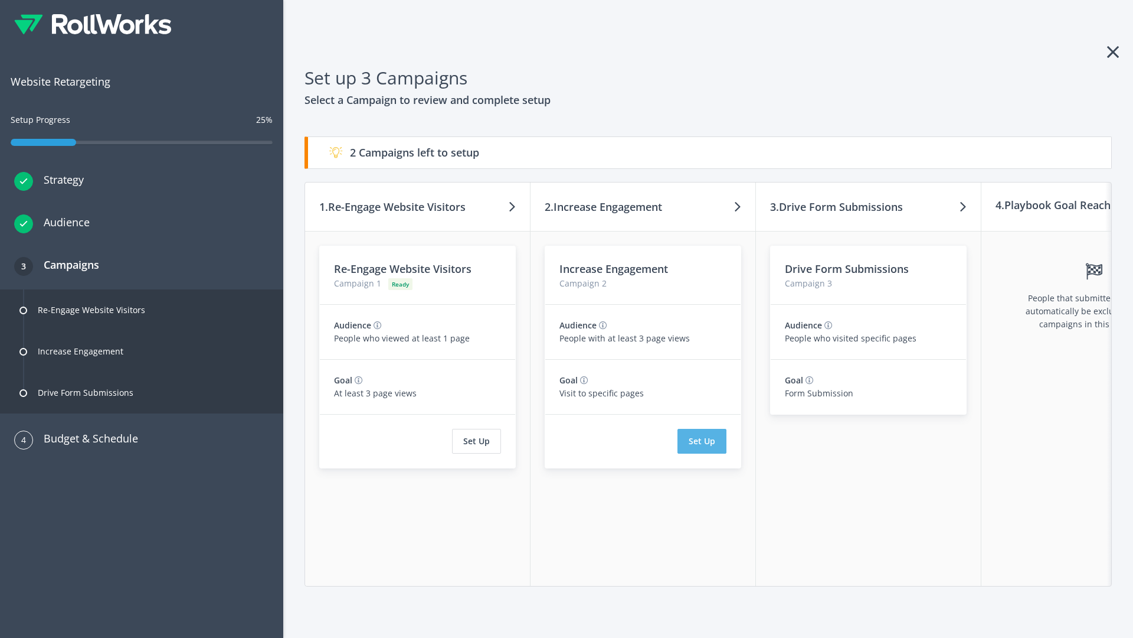
click at [702, 441] on button "Set Up" at bounding box center [702, 441] width 49 height 25
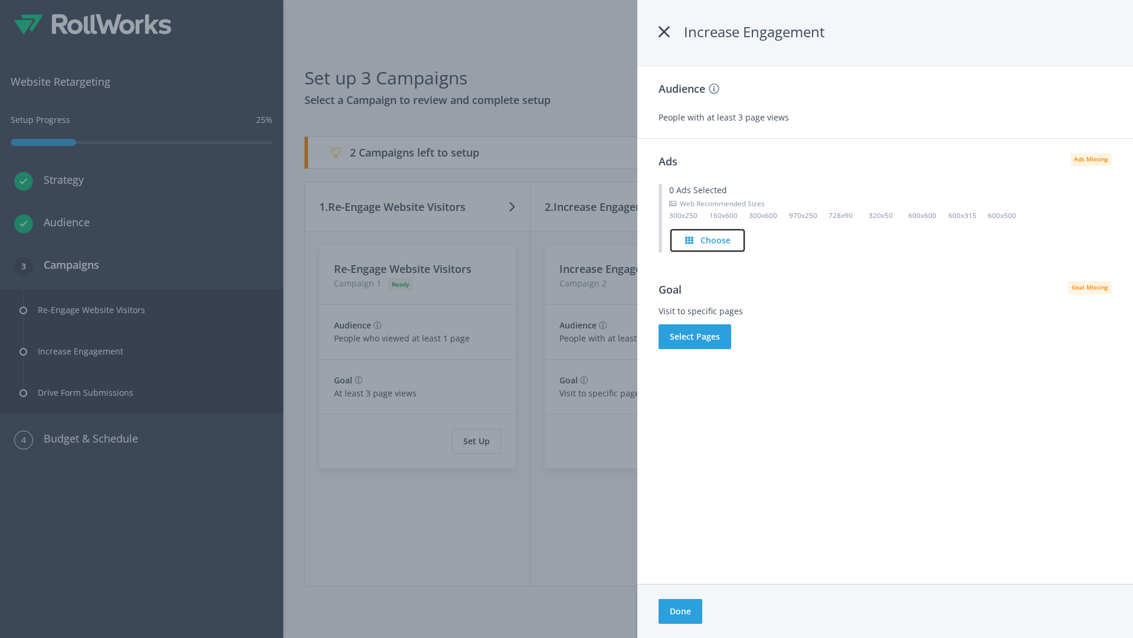
click at [708, 240] on h4 "Choose" at bounding box center [716, 240] width 30 height 13
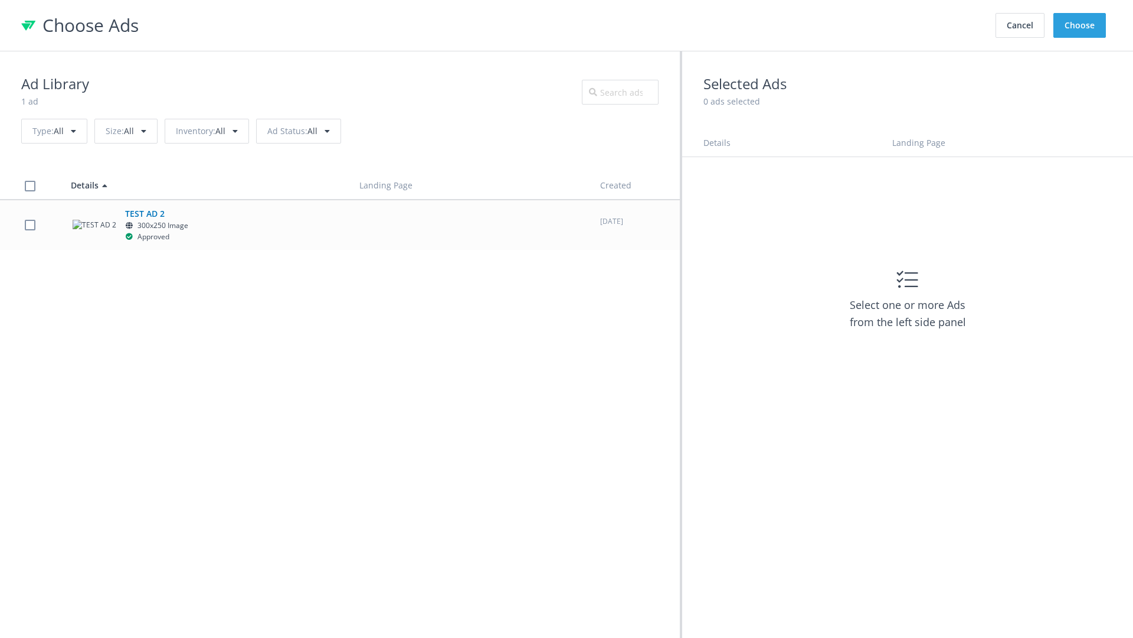
click at [30, 224] on label at bounding box center [30, 224] width 11 height 11
checkbox input "true"
click at [1080, 25] on button "Choose" at bounding box center [1080, 25] width 53 height 25
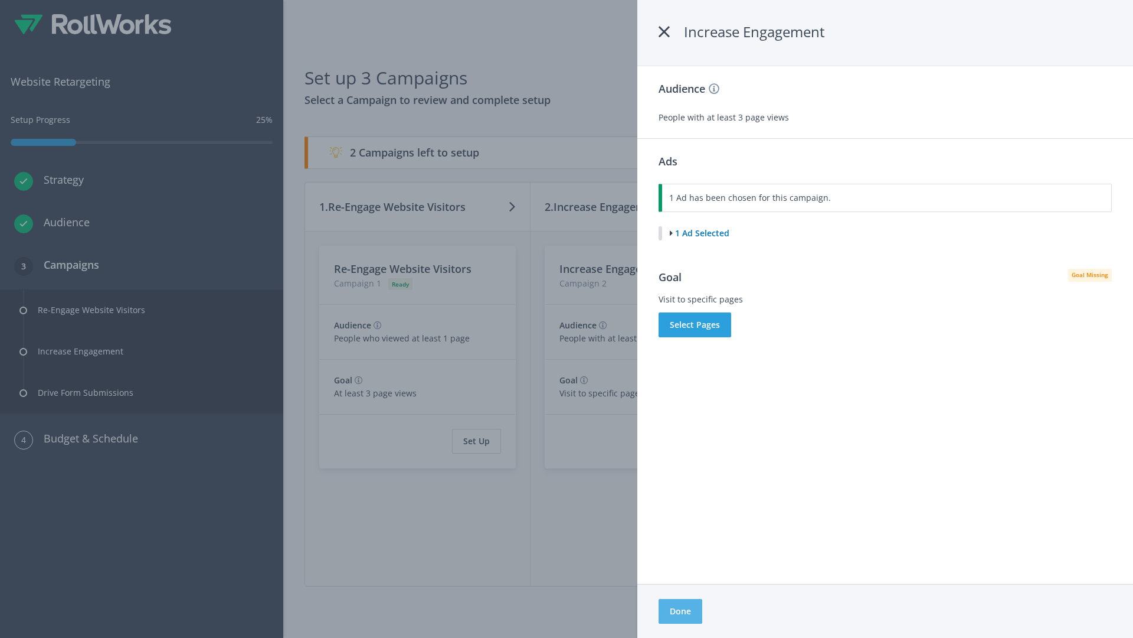
click at [680, 611] on button "Done" at bounding box center [681, 611] width 44 height 25
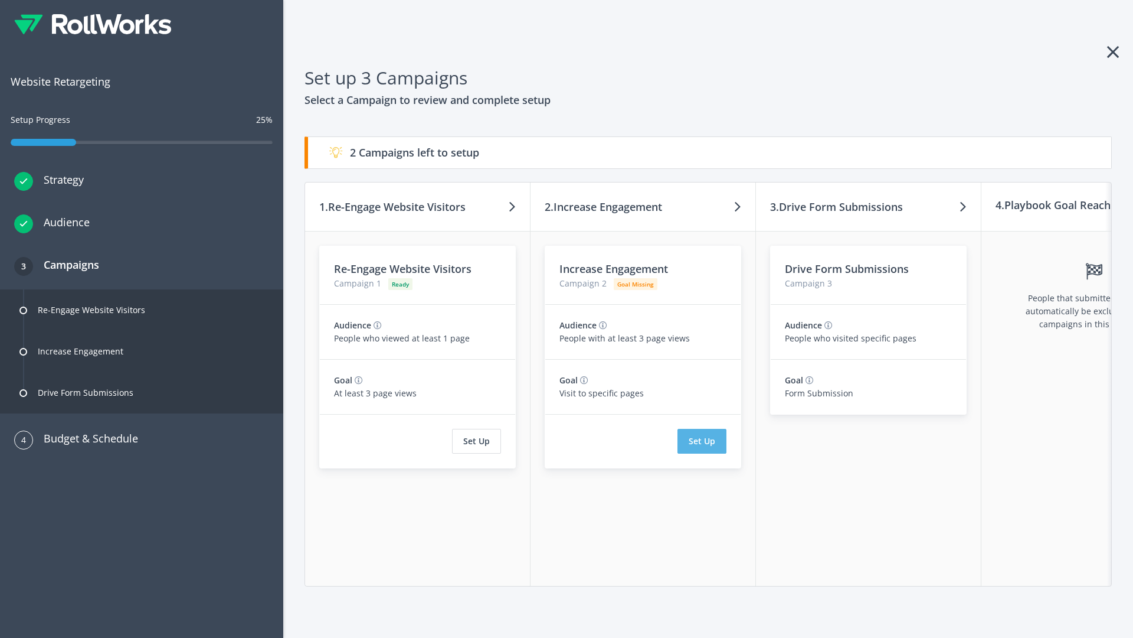
click at [702, 441] on button "Set Up" at bounding box center [702, 441] width 49 height 25
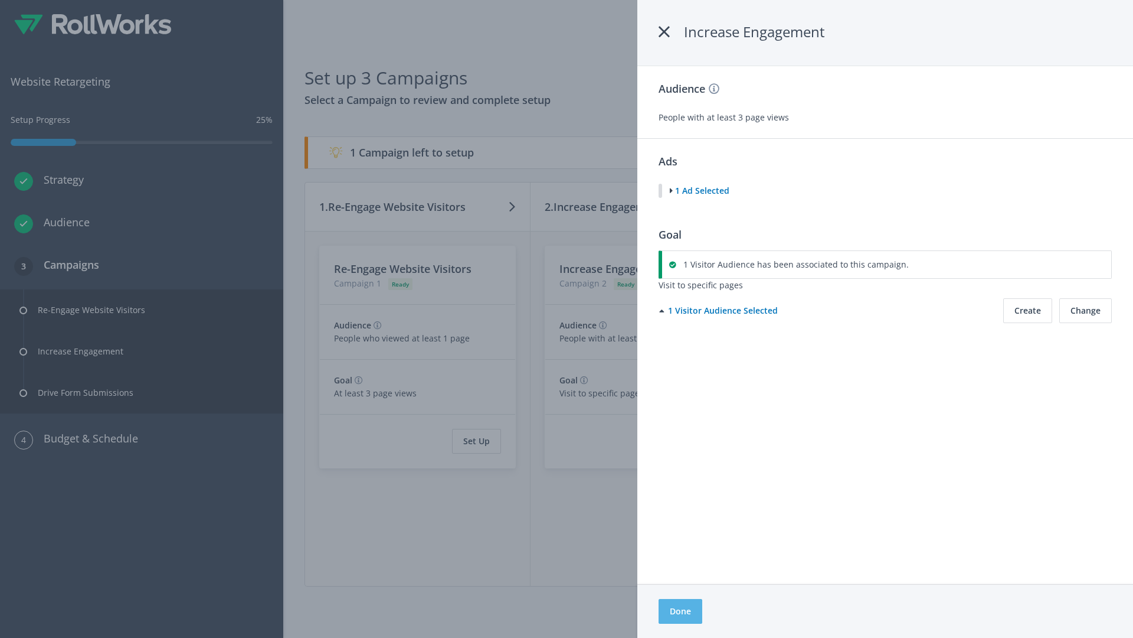
click at [680, 611] on button "Done" at bounding box center [681, 611] width 44 height 25
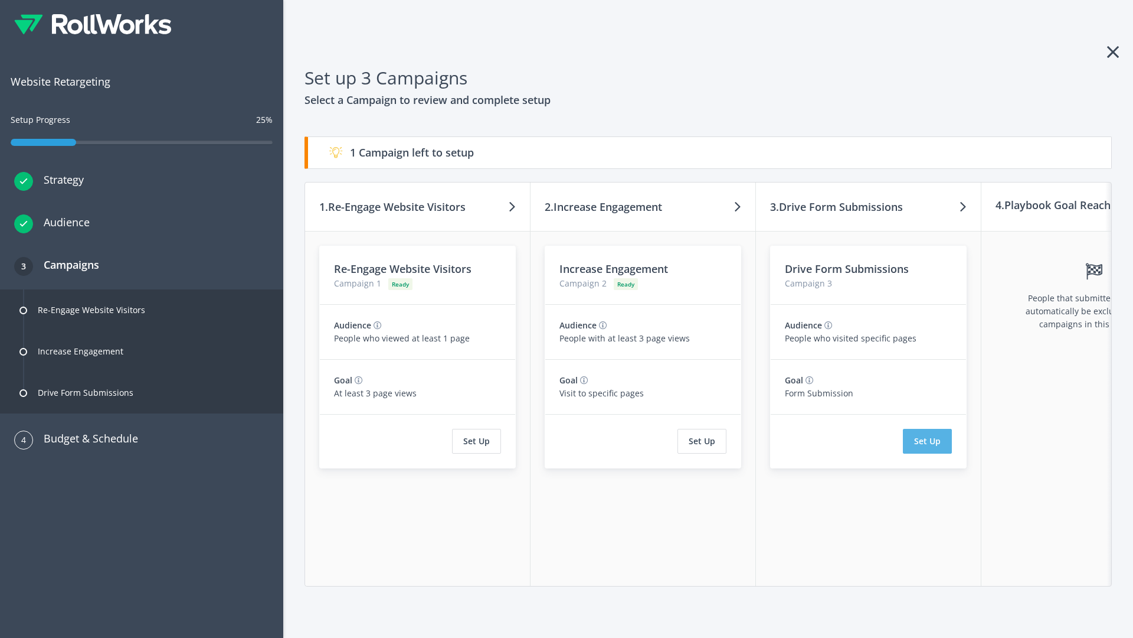
click at [927, 441] on button "Set Up" at bounding box center [927, 441] width 49 height 25
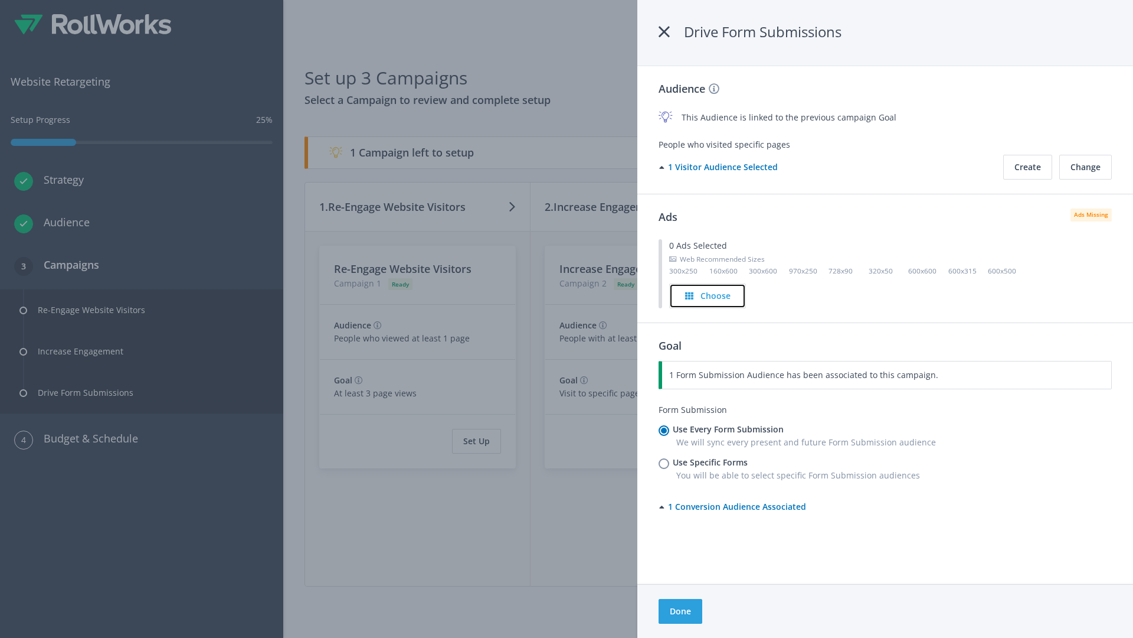
click at [708, 295] on h4 "Choose" at bounding box center [716, 295] width 30 height 13
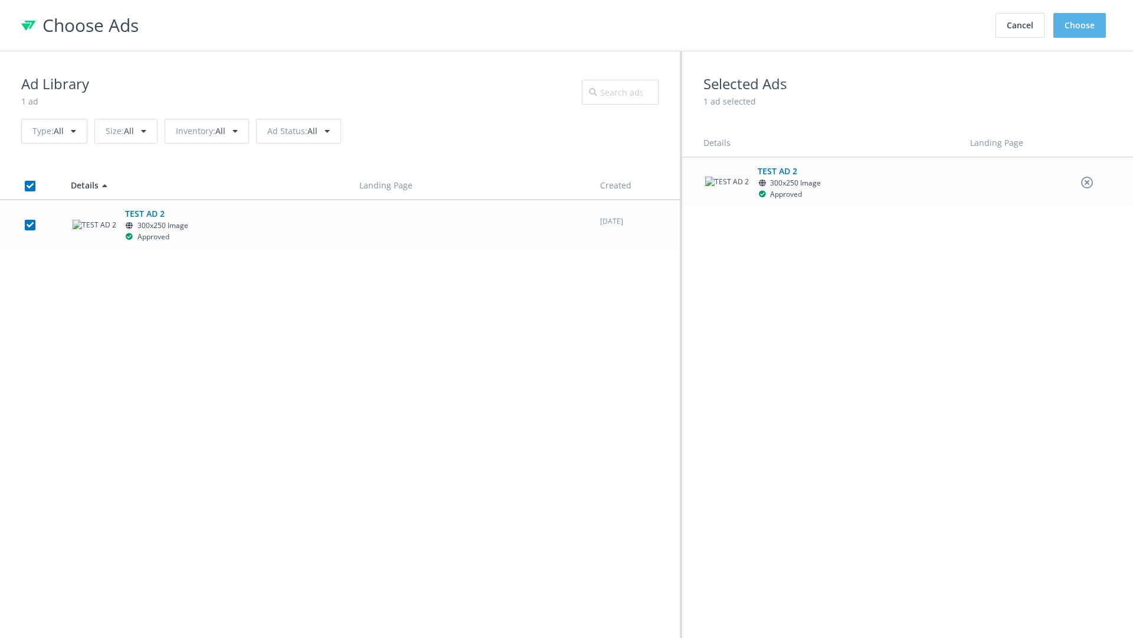
click at [1080, 25] on button "Choose" at bounding box center [1080, 25] width 53 height 25
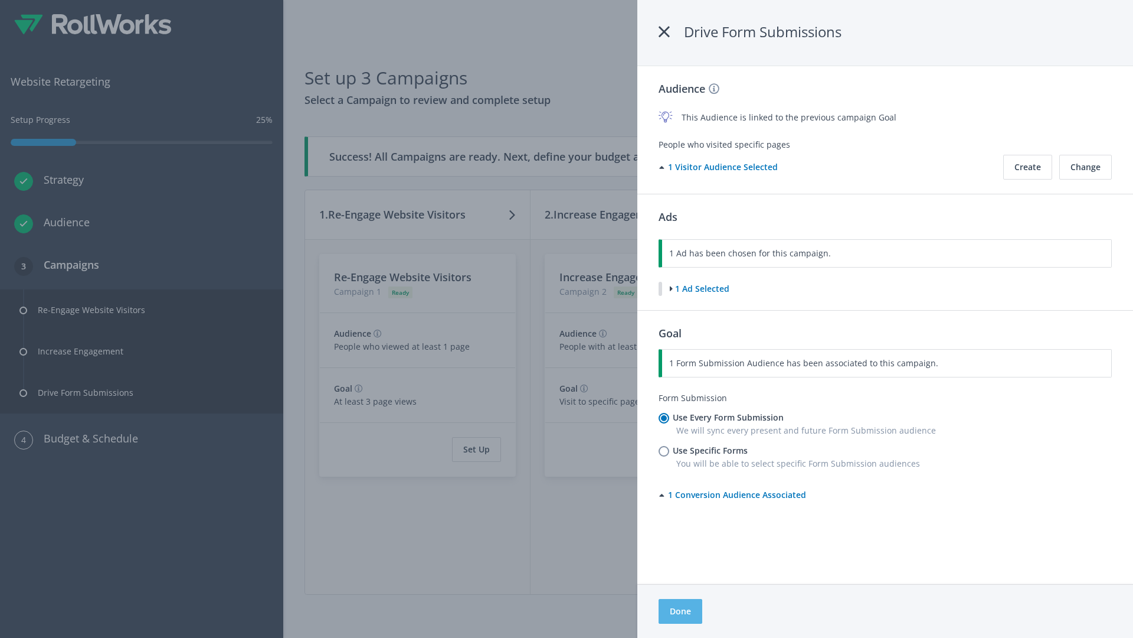
click at [680, 611] on button "Done" at bounding box center [681, 611] width 44 height 25
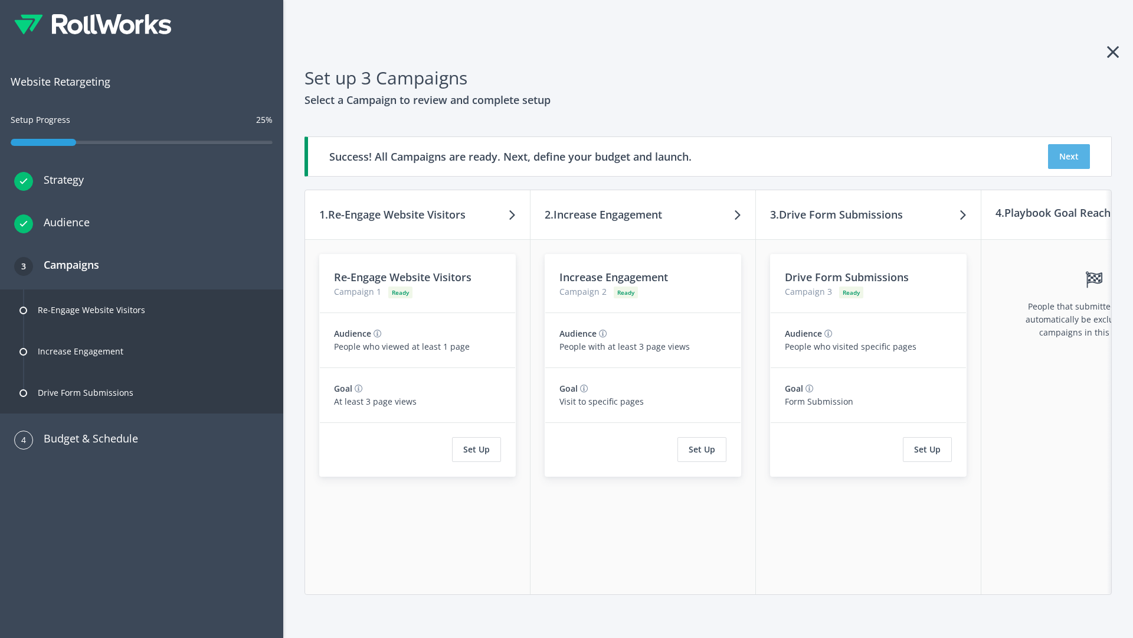
click at [1069, 156] on button "Next" at bounding box center [1069, 156] width 42 height 25
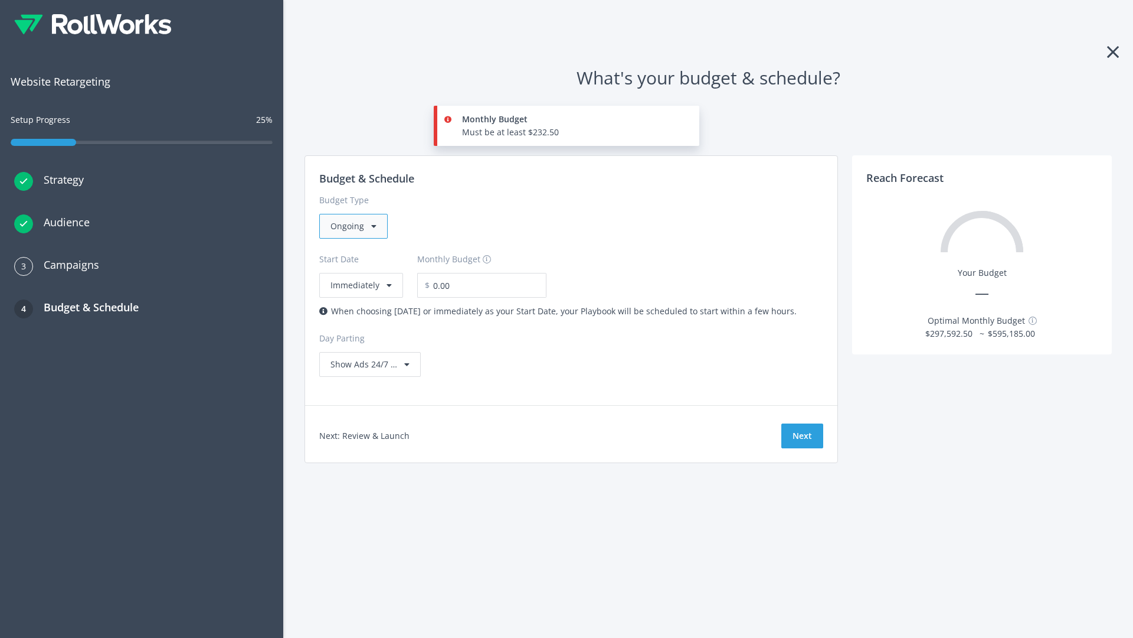
click at [352, 226] on div "Ongoing" at bounding box center [353, 226] width 68 height 25
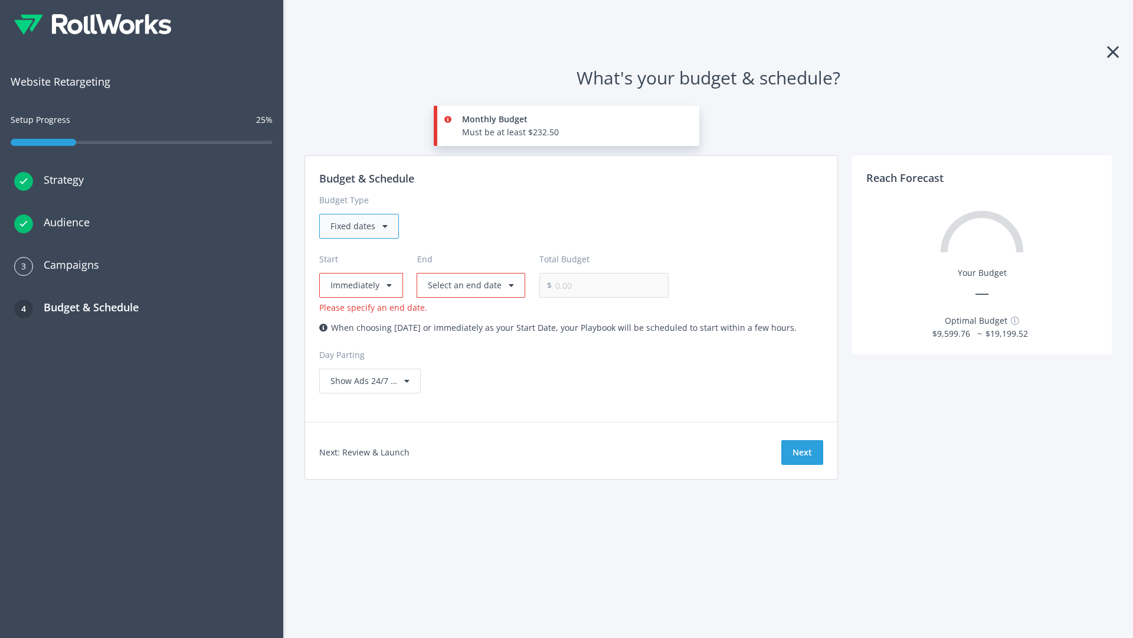
click at [358, 226] on div "Fixed dates" at bounding box center [359, 226] width 80 height 25
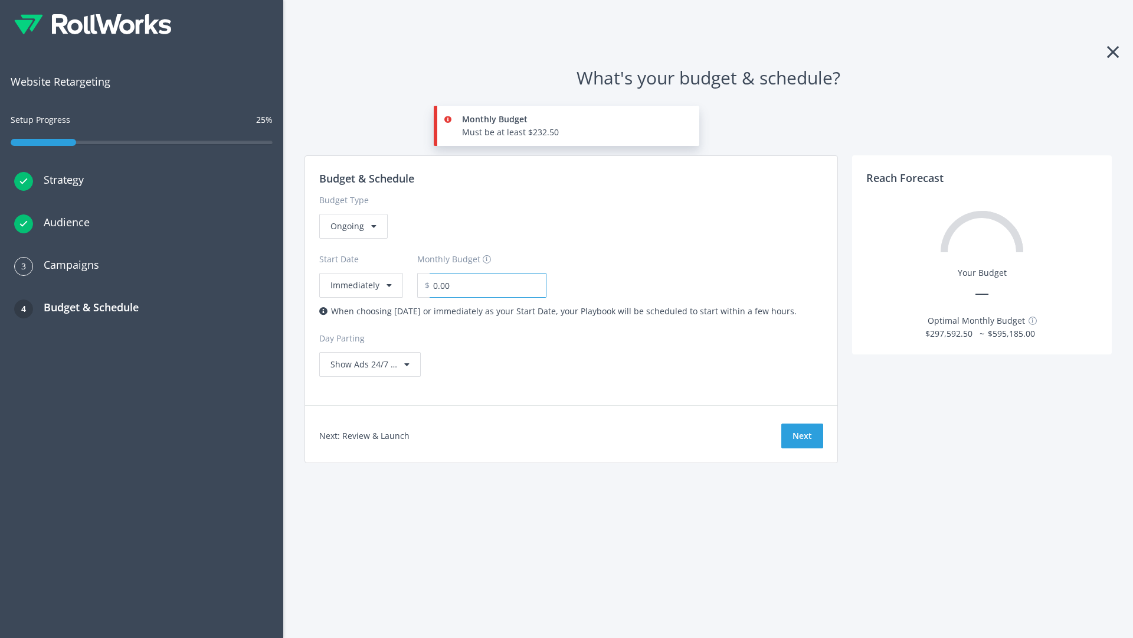
click at [480, 285] on input "0.00" at bounding box center [488, 285] width 117 height 25
click at [501, 285] on input "1.00" at bounding box center [488, 285] width 117 height 25
type input "1,000.00"
click at [360, 273] on button "Immediately" at bounding box center [361, 285] width 84 height 25
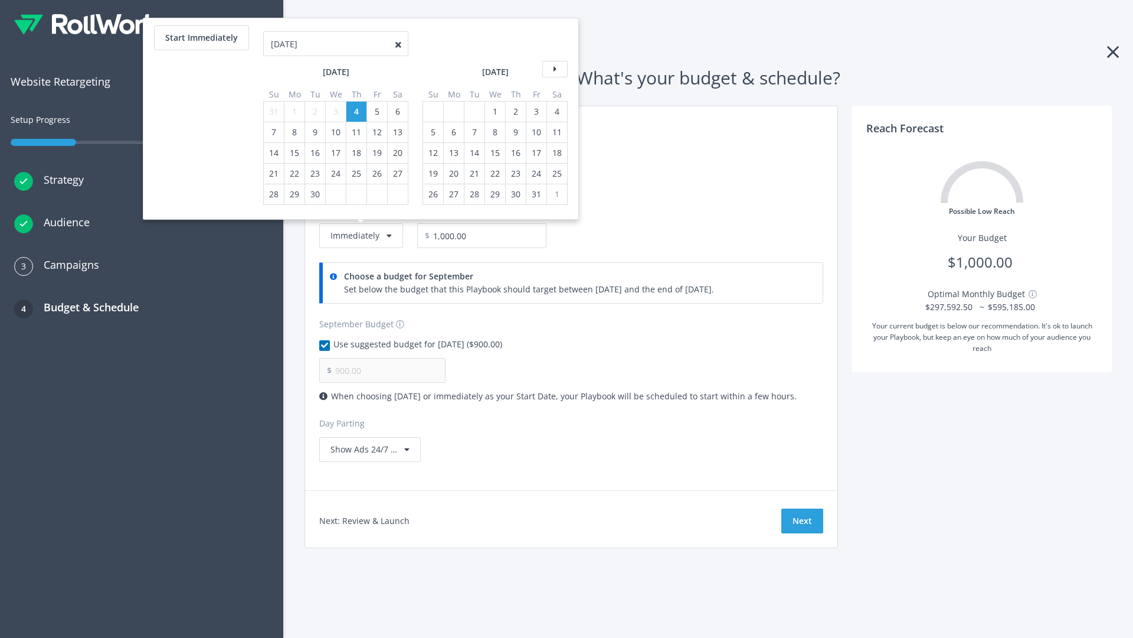
click at [554, 69] on icon at bounding box center [554, 69] width 25 height 17
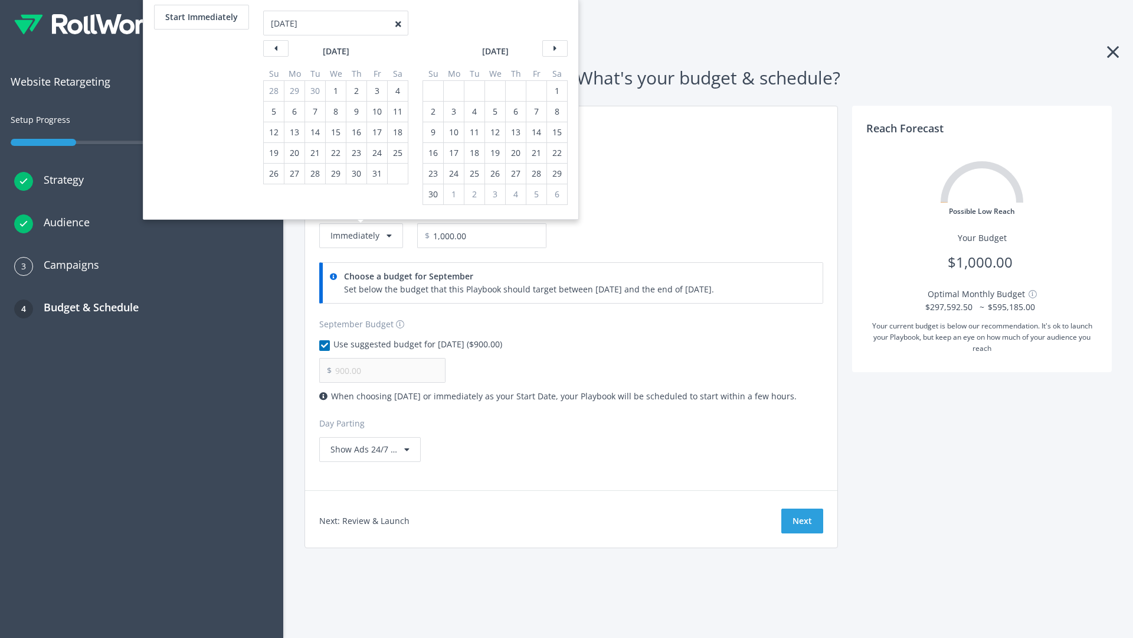
click at [432, 112] on div "2" at bounding box center [433, 112] width 15 height 20
type input "966.67"
click at [556, 91] on div "1" at bounding box center [557, 91] width 15 height 20
click at [201, 17] on button "Start Immediately" at bounding box center [201, 17] width 95 height 25
type input "[DATE]"
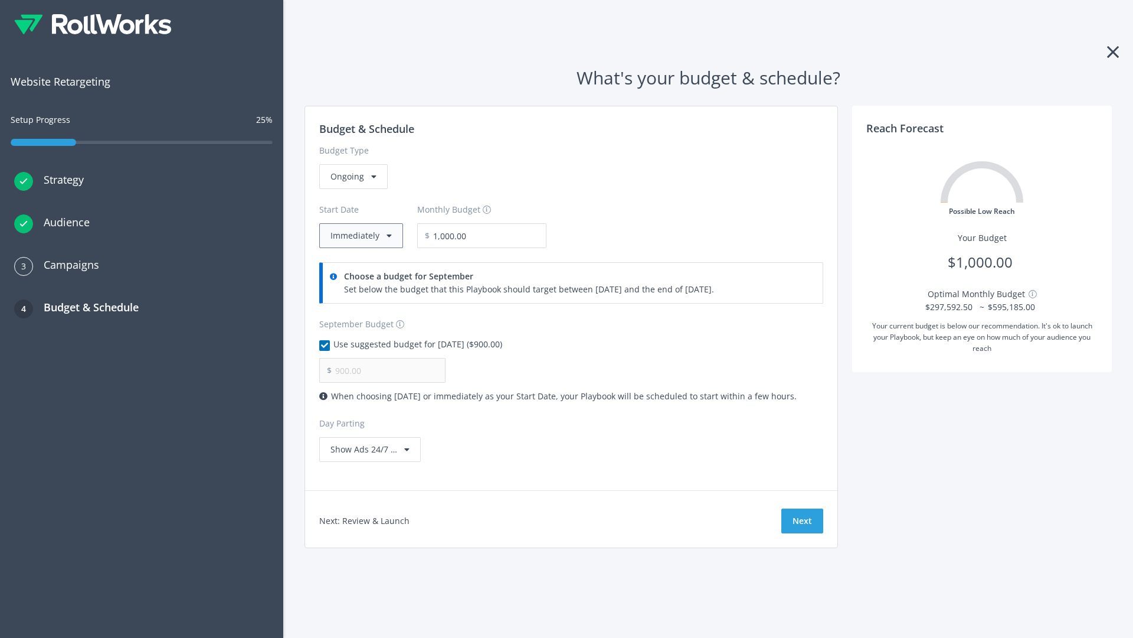
click at [360, 236] on button "Immediately" at bounding box center [361, 235] width 84 height 25
click at [802, 521] on button "Next" at bounding box center [803, 520] width 42 height 25
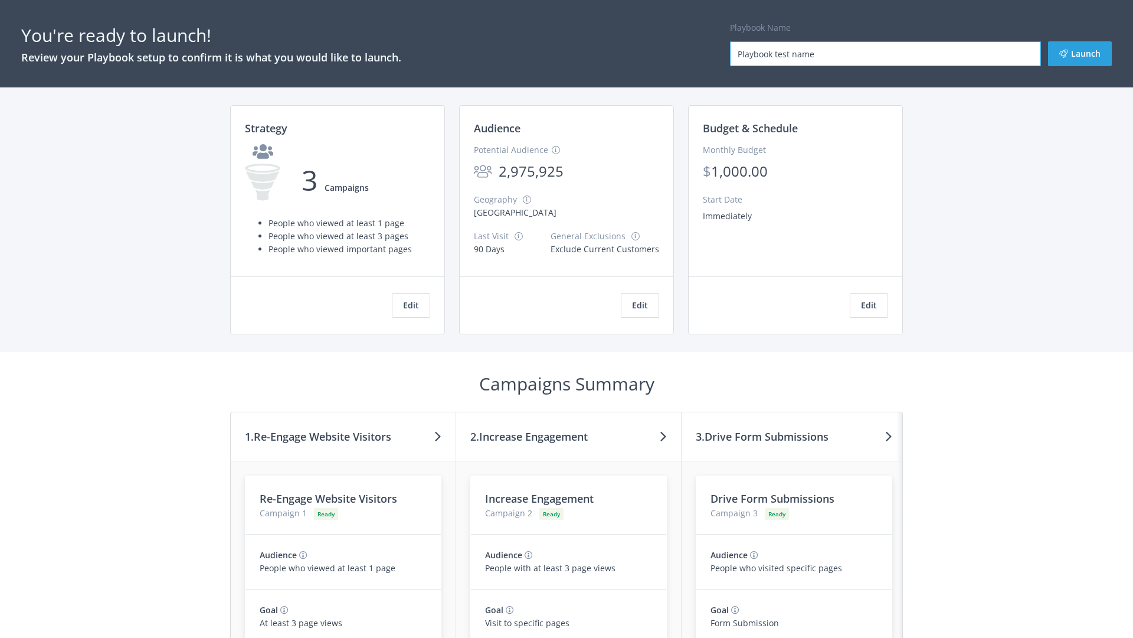
type input "Playbook test name"
click at [1080, 54] on button "Launch" at bounding box center [1080, 53] width 64 height 25
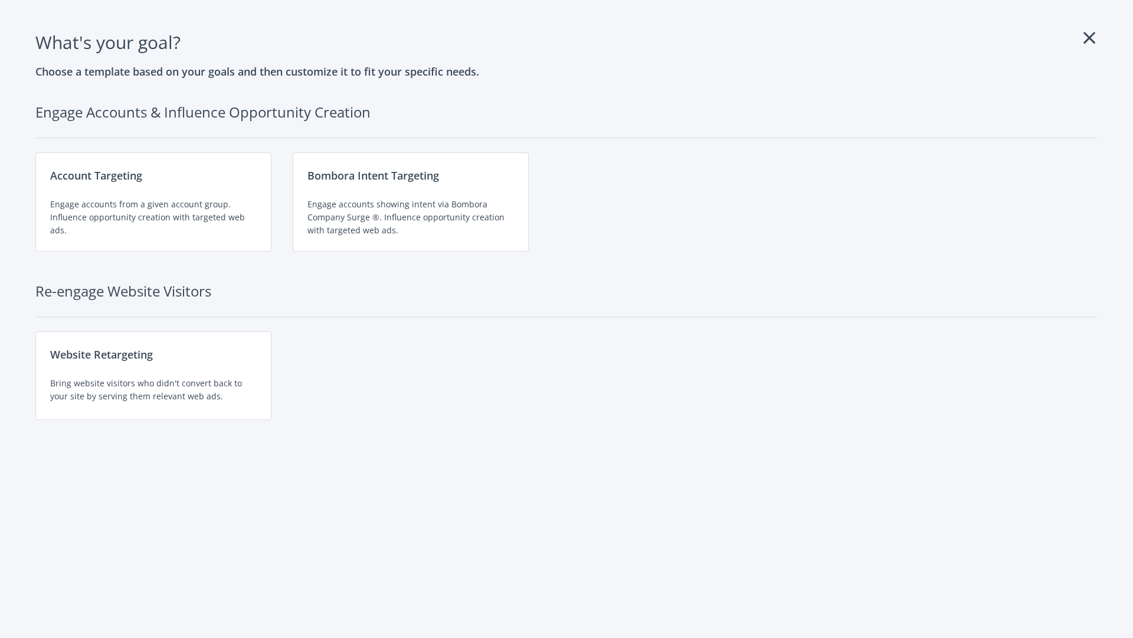
click at [153, 375] on div "Website Retargeting Bring website visitors who didn't convert back to your site…" at bounding box center [153, 375] width 236 height 89
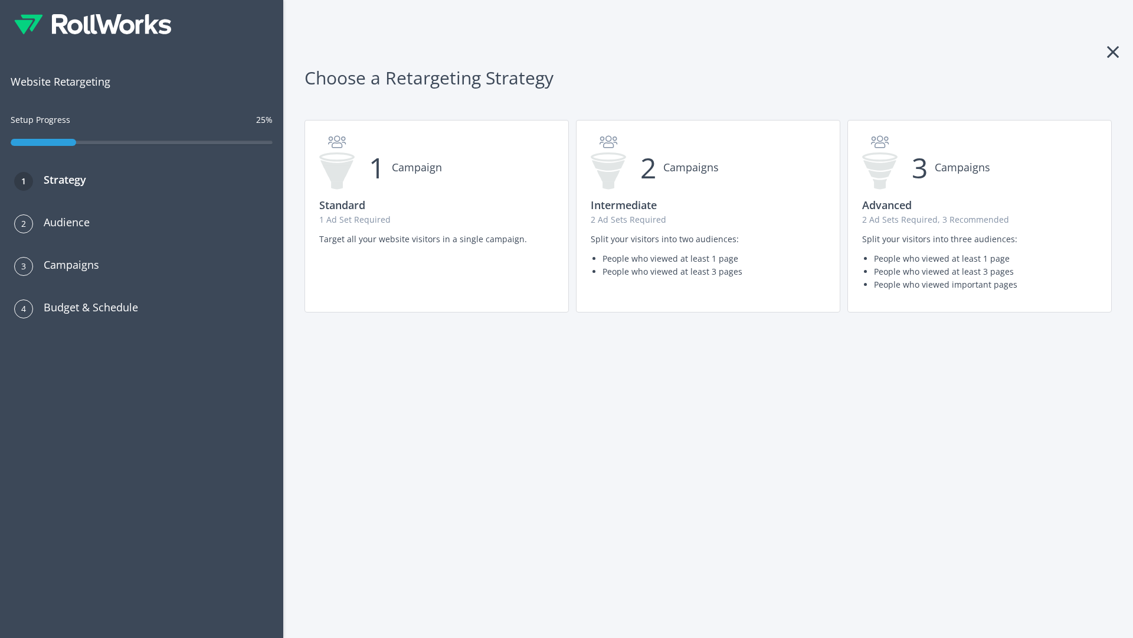
click at [708, 216] on p "2 Ad Sets Required" at bounding box center [708, 219] width 235 height 13
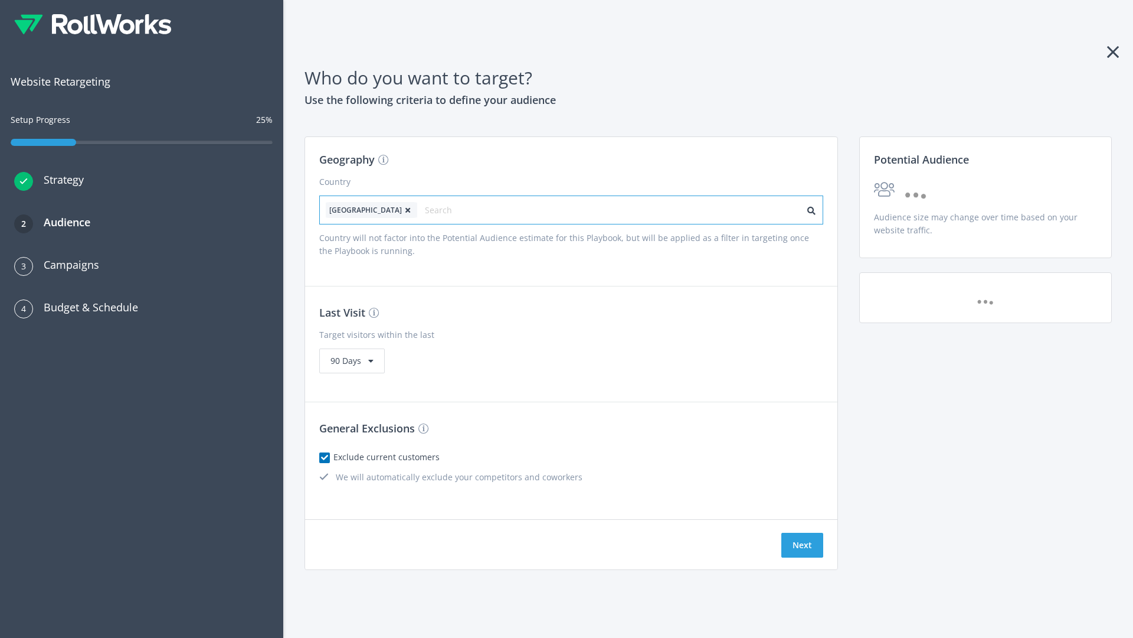
click at [444, 210] on input "text" at bounding box center [478, 210] width 106 height 17
type input "[GEOGRAPHIC_DATA]"
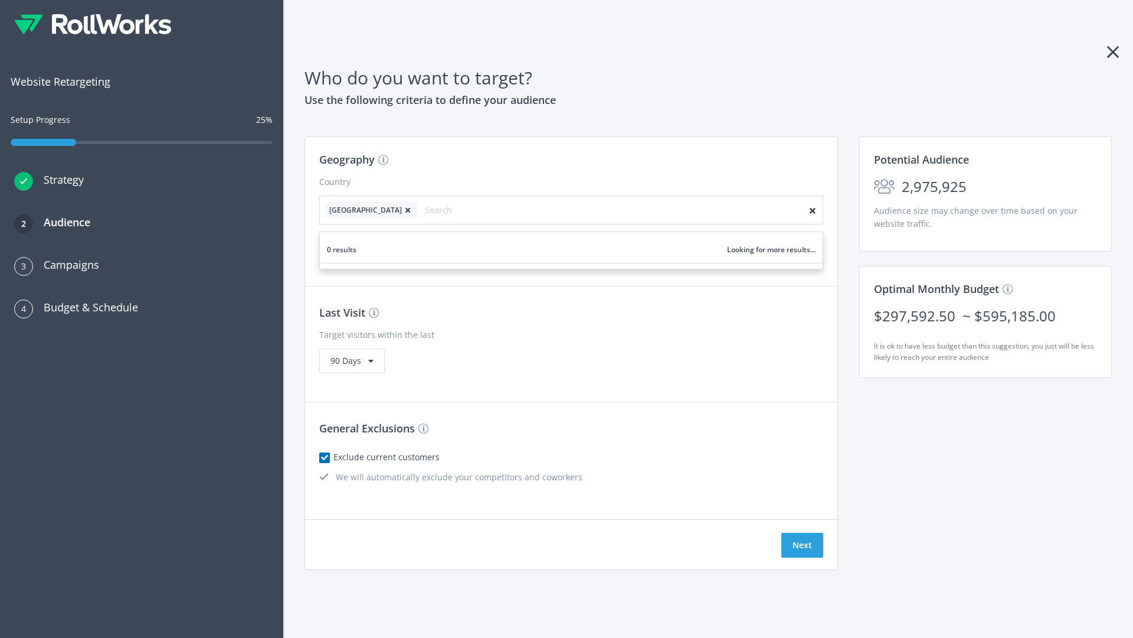
click at [402, 210] on icon at bounding box center [408, 210] width 12 height 7
click at [802, 545] on button "Next" at bounding box center [803, 544] width 42 height 25
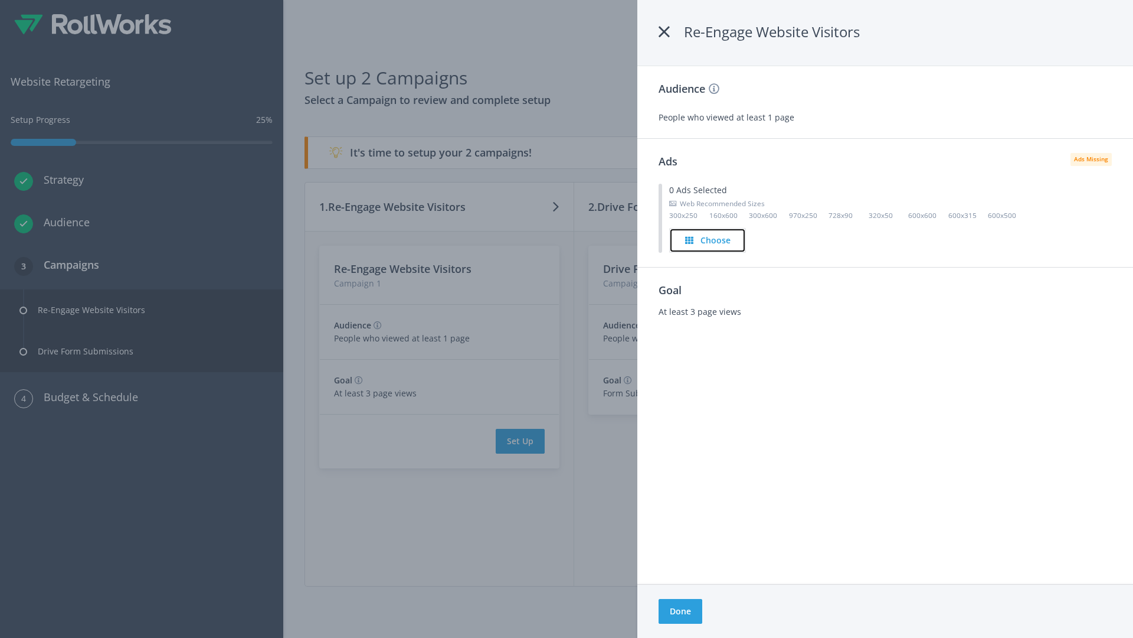
click at [709, 240] on h4 "Choose" at bounding box center [716, 240] width 30 height 13
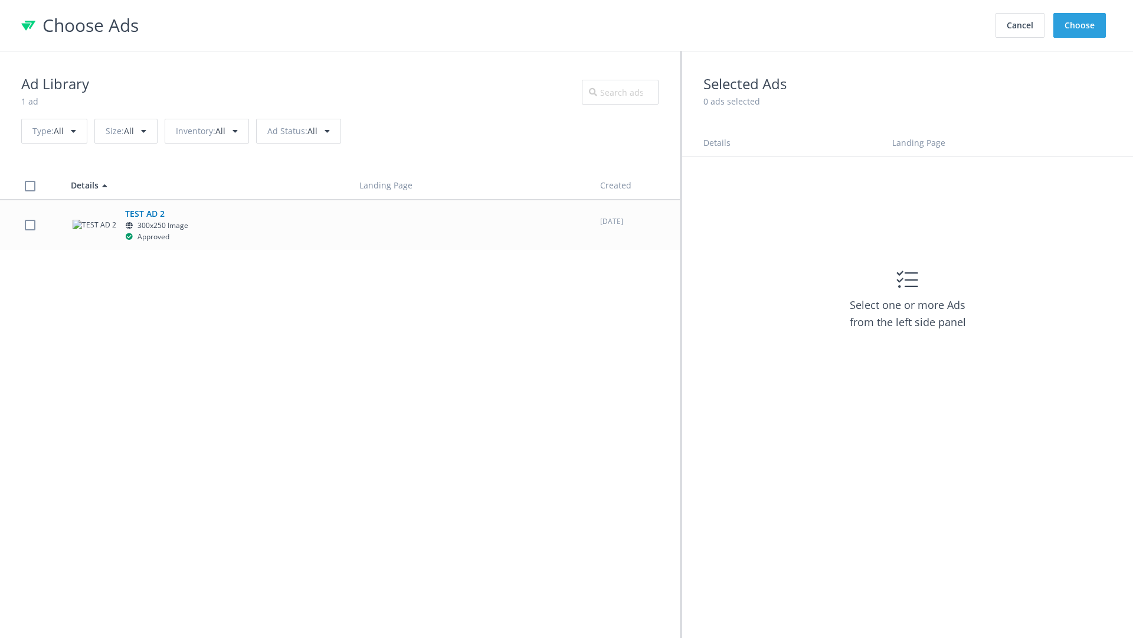
click at [30, 224] on label at bounding box center [30, 224] width 11 height 11
checkbox input "true"
click at [1080, 25] on button "Choose" at bounding box center [1080, 25] width 53 height 25
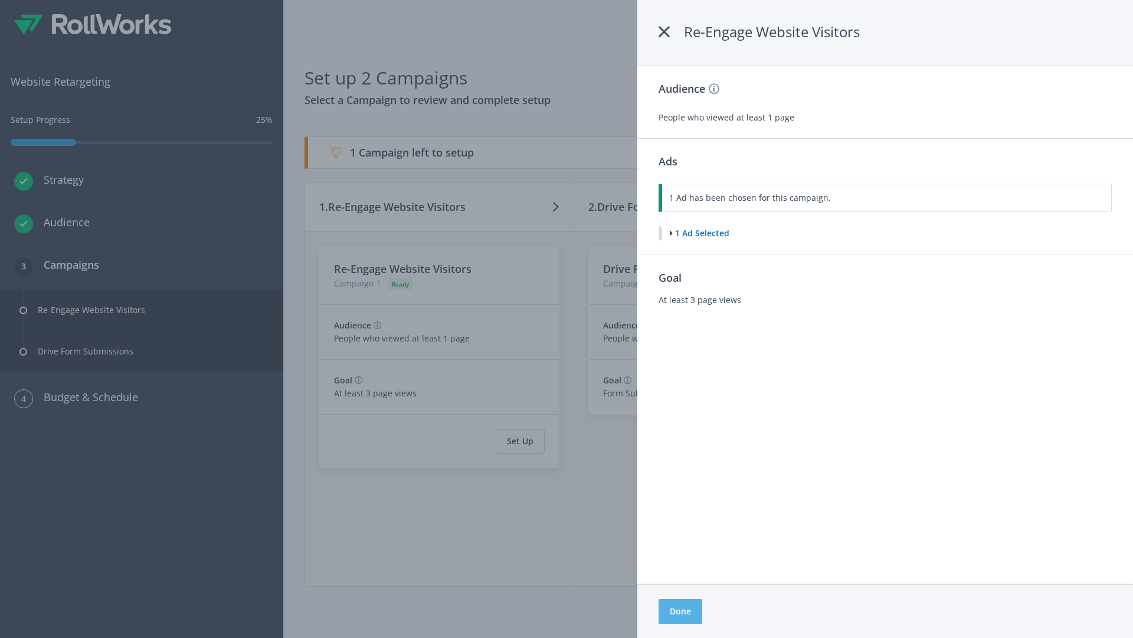
click at [680, 611] on button "Done" at bounding box center [681, 611] width 44 height 25
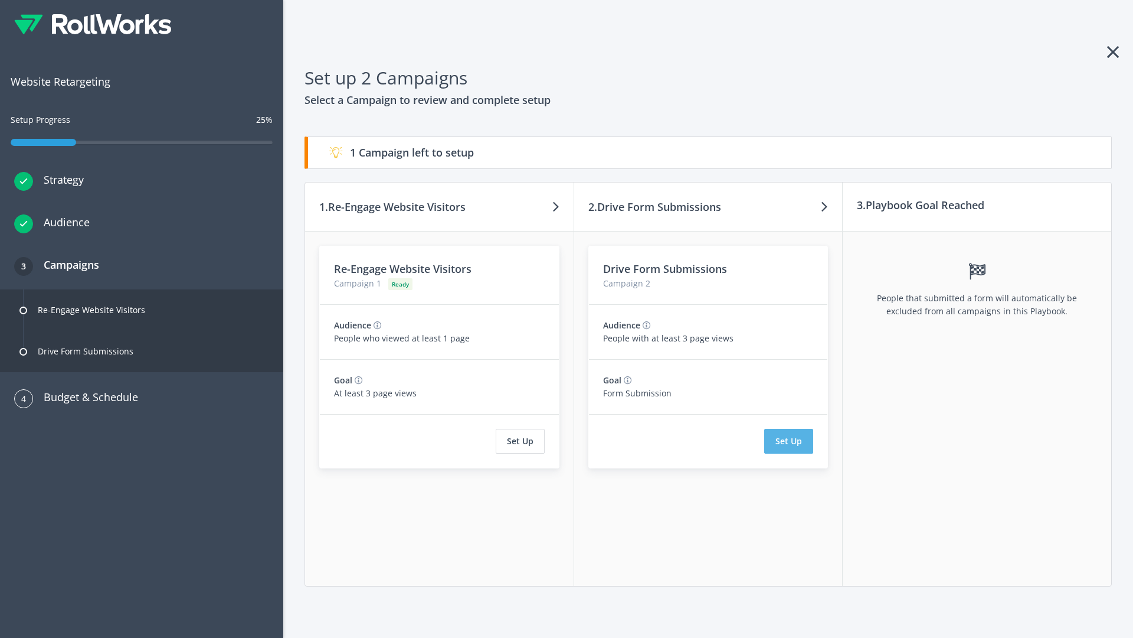
click at [789, 441] on button "Set Up" at bounding box center [788, 441] width 49 height 25
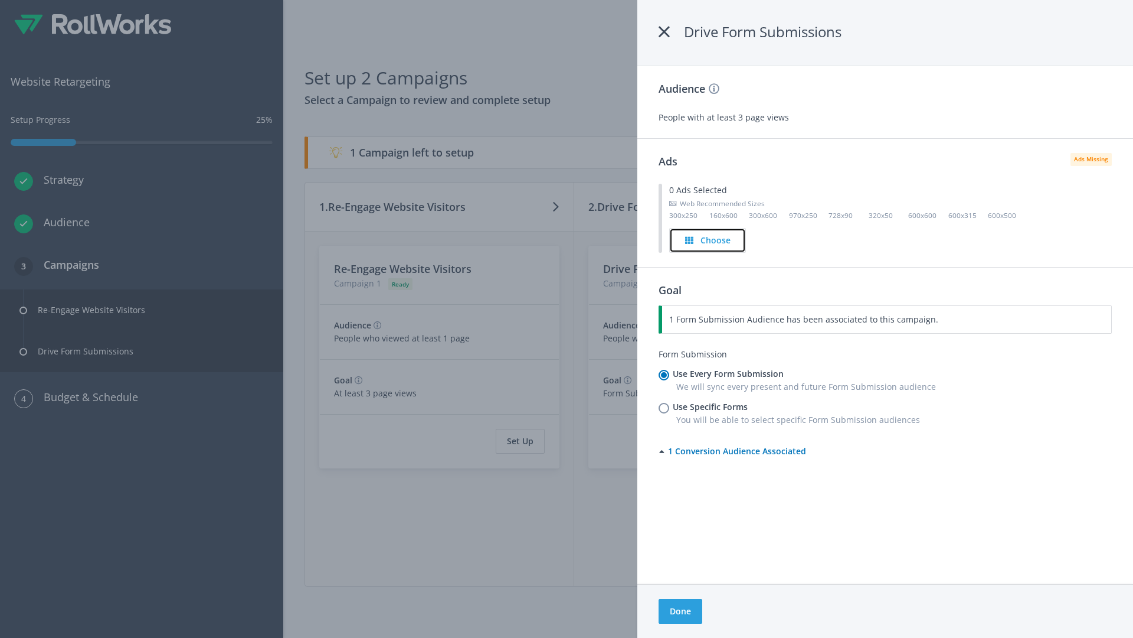
click at [708, 240] on h4 "Choose" at bounding box center [716, 240] width 30 height 13
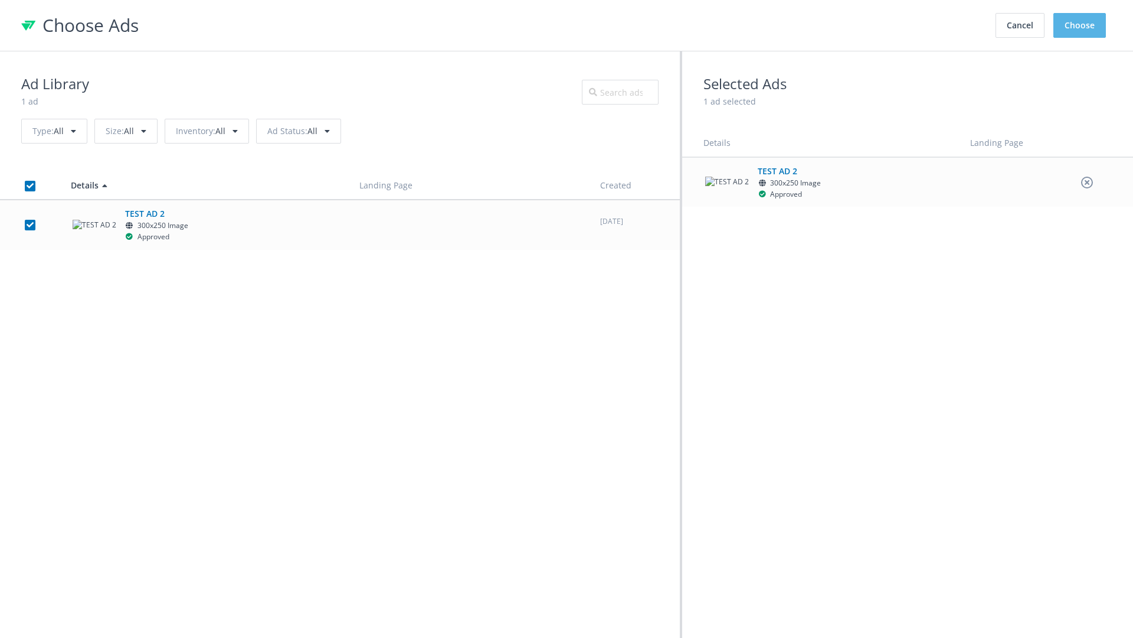
click at [1080, 25] on button "Choose" at bounding box center [1080, 25] width 53 height 25
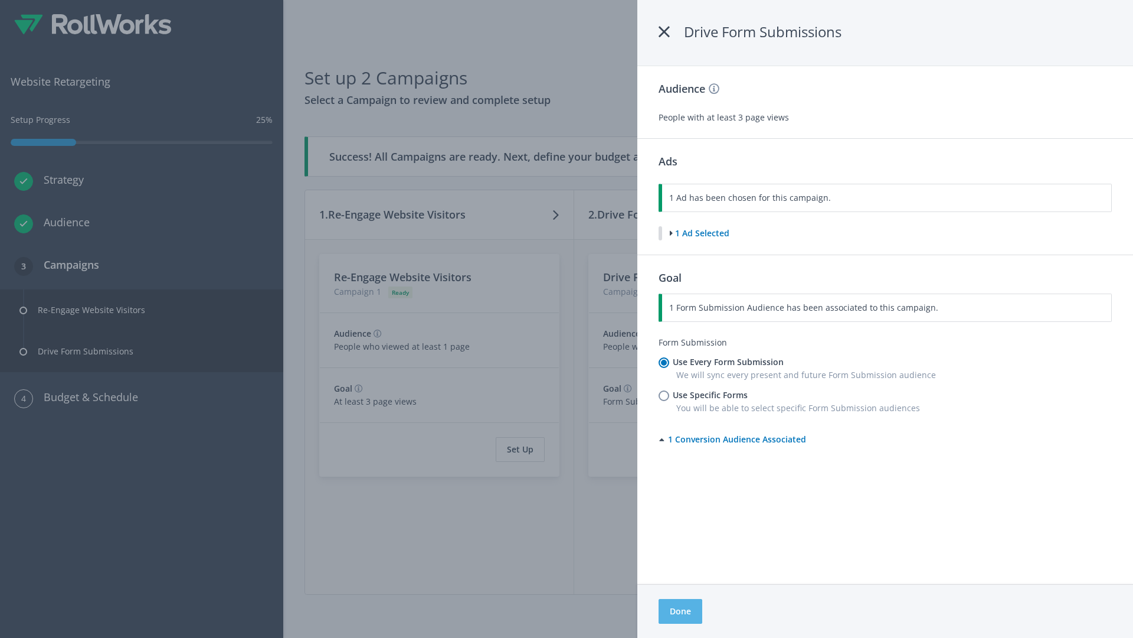
click at [680, 611] on button "Done" at bounding box center [681, 611] width 44 height 25
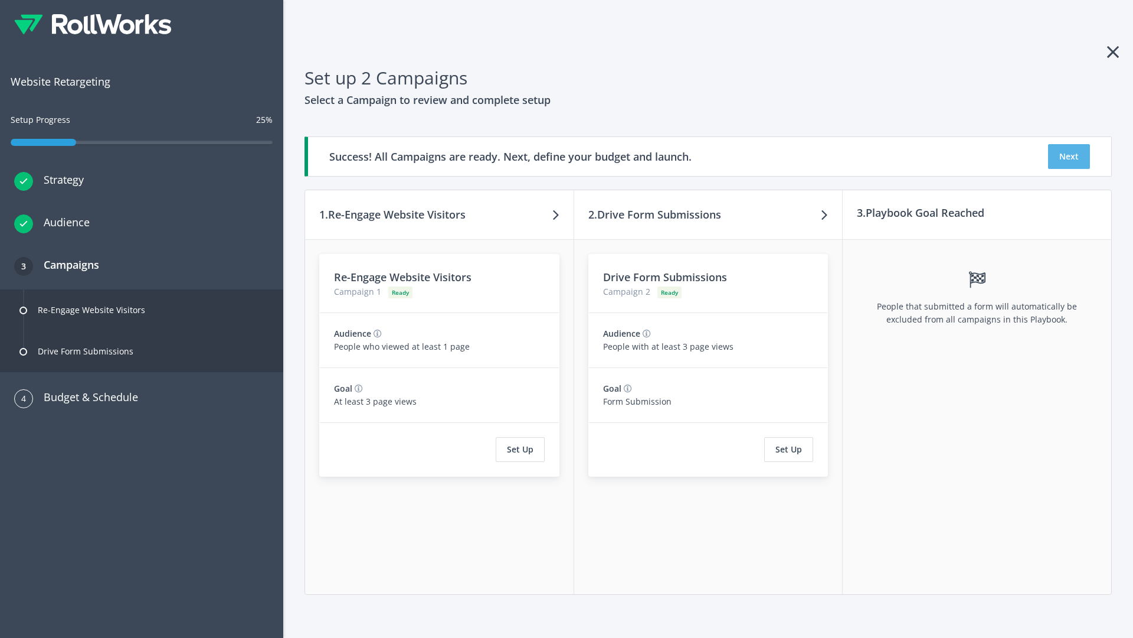
click at [1069, 156] on button "Next" at bounding box center [1069, 156] width 42 height 25
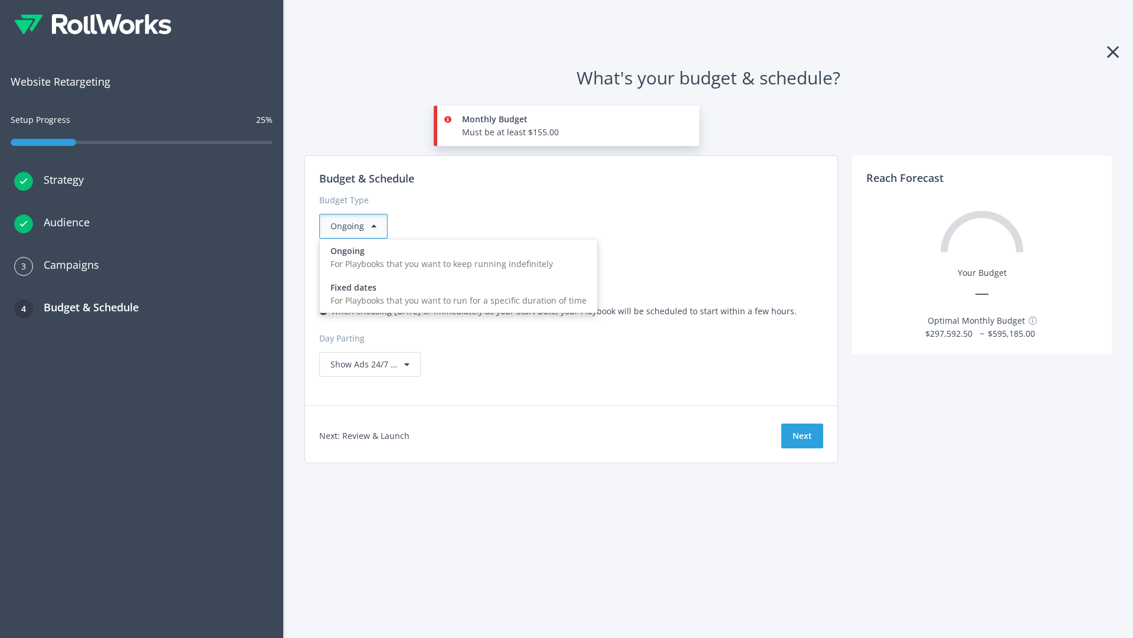
click at [455, 294] on div "For Playbooks that you want to run for a specific duration of time" at bounding box center [459, 300] width 256 height 13
click at [358, 226] on div "Ongoing" at bounding box center [353, 226] width 68 height 25
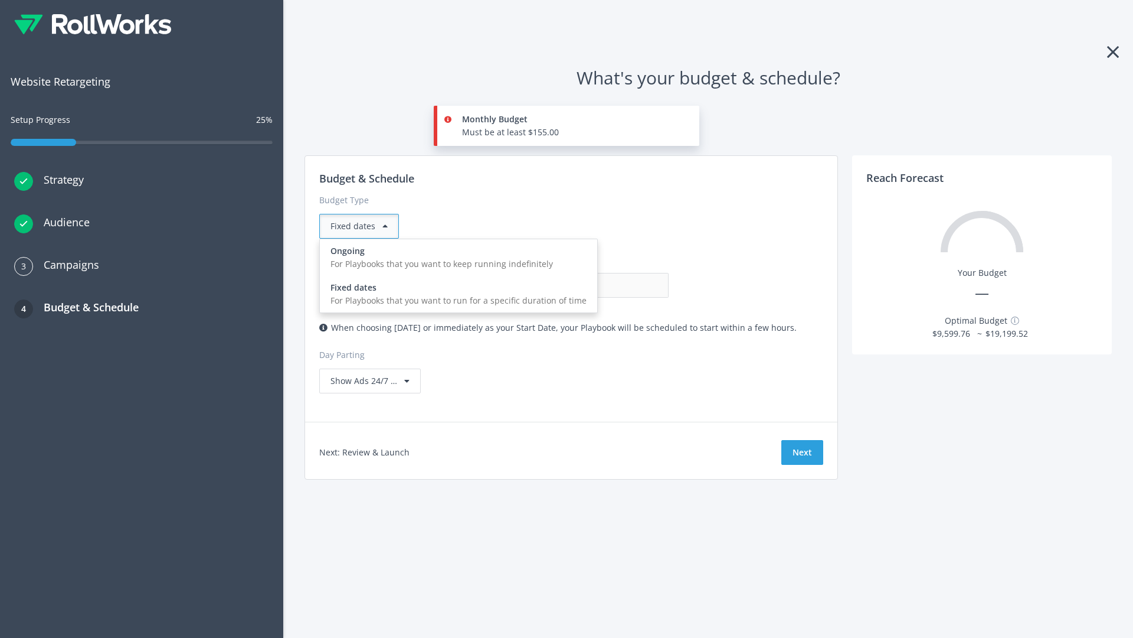
click at [455, 257] on div "For Playbooks that you want to keep running indefinitely" at bounding box center [459, 263] width 256 height 13
click at [552, 285] on input "0.00" at bounding box center [610, 285] width 117 height 25
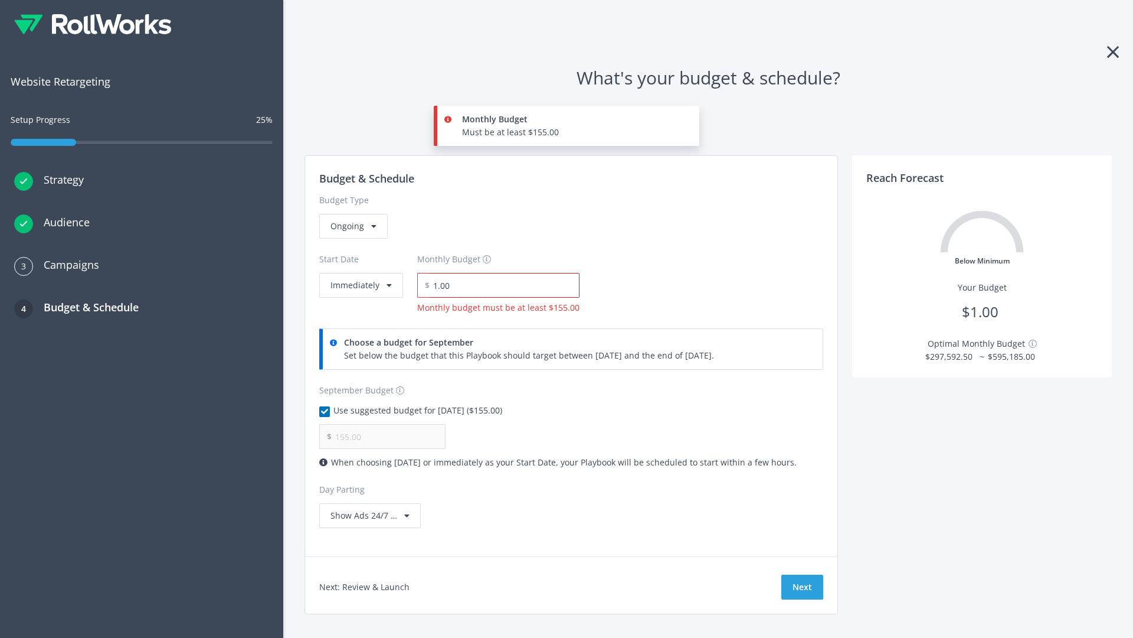
click at [501, 285] on input "1.00" at bounding box center [505, 285] width 150 height 25
type input "1,000.00"
click at [360, 273] on button "Immediately" at bounding box center [361, 285] width 84 height 25
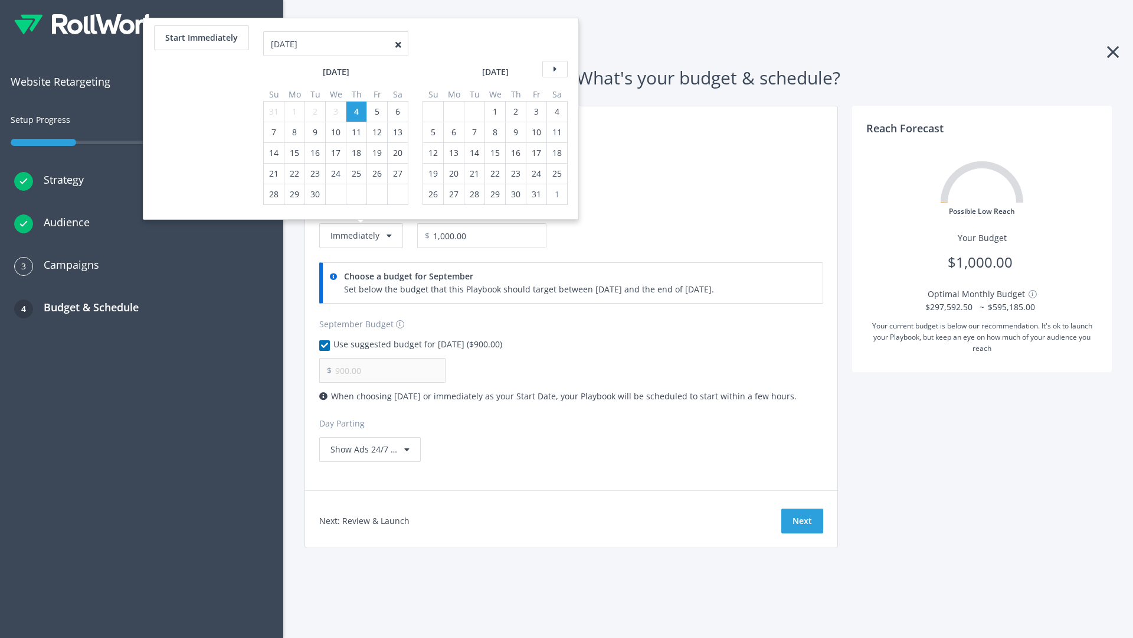
click at [554, 69] on icon at bounding box center [554, 69] width 25 height 17
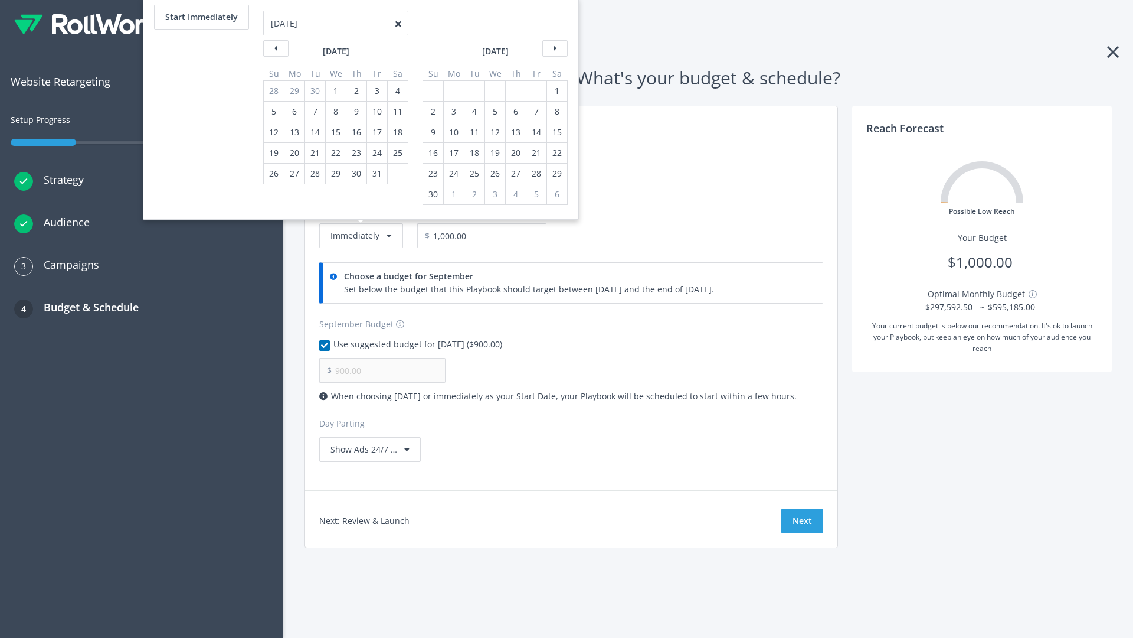
click at [432, 112] on div "2" at bounding box center [433, 112] width 15 height 20
type input "966.67"
click at [556, 91] on div "1" at bounding box center [557, 91] width 15 height 20
click at [201, 17] on button "Start Immediately" at bounding box center [201, 17] width 95 height 25
type input "[DATE]"
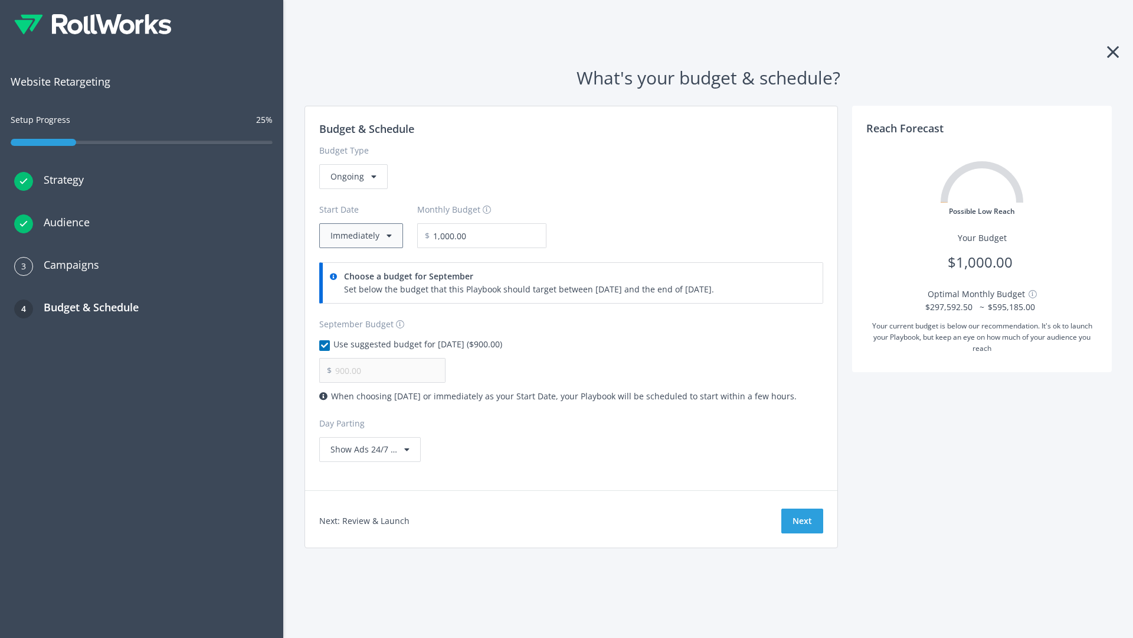
click at [360, 236] on button "Immediately" at bounding box center [361, 235] width 84 height 25
click at [802, 521] on button "Next" at bounding box center [803, 520] width 42 height 25
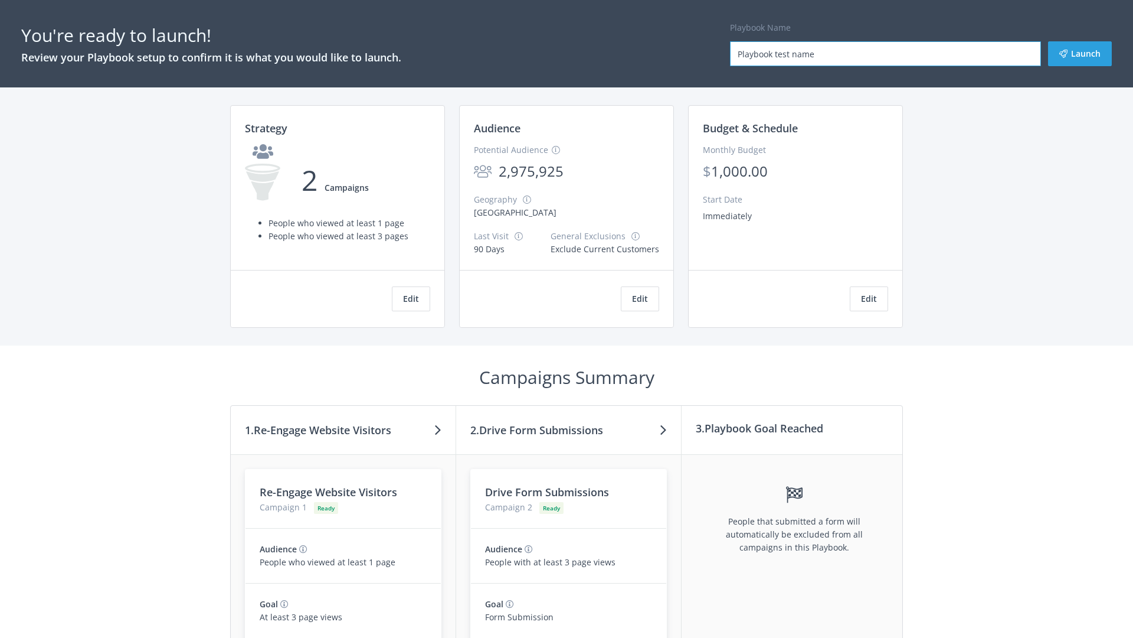
type input "Playbook test name"
click at [1080, 54] on button "Launch" at bounding box center [1080, 53] width 64 height 25
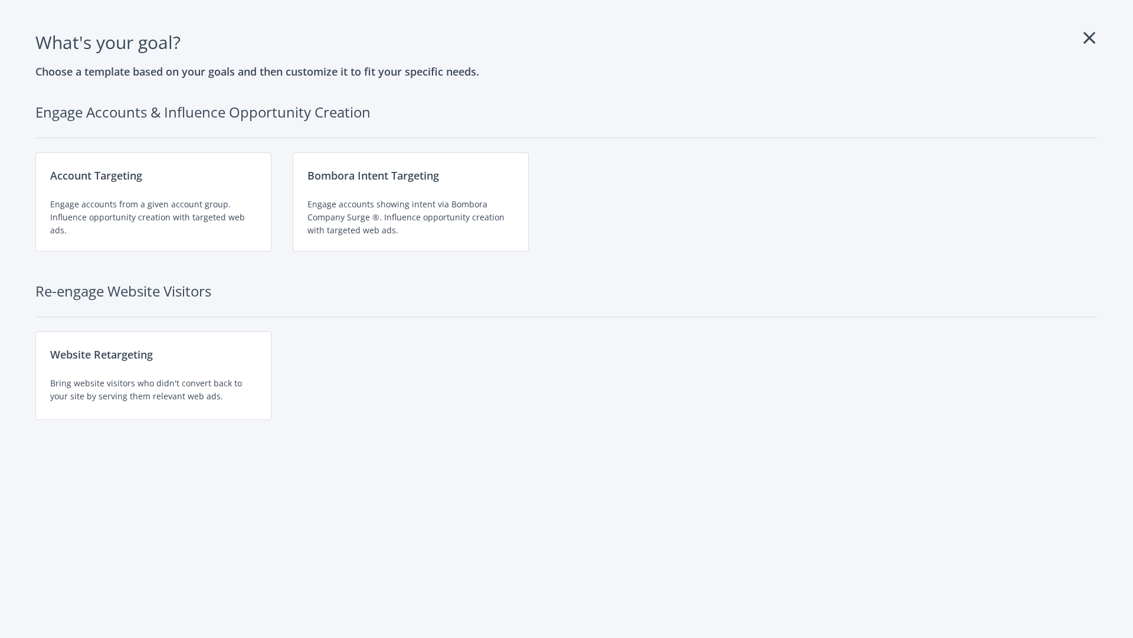
click at [153, 375] on div "Website Retargeting Bring website visitors who didn't convert back to your site…" at bounding box center [153, 375] width 236 height 89
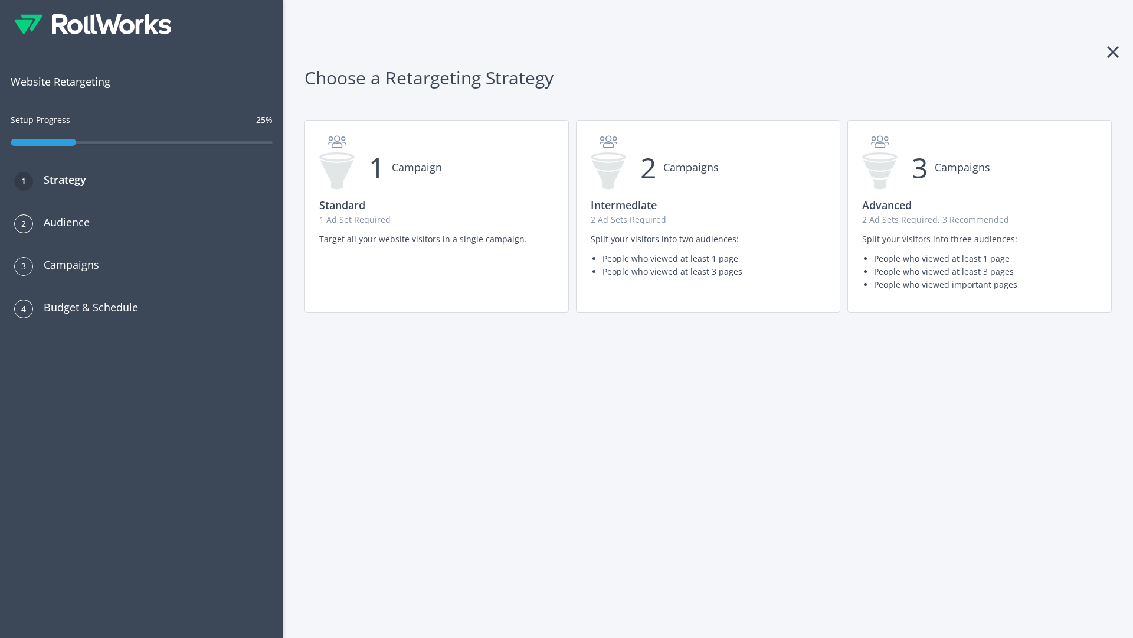
click at [437, 216] on p "1 Ad Set Required" at bounding box center [436, 219] width 235 height 13
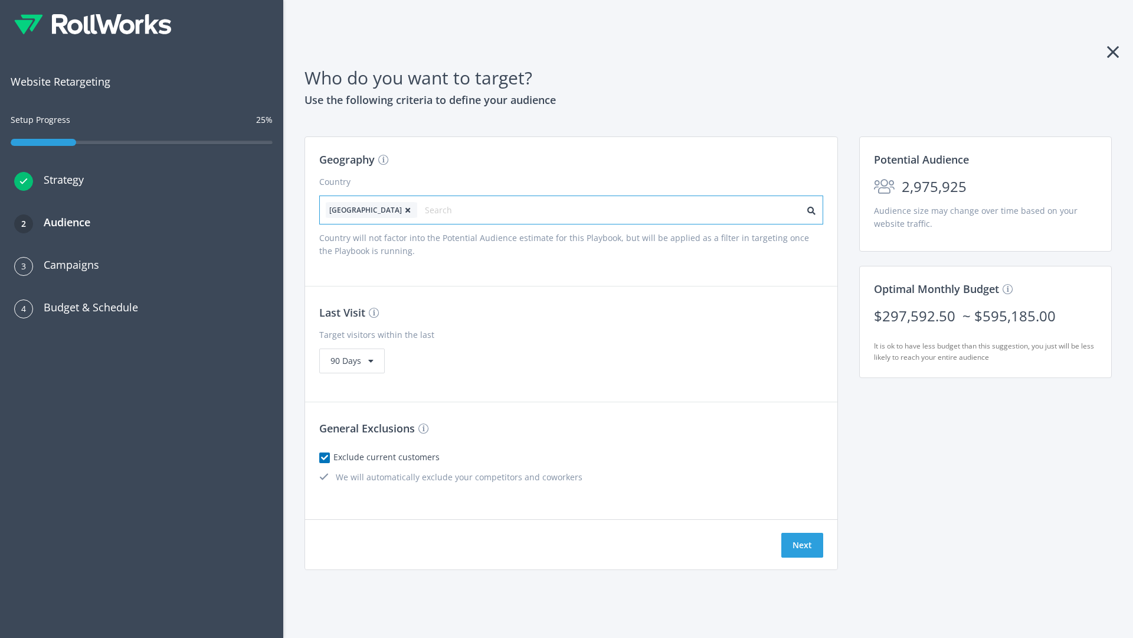
click at [444, 210] on input "text" at bounding box center [478, 210] width 106 height 17
type input "[GEOGRAPHIC_DATA]"
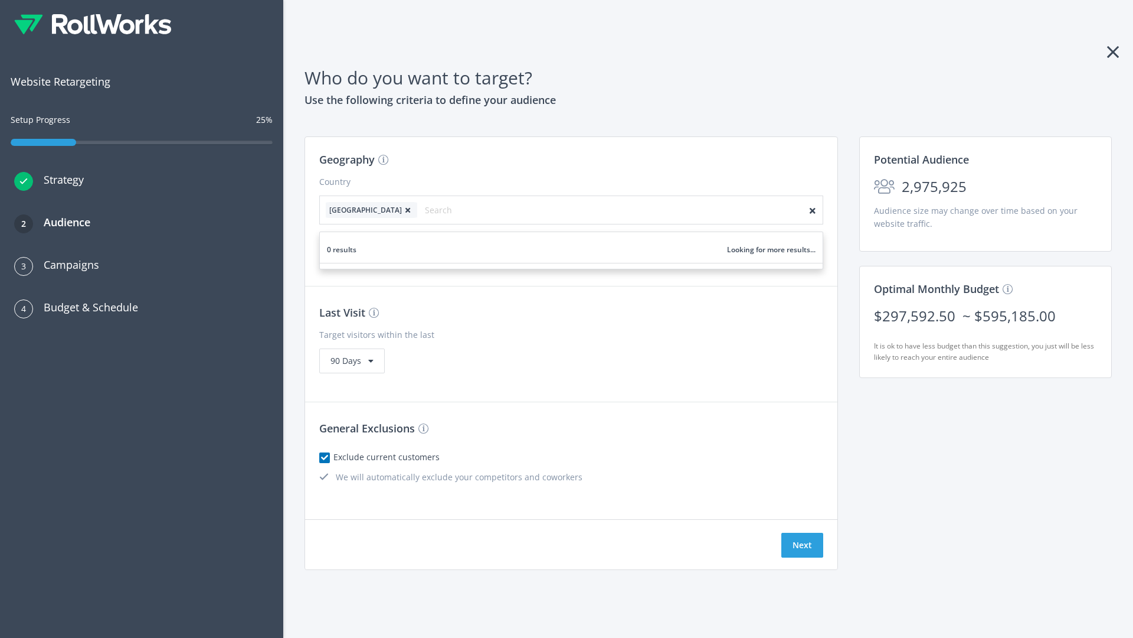
click at [402, 210] on icon at bounding box center [408, 210] width 12 height 7
click at [802, 545] on button "Next" at bounding box center [803, 544] width 42 height 25
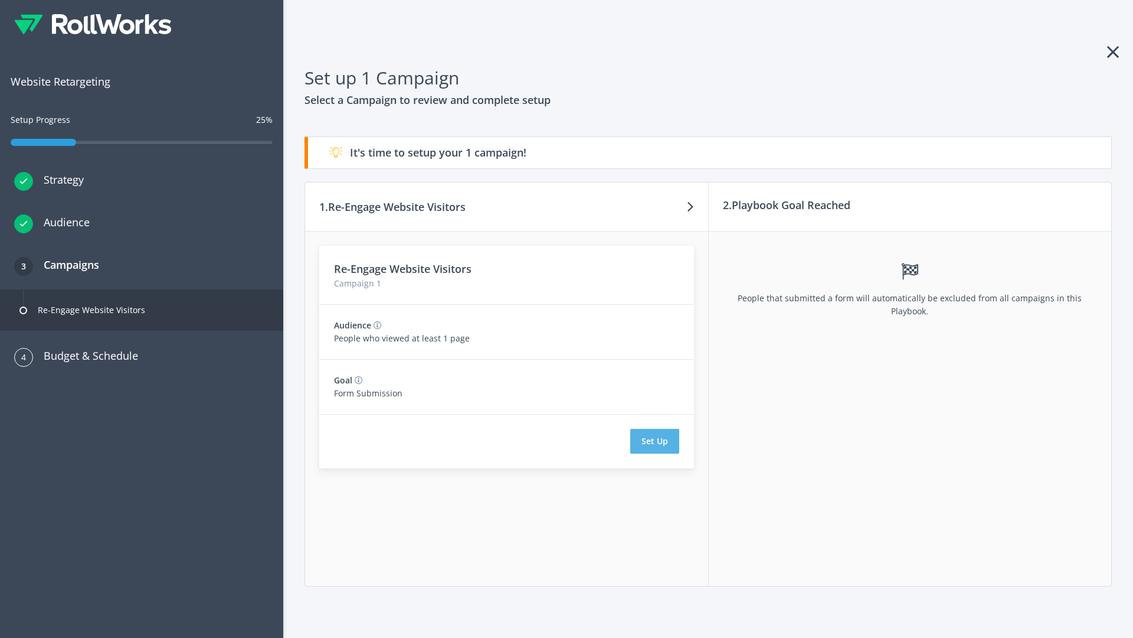
click at [655, 441] on button "Set Up" at bounding box center [654, 441] width 49 height 25
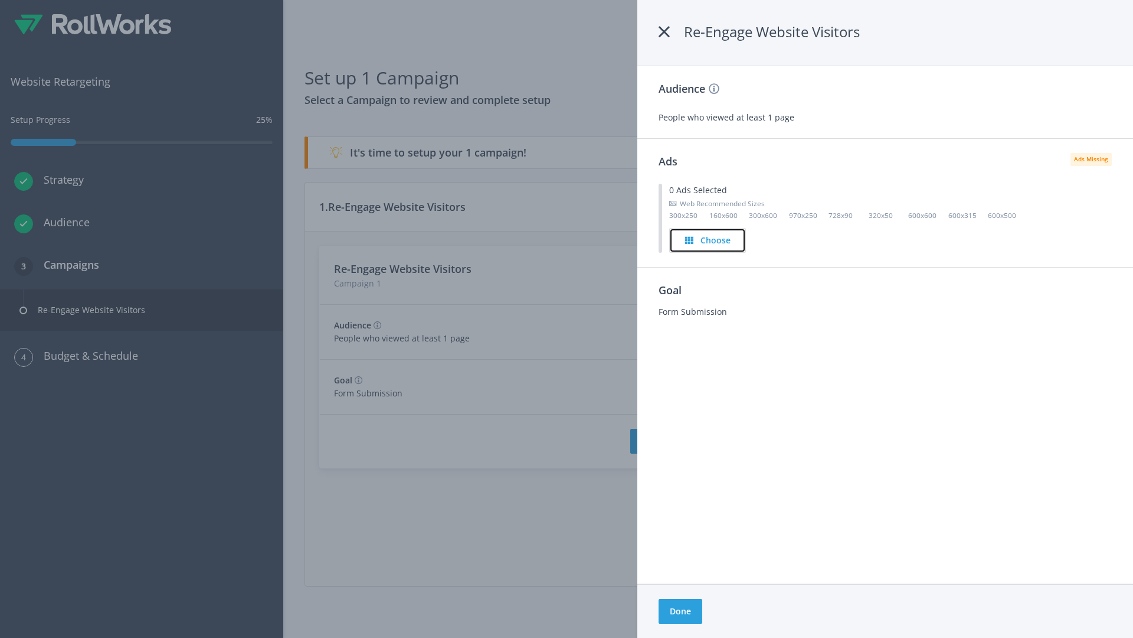
click at [708, 240] on h4 "Choose" at bounding box center [716, 240] width 30 height 13
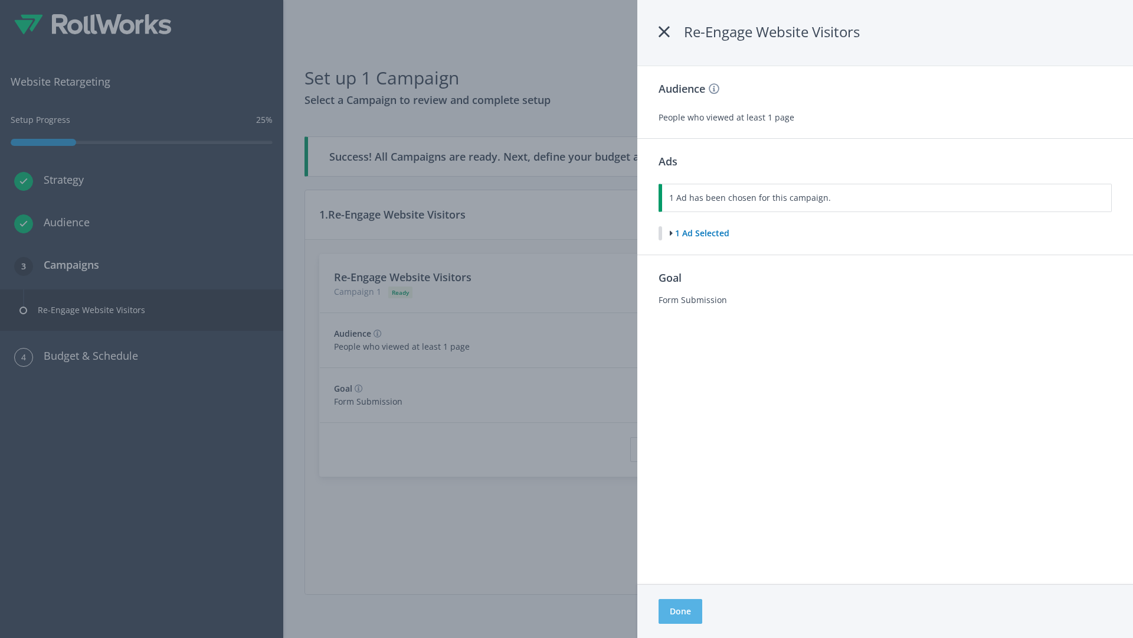
click at [680, 611] on button "Done" at bounding box center [681, 611] width 44 height 25
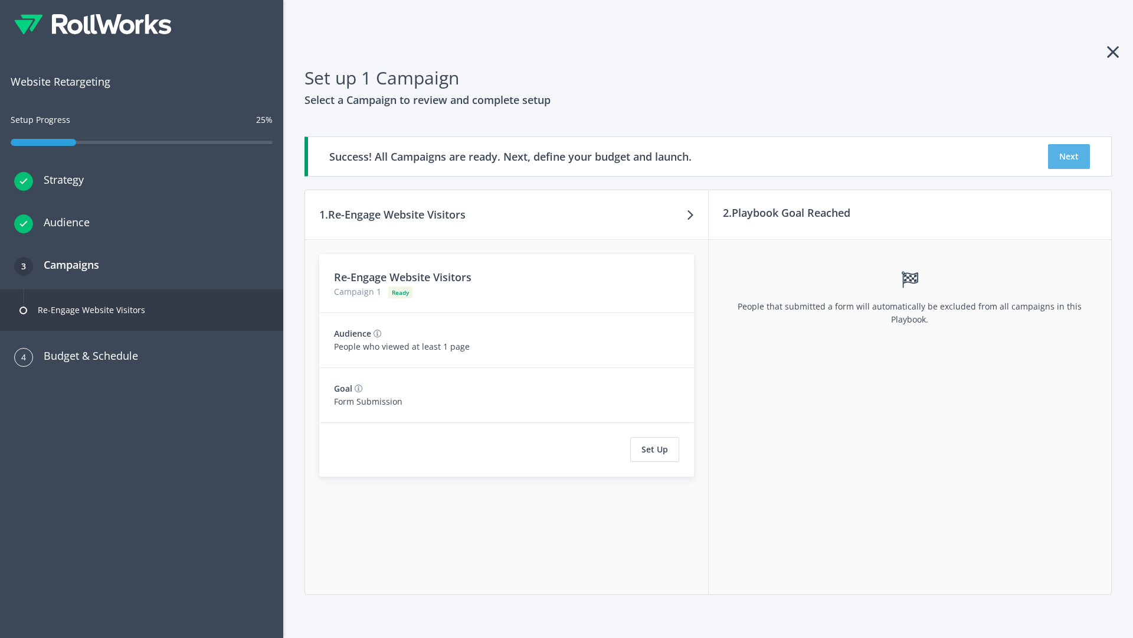
click at [1069, 156] on button "Next" at bounding box center [1069, 156] width 42 height 25
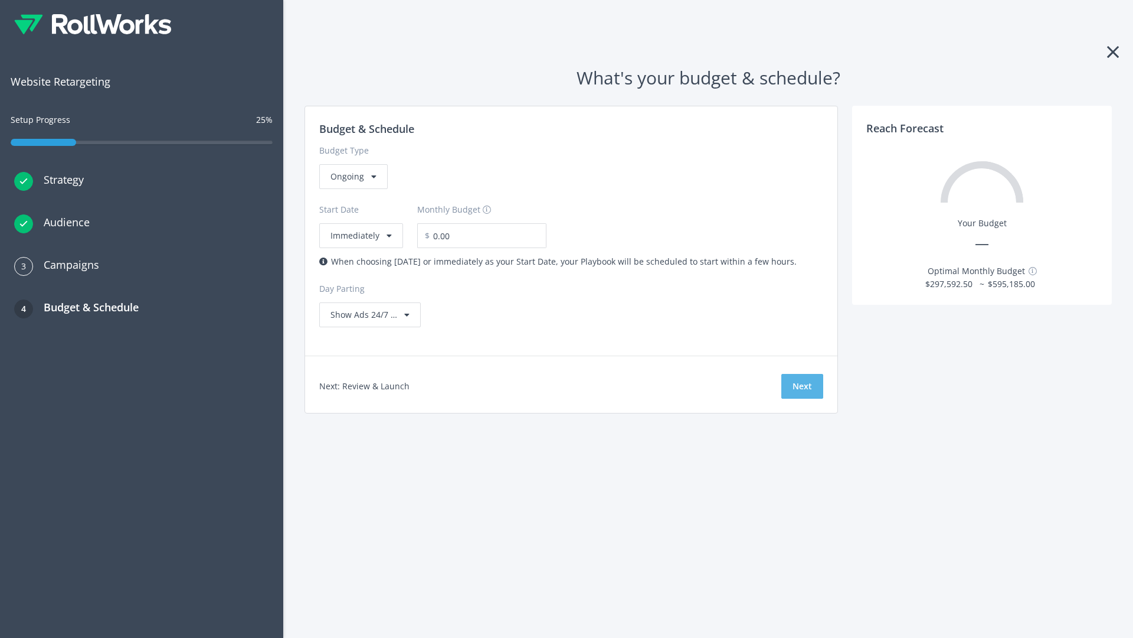
click at [802, 386] on button "Next" at bounding box center [803, 386] width 42 height 25
click at [352, 189] on div "Ongoing" at bounding box center [353, 176] width 68 height 25
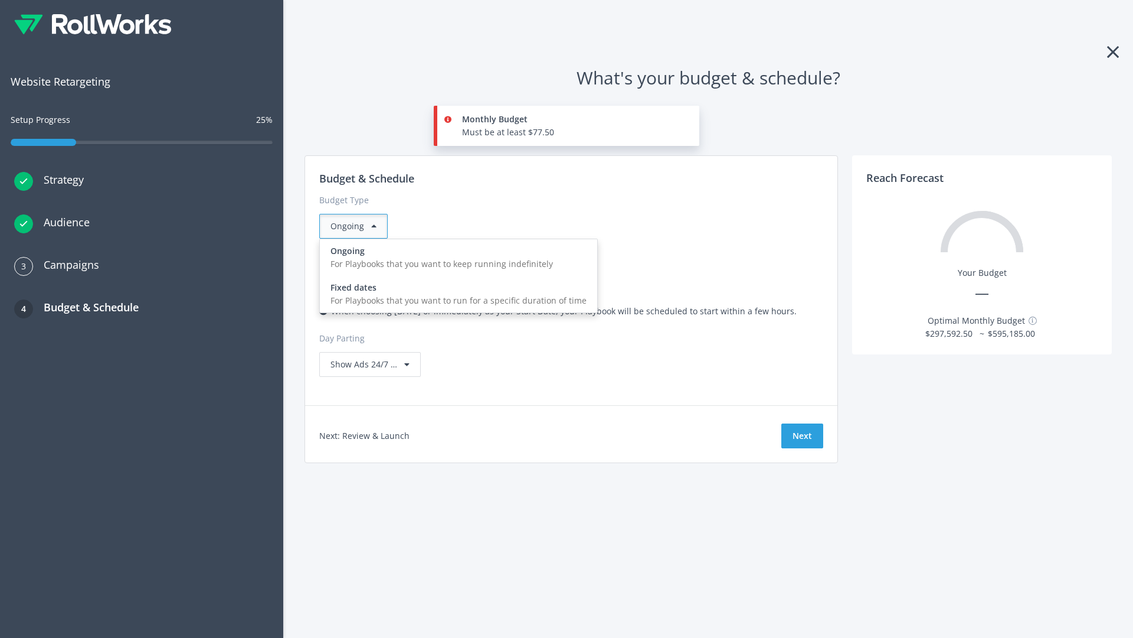
click at [455, 294] on div "For Playbooks that you want to run for a specific duration of time" at bounding box center [459, 300] width 256 height 13
click at [358, 226] on div "Ongoing" at bounding box center [353, 226] width 68 height 25
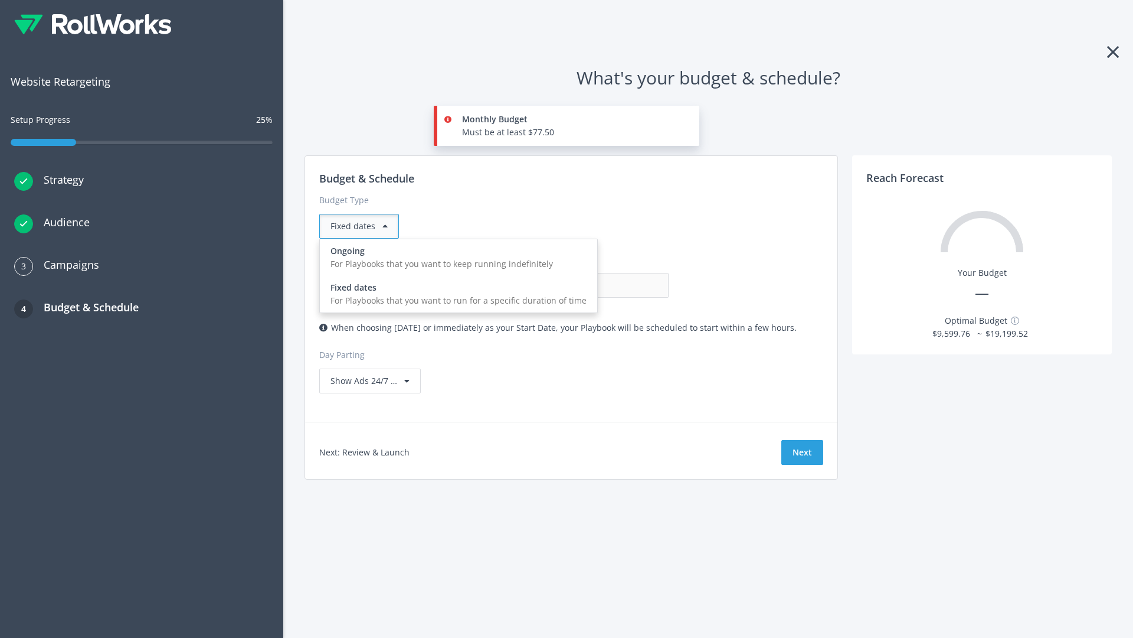
click at [455, 257] on div "For Playbooks that you want to keep running indefinitely" at bounding box center [459, 263] width 256 height 13
click at [552, 285] on input "0.00" at bounding box center [610, 285] width 117 height 25
click at [552, 285] on input "1.00" at bounding box center [610, 285] width 117 height 25
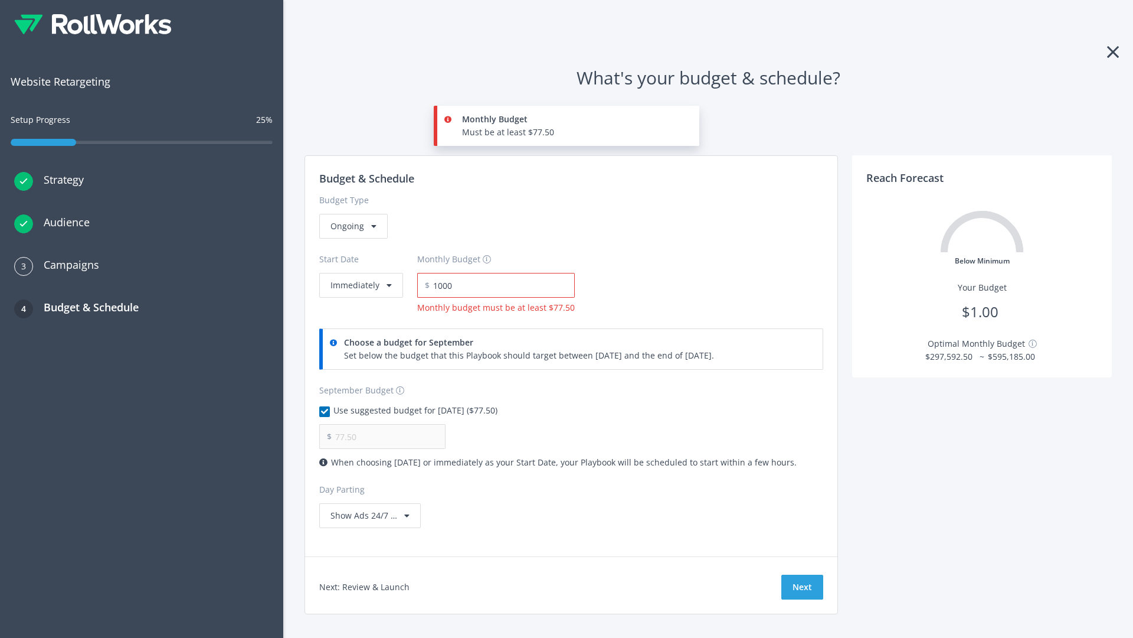
type input "1,000.00"
click at [360, 273] on button "Immediately" at bounding box center [361, 285] width 84 height 25
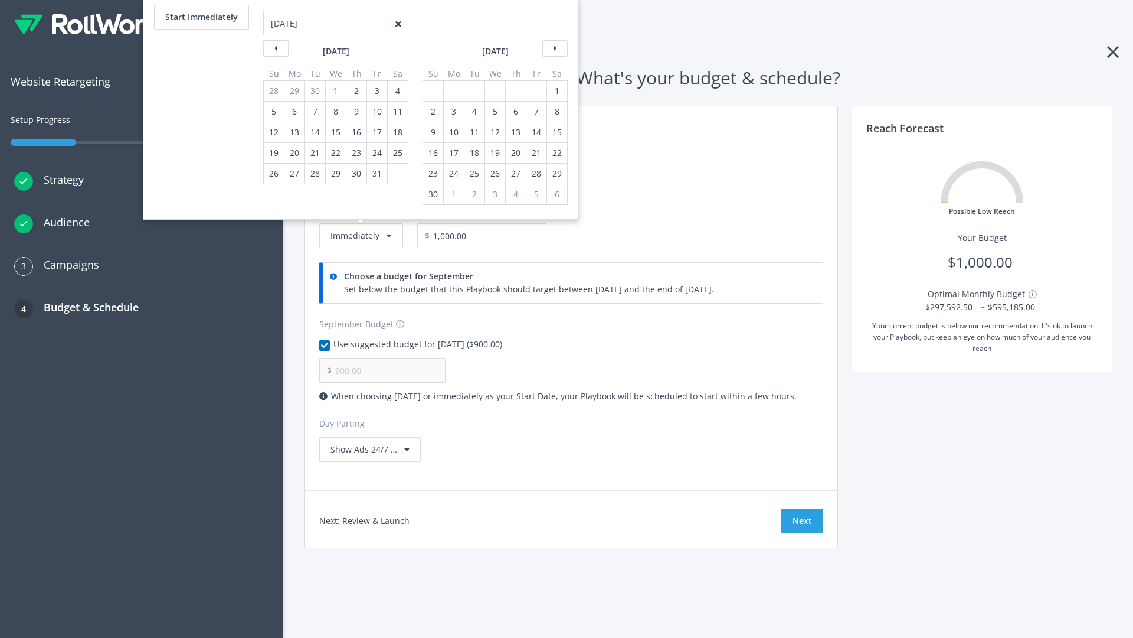
click at [432, 112] on div "2" at bounding box center [433, 112] width 15 height 20
type input "966.67"
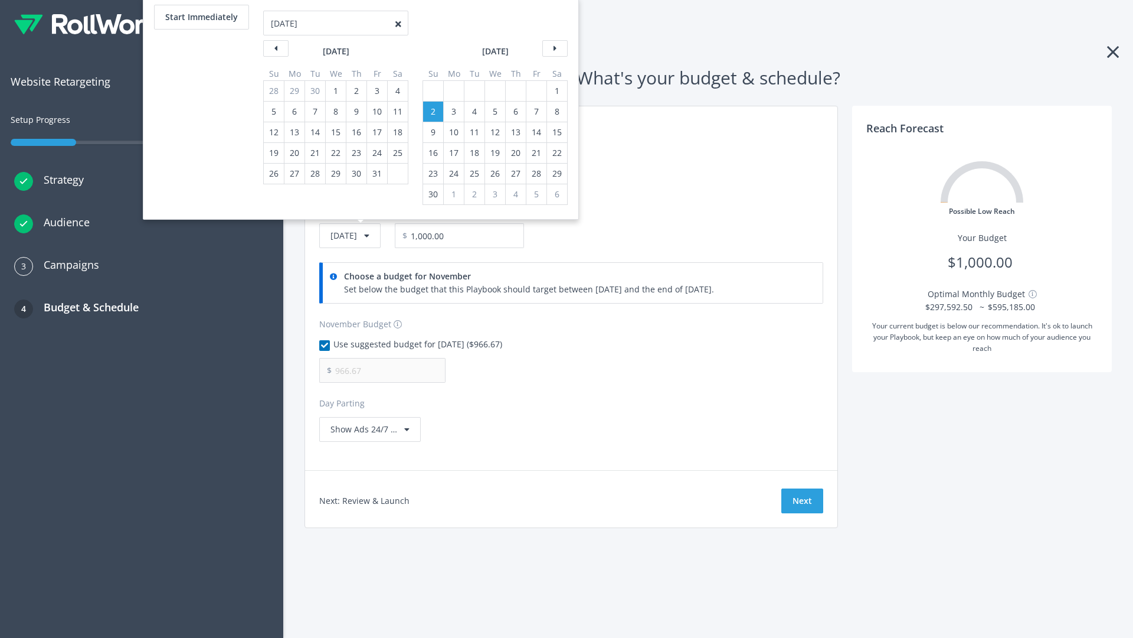
click at [556, 91] on div "1" at bounding box center [557, 91] width 15 height 20
click at [201, 17] on button "Start Immediately" at bounding box center [201, 17] width 95 height 25
type input "09/04/2025"
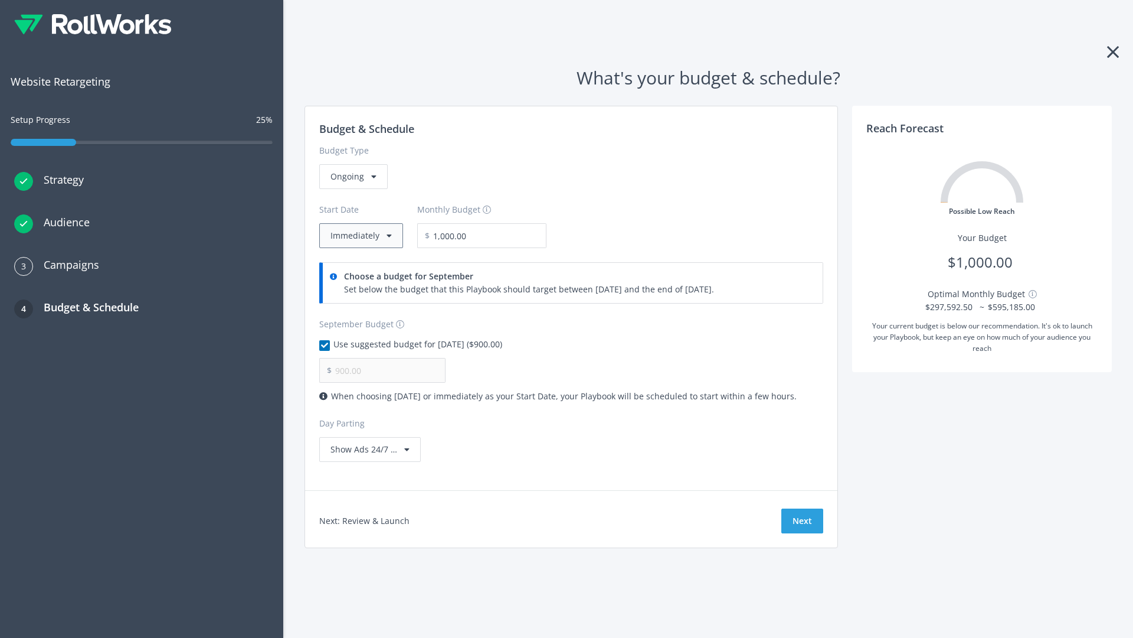
click at [360, 236] on button "Immediately" at bounding box center [361, 235] width 84 height 25
click at [802, 521] on button "Next" at bounding box center [803, 520] width 42 height 25
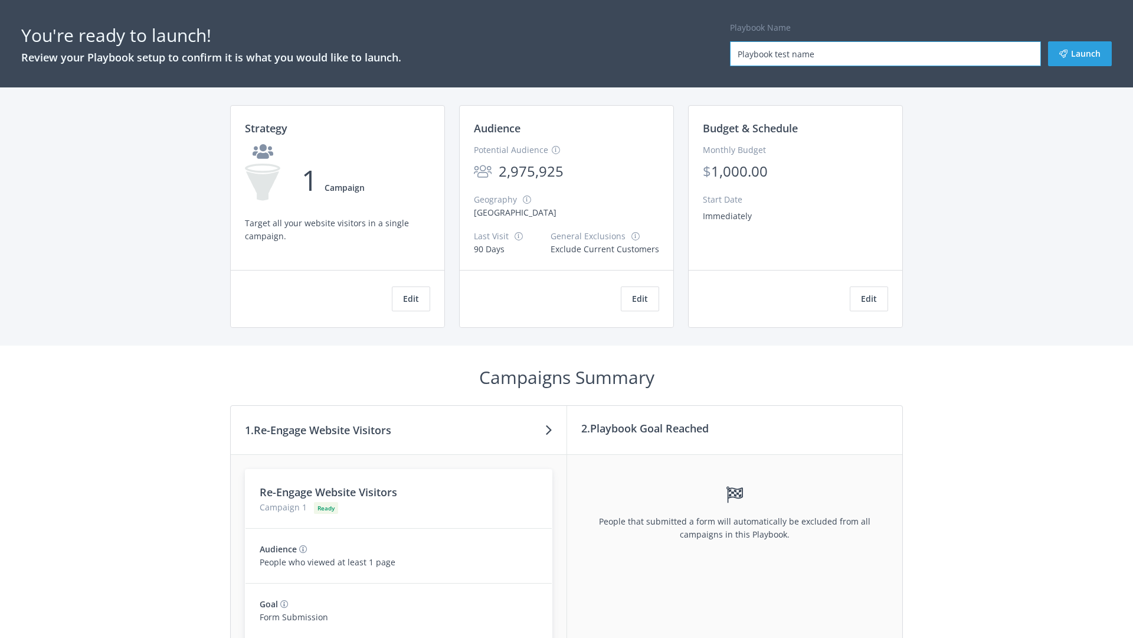
type input "Playbook test name"
click at [1080, 54] on button "Launch" at bounding box center [1080, 53] width 64 height 25
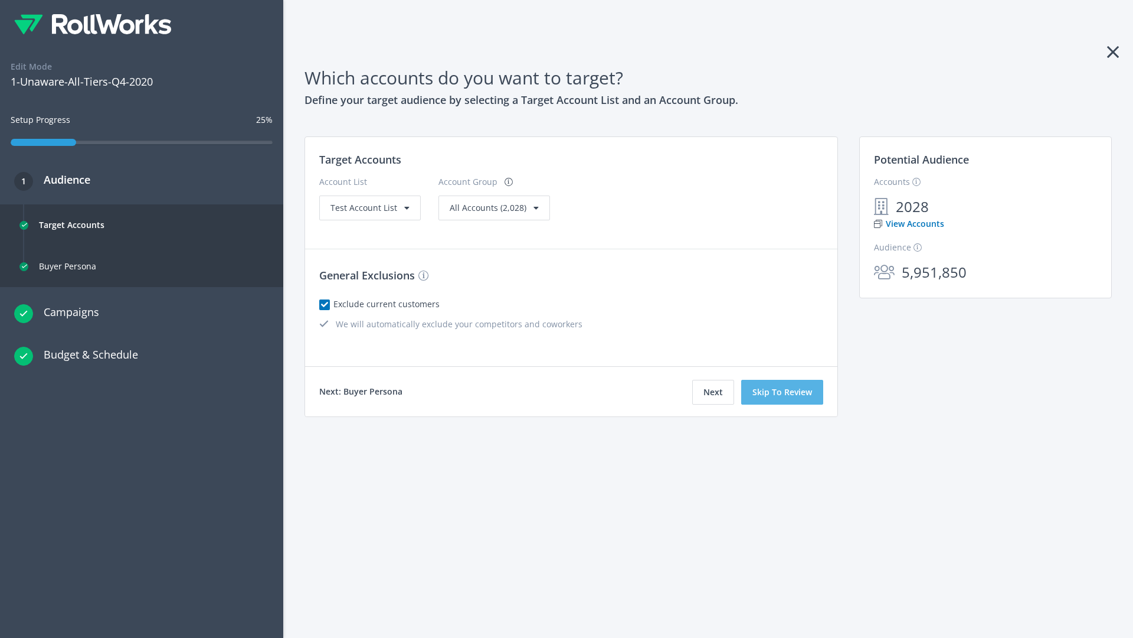
click at [783, 392] on button "Skip To Review" at bounding box center [782, 392] width 82 height 25
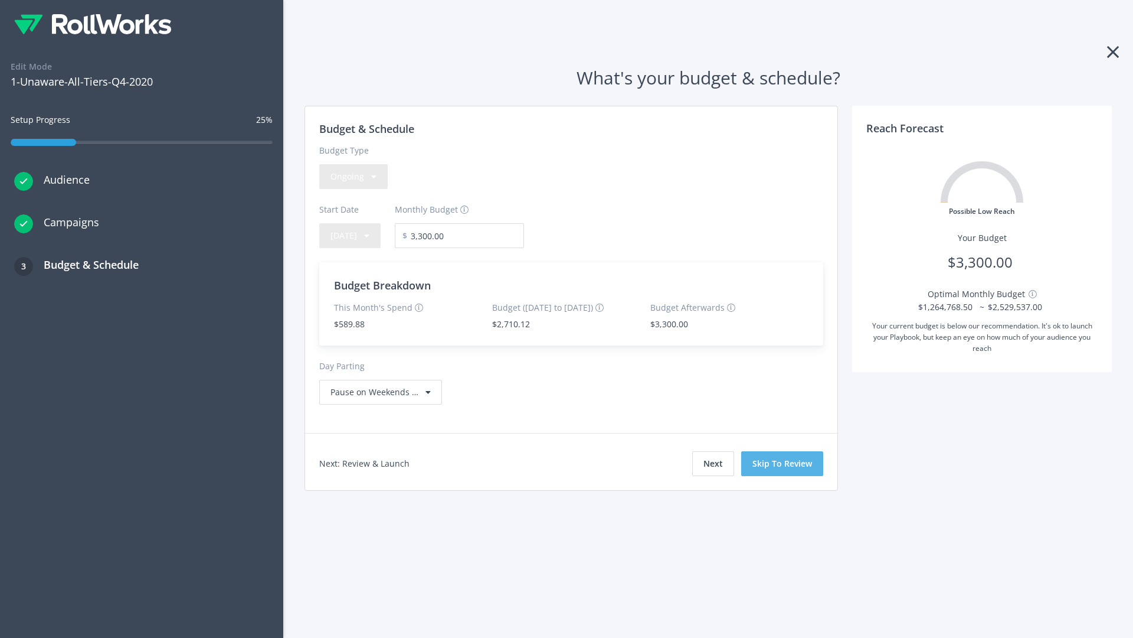
click at [783, 463] on button "Skip To Review" at bounding box center [782, 463] width 82 height 25
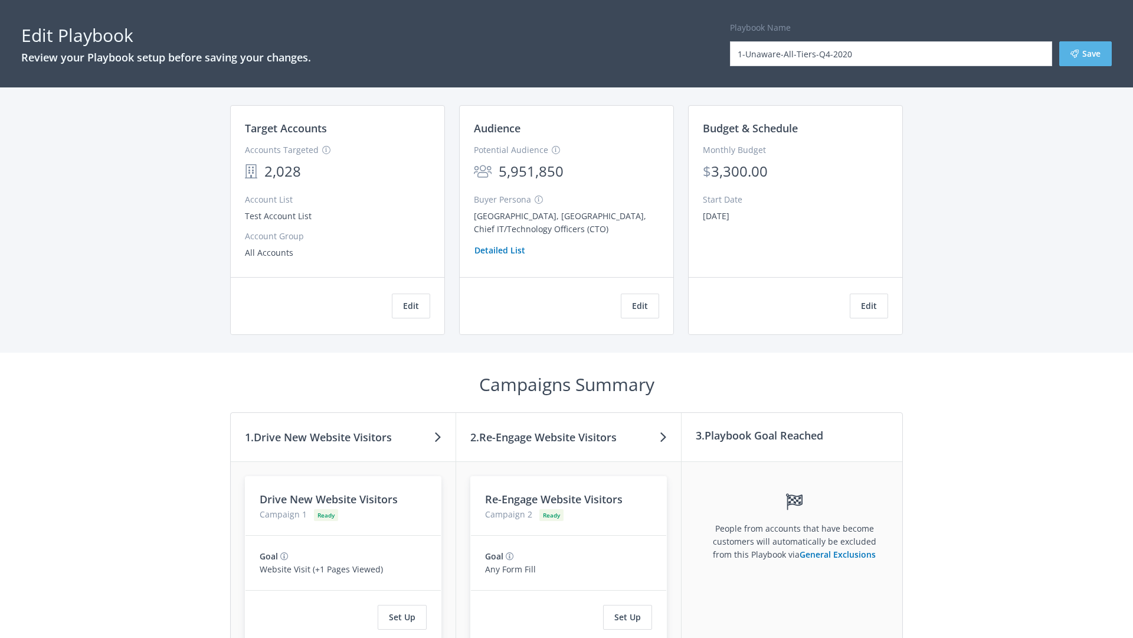
click at [1086, 54] on button "Save" at bounding box center [1086, 53] width 53 height 25
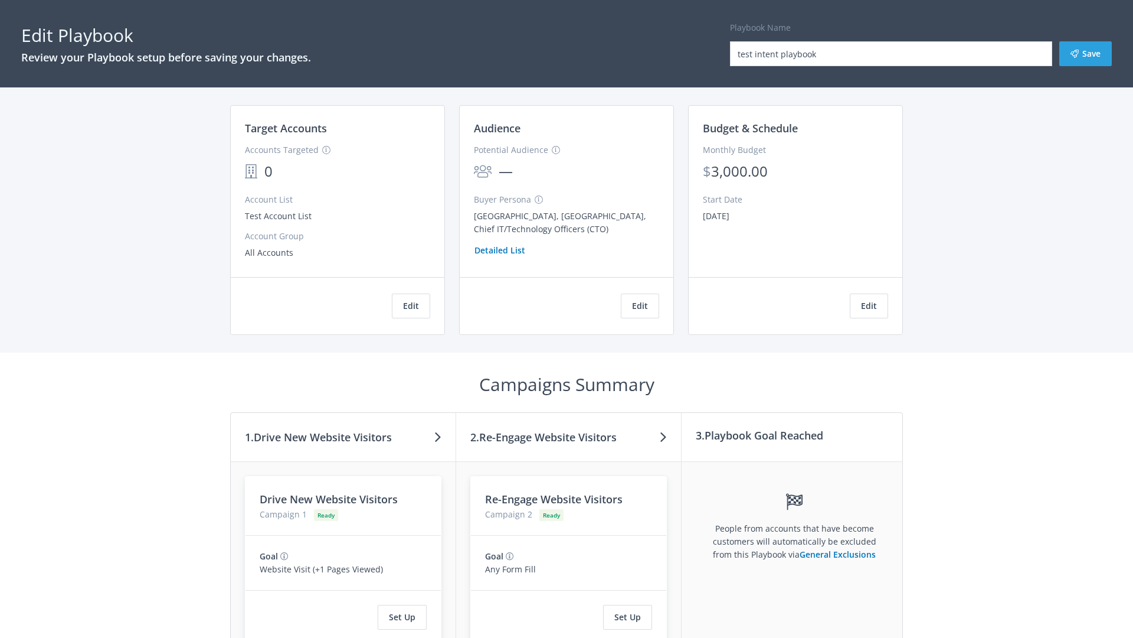
scroll to position [109, 0]
